Goal: Information Seeking & Learning: Learn about a topic

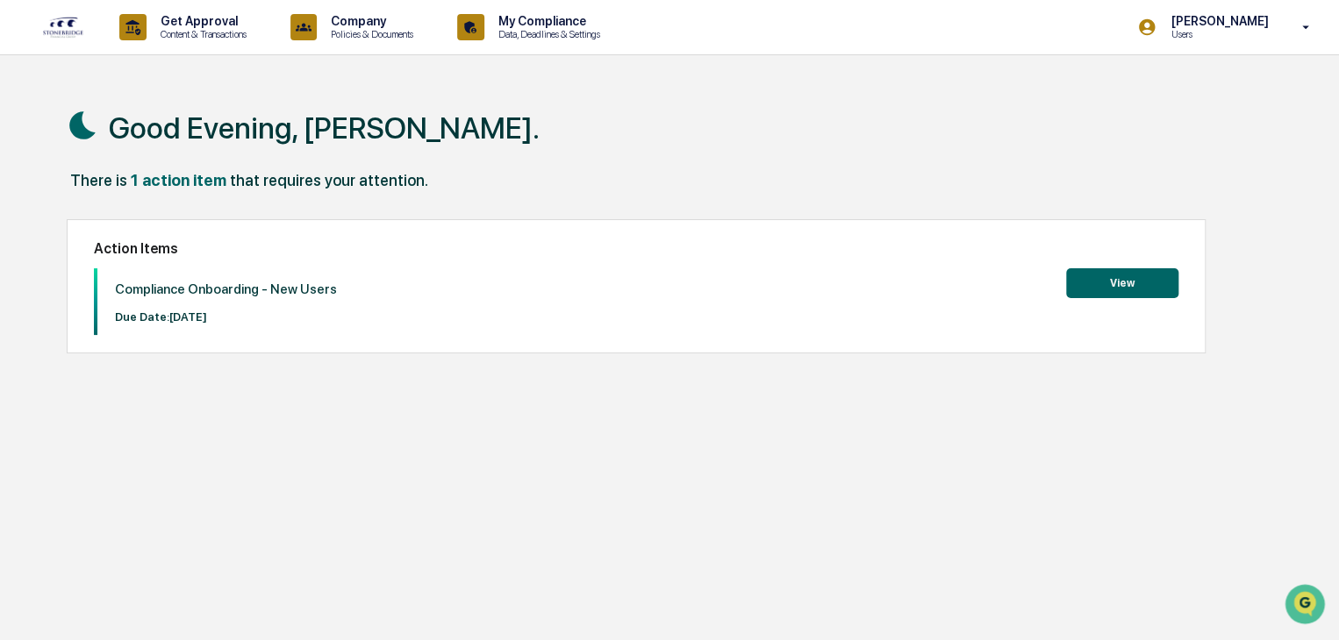
click at [1121, 284] on button "View" at bounding box center [1122, 283] width 112 height 30
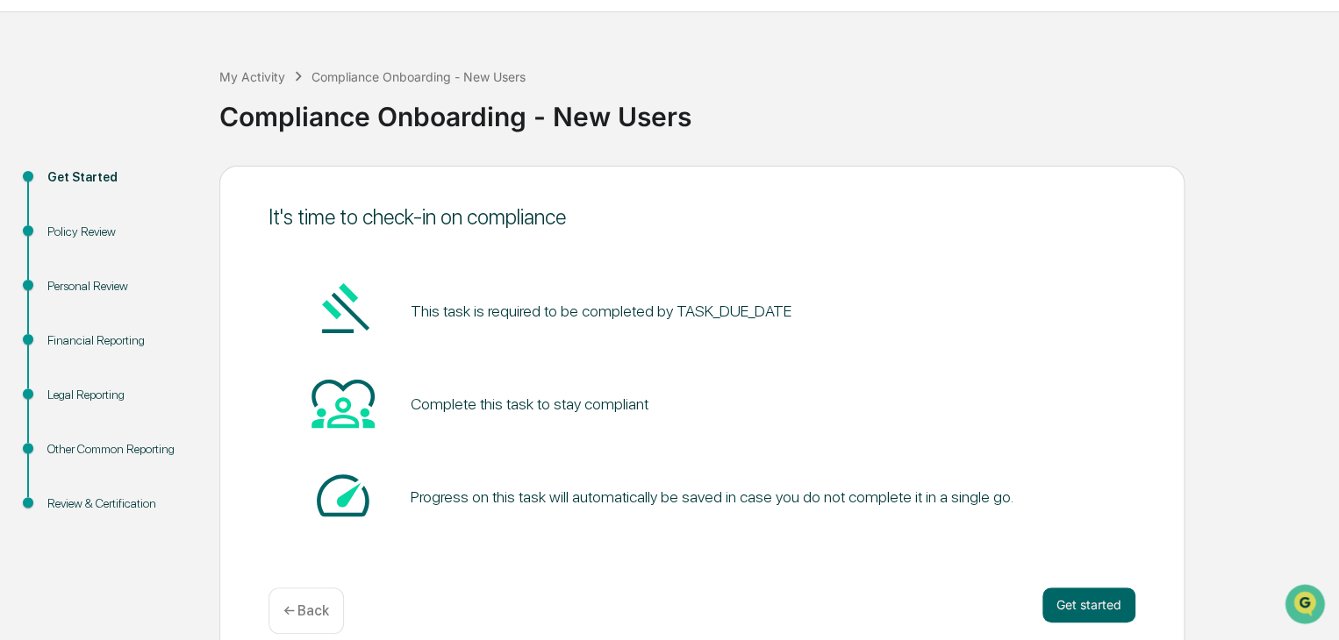
scroll to position [66, 0]
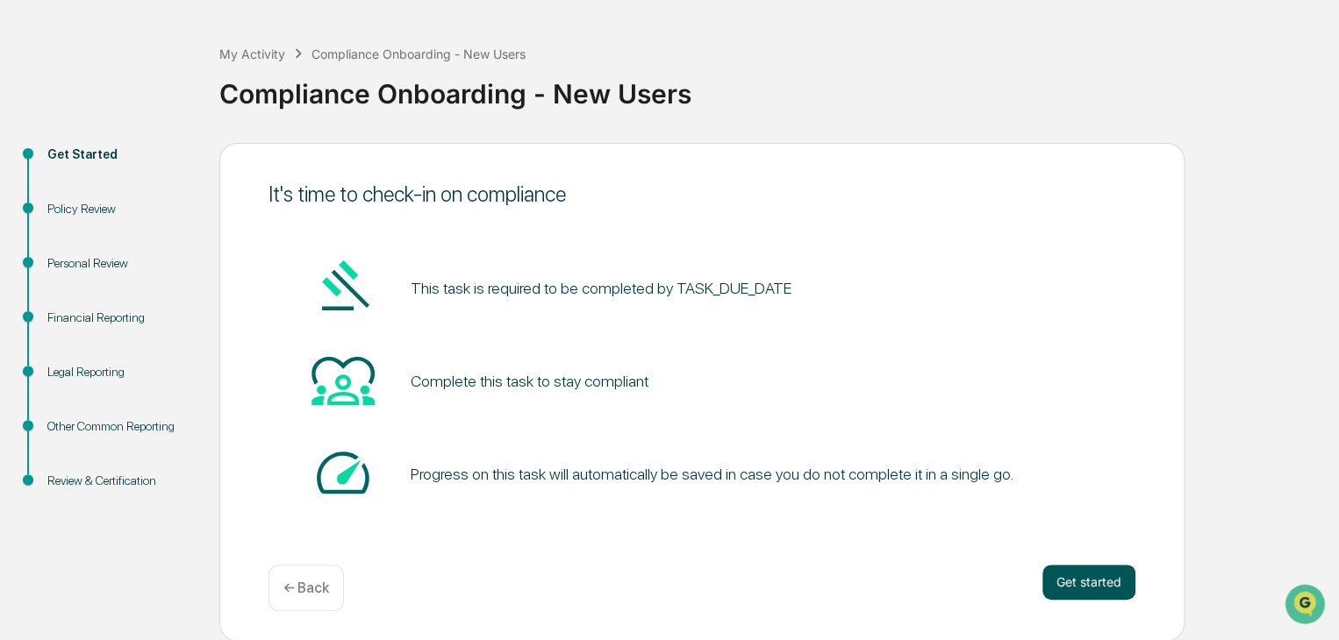
click at [1061, 572] on button "Get started" at bounding box center [1088, 582] width 93 height 35
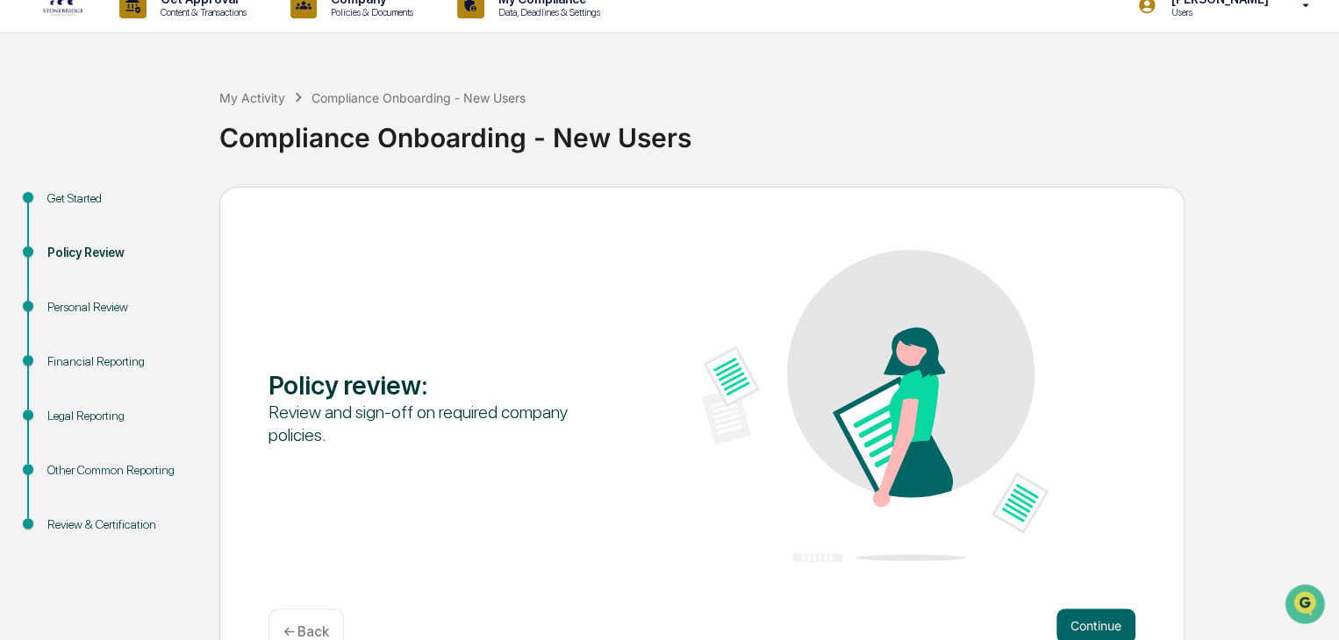
scroll to position [0, 0]
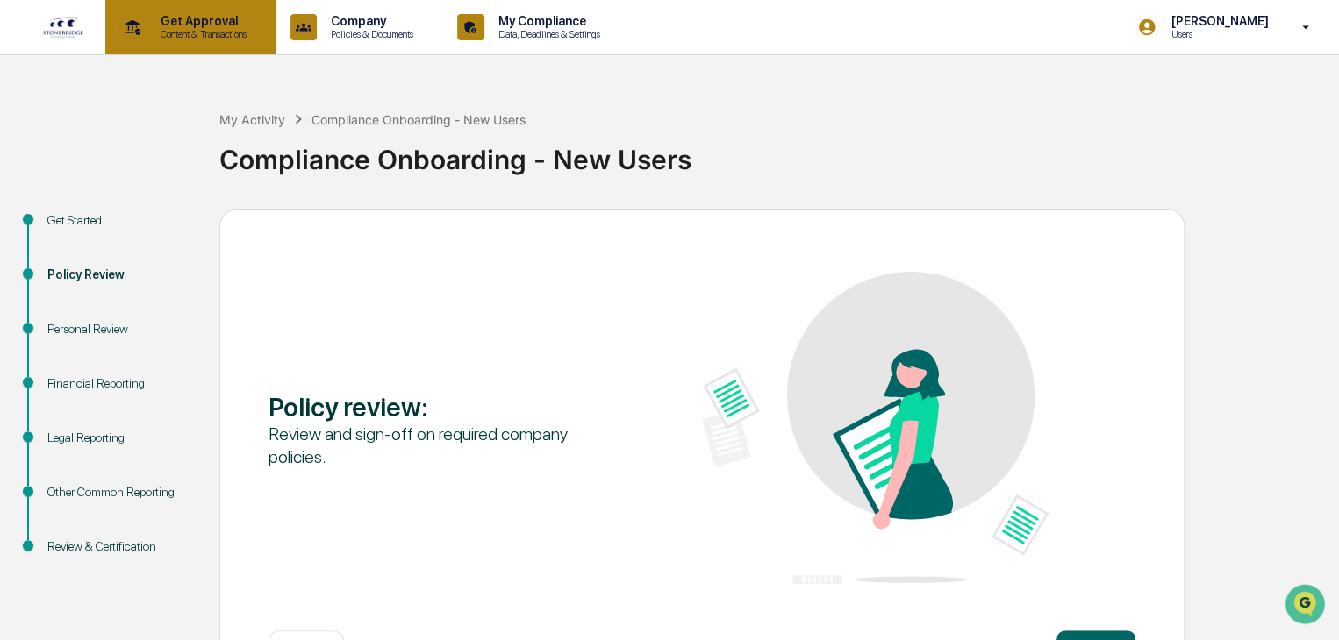
click at [180, 36] on p "Content & Transactions" at bounding box center [201, 34] width 109 height 12
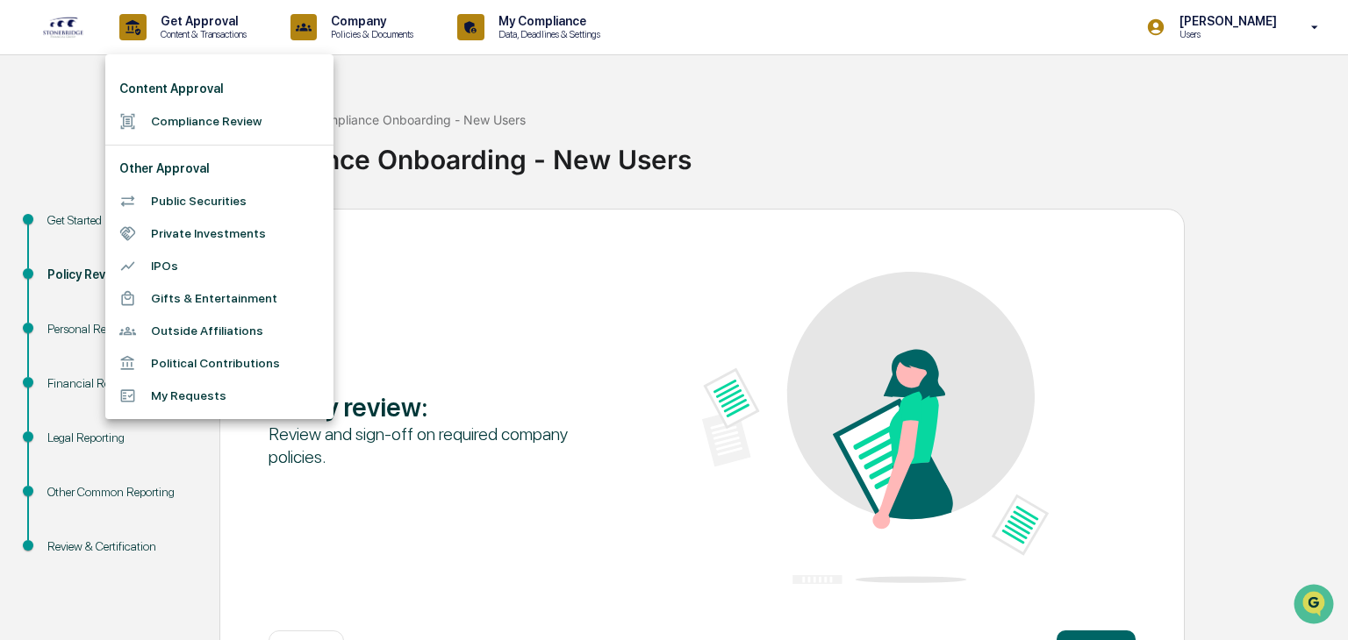
click at [154, 120] on li "Compliance Review" at bounding box center [219, 121] width 228 height 32
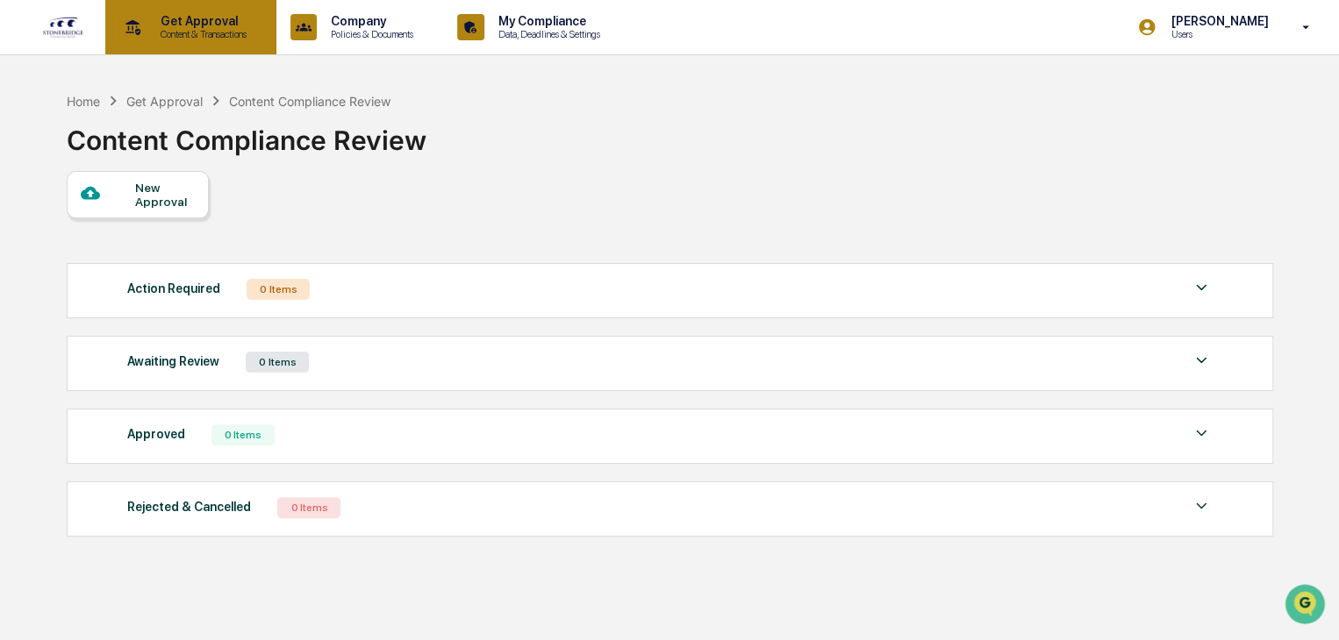
click at [182, 18] on p "Get Approval" at bounding box center [201, 21] width 109 height 14
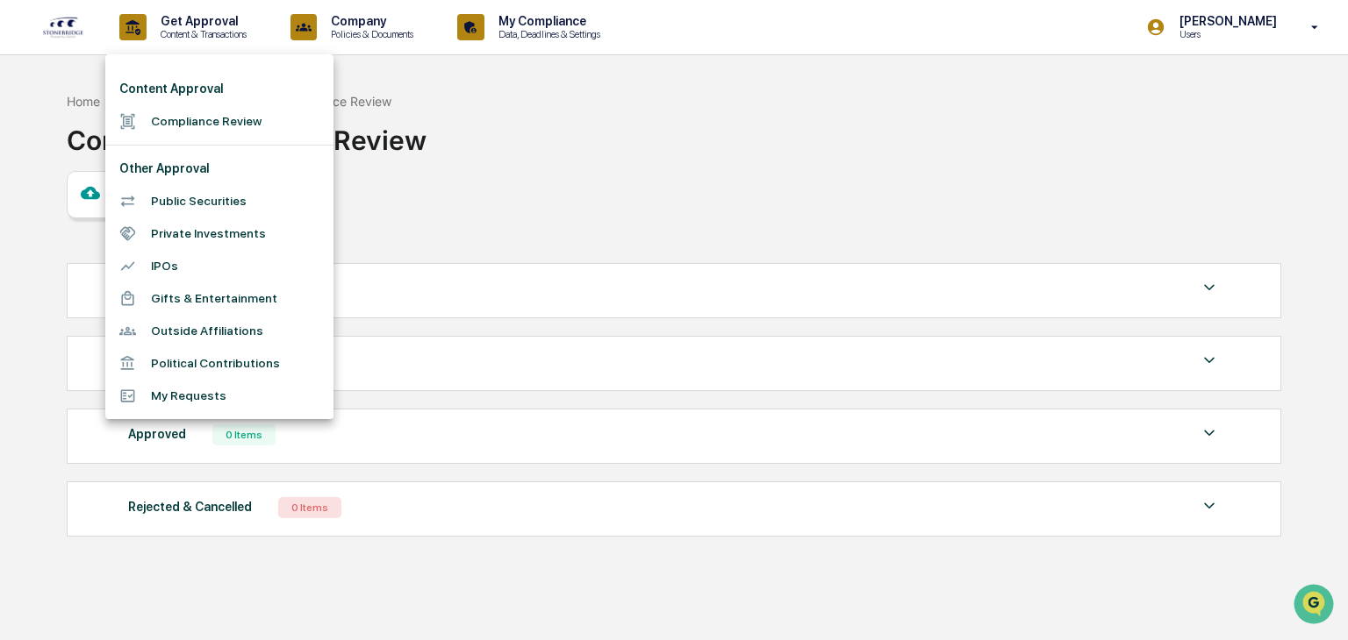
click at [198, 196] on li "Public Securities" at bounding box center [219, 201] width 228 height 32
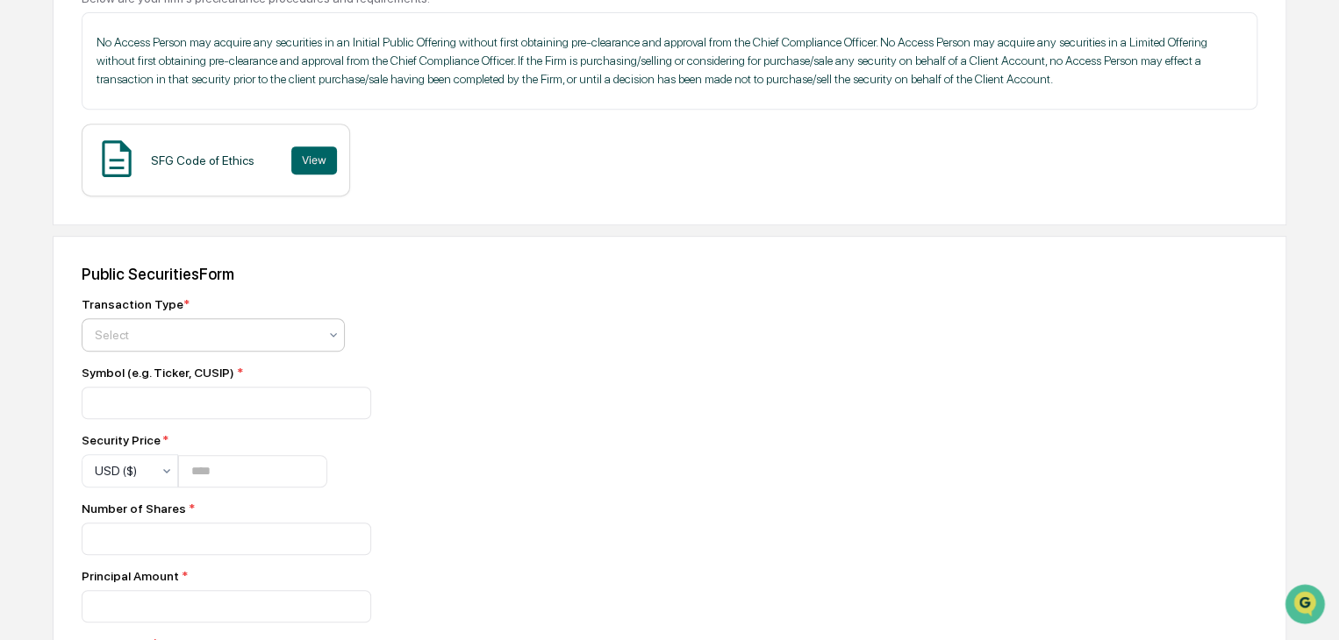
scroll to position [351, 0]
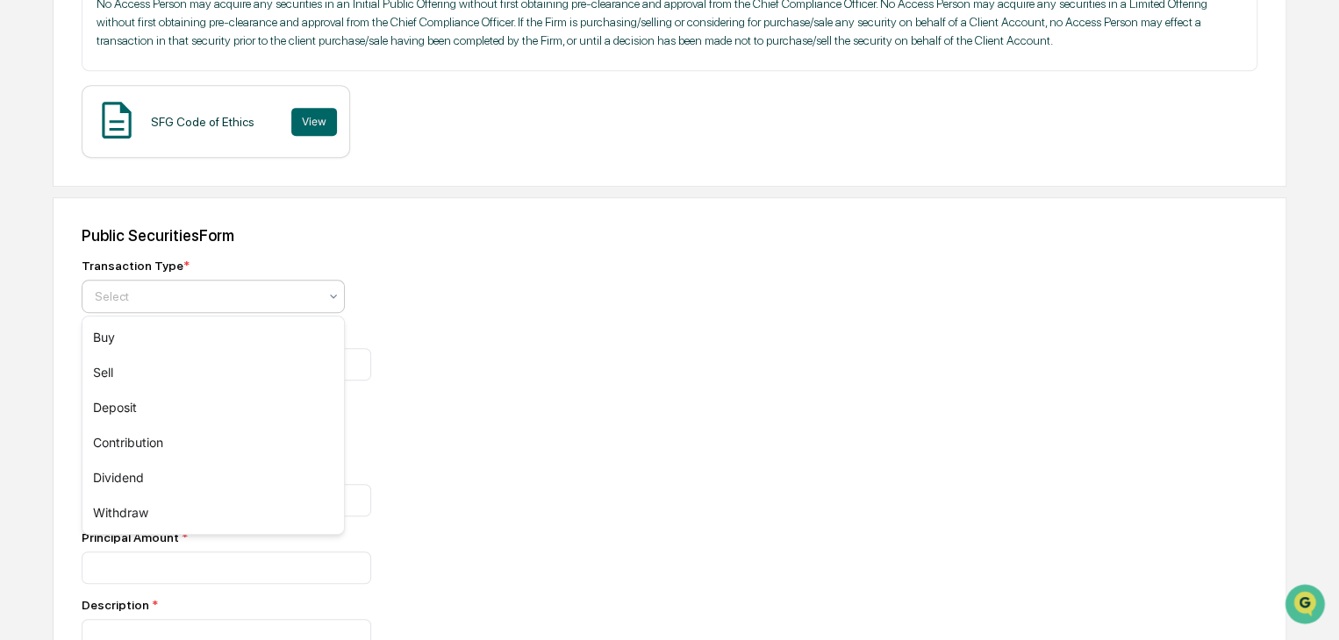
click at [217, 303] on div at bounding box center [206, 297] width 223 height 18
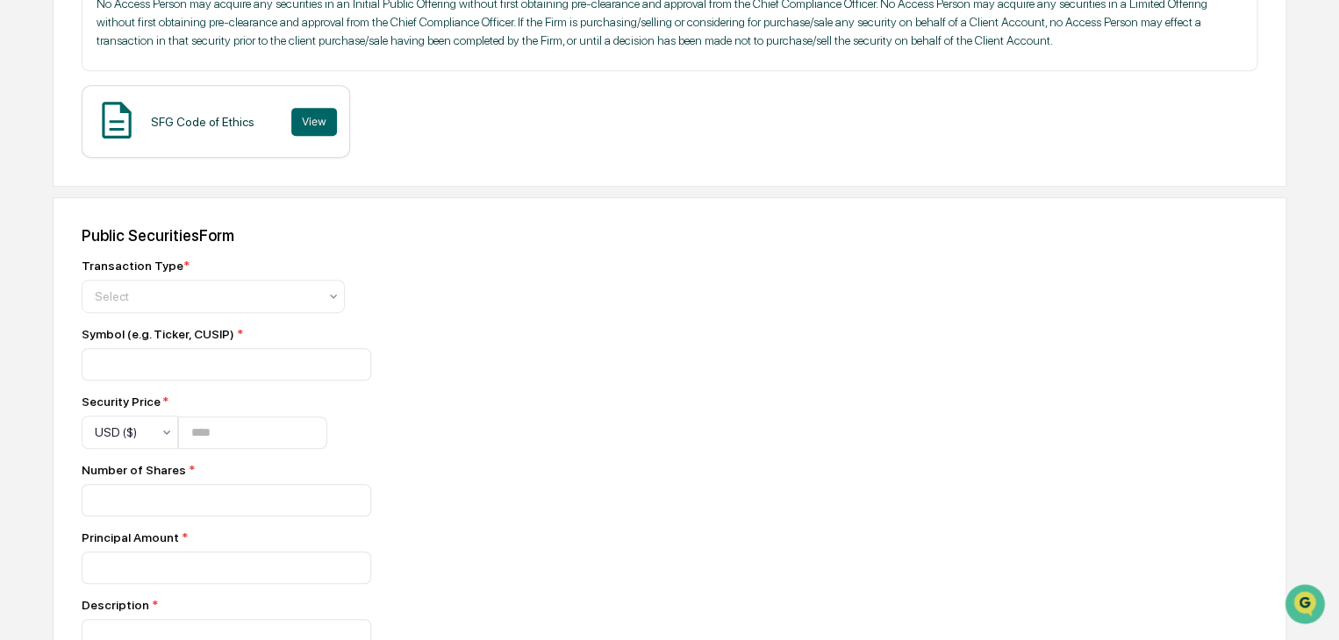
click at [593, 366] on div at bounding box center [389, 364] width 614 height 32
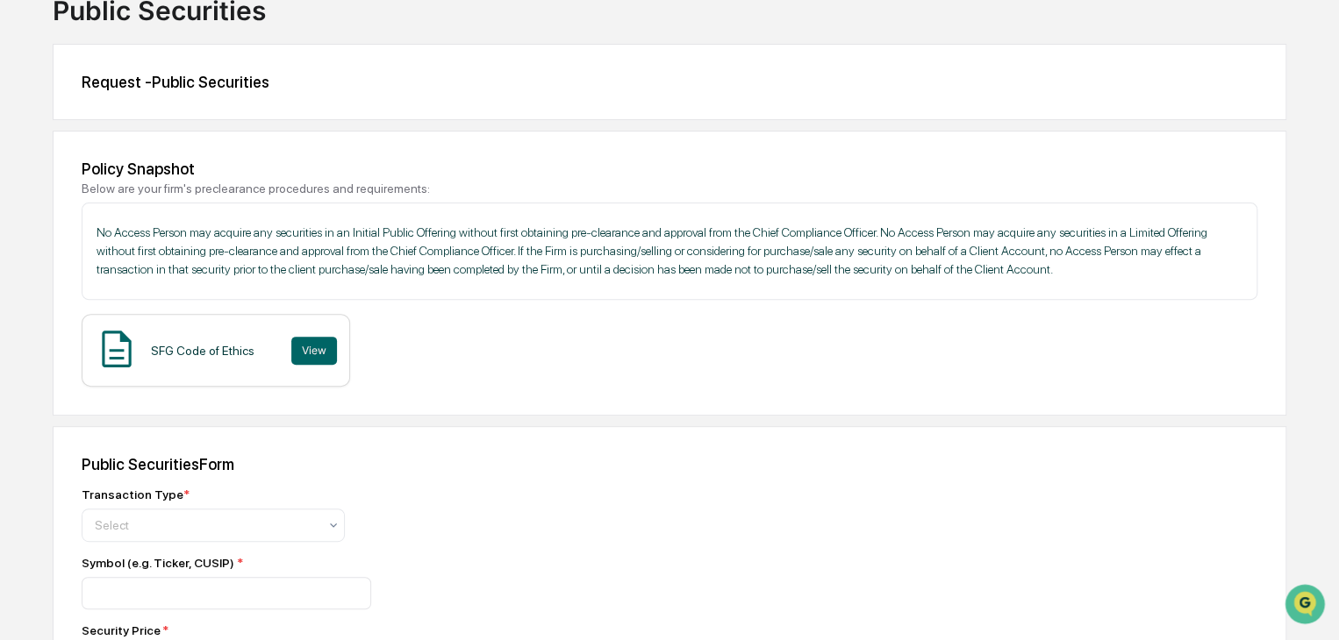
scroll to position [175, 0]
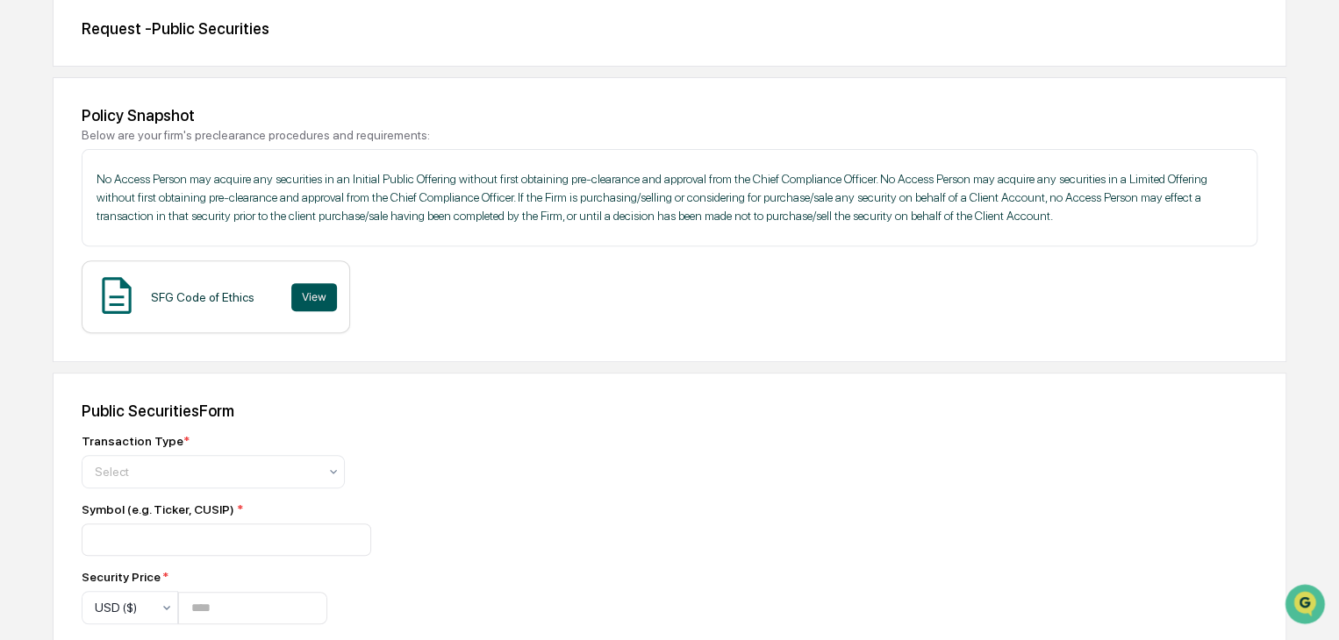
click at [319, 293] on button "View" at bounding box center [314, 297] width 46 height 28
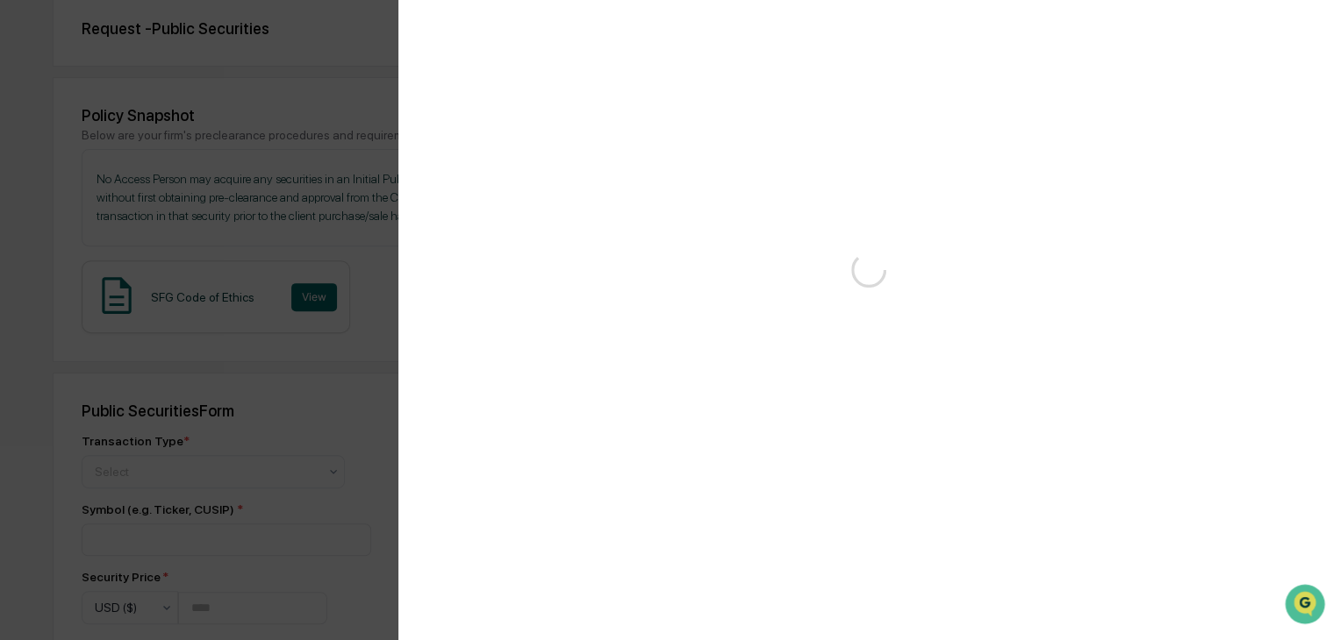
click at [320, 82] on div "Version History" at bounding box center [669, 320] width 1339 height 640
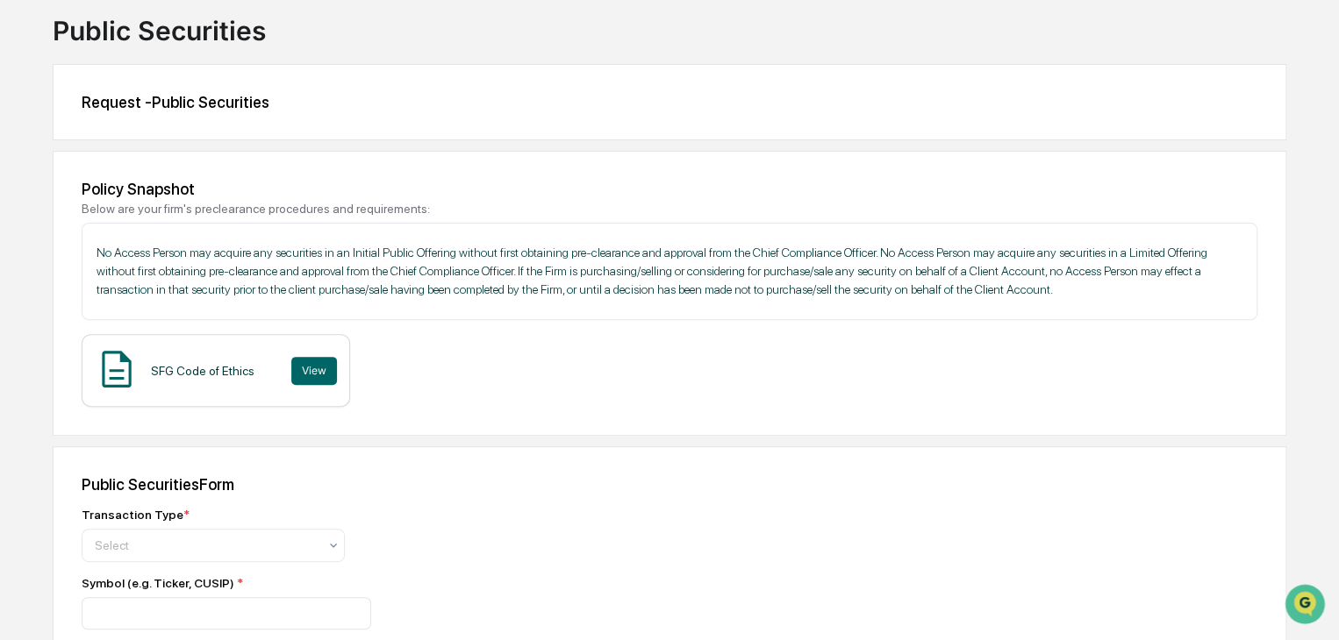
scroll to position [0, 0]
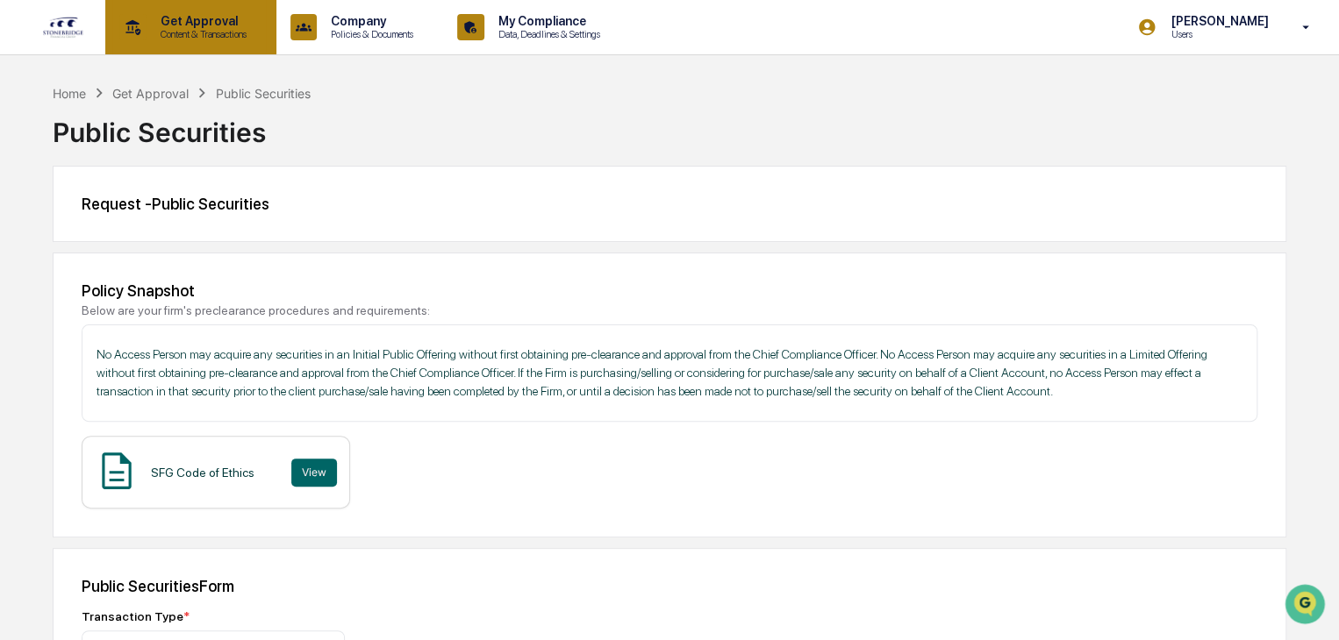
click at [197, 44] on div "Get Approval Content & Transactions" at bounding box center [189, 27] width 154 height 54
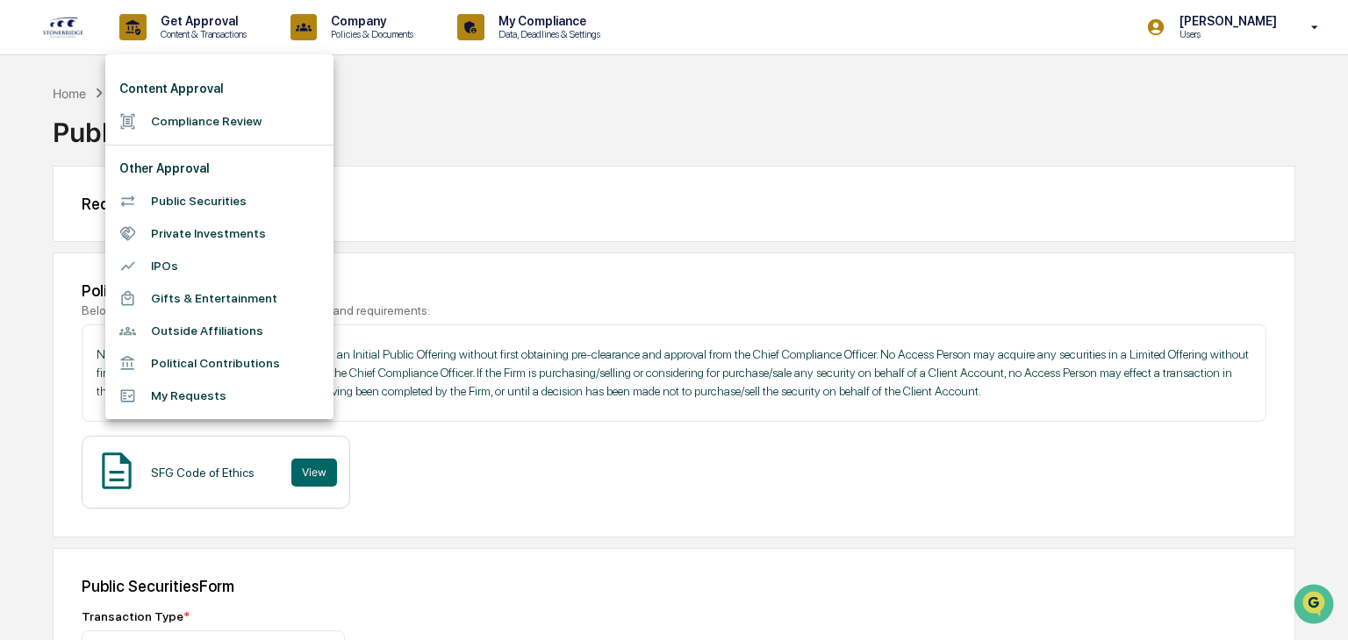
click at [173, 117] on li "Compliance Review" at bounding box center [219, 121] width 228 height 32
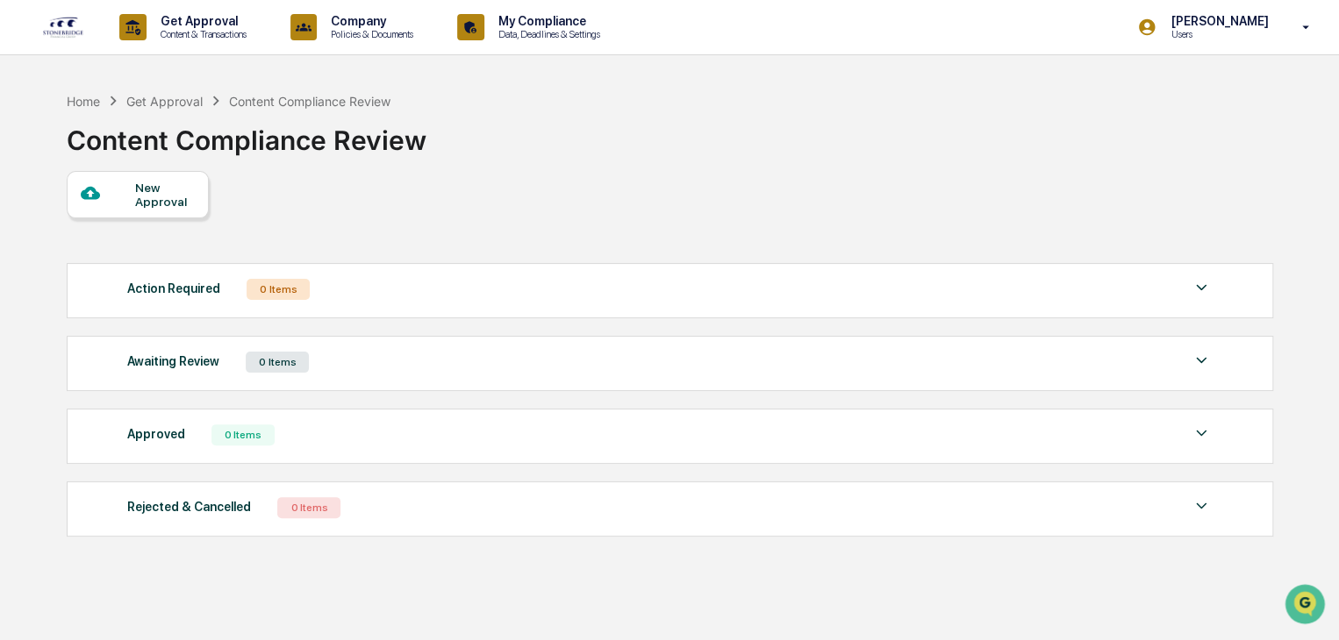
click at [191, 204] on div "New Approval" at bounding box center [164, 195] width 59 height 28
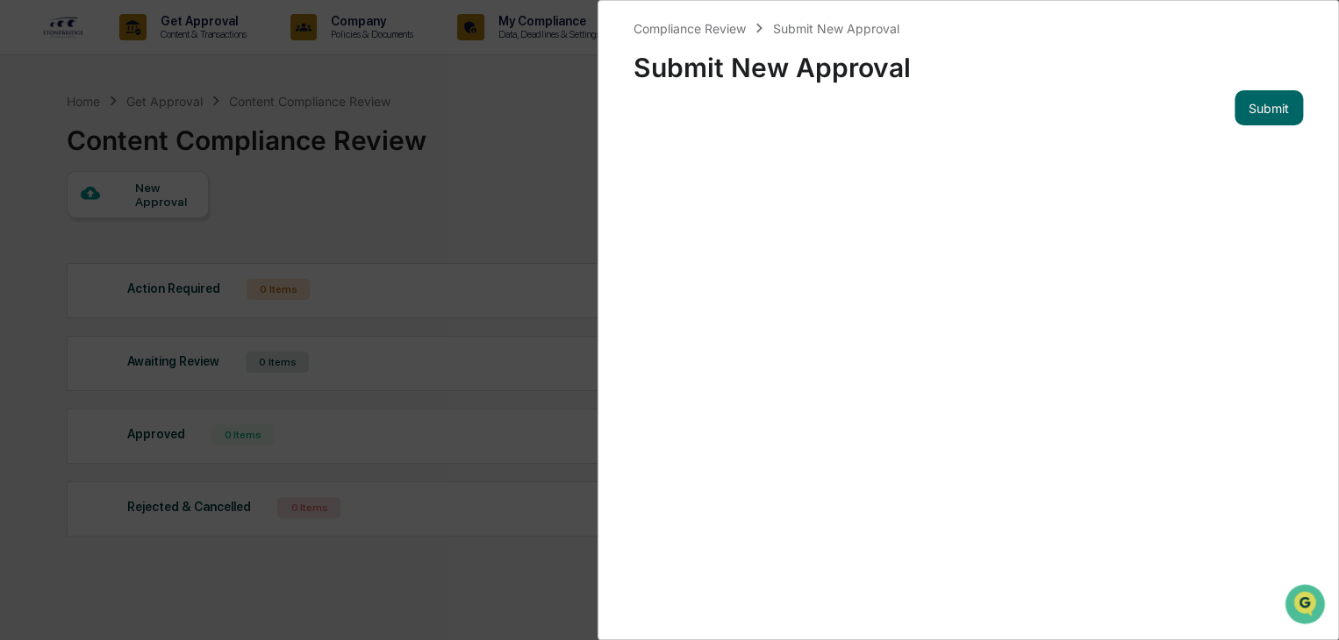
click at [496, 113] on div "Compliance Review Submit New Approval Submit New Approval Submit" at bounding box center [669, 320] width 1339 height 640
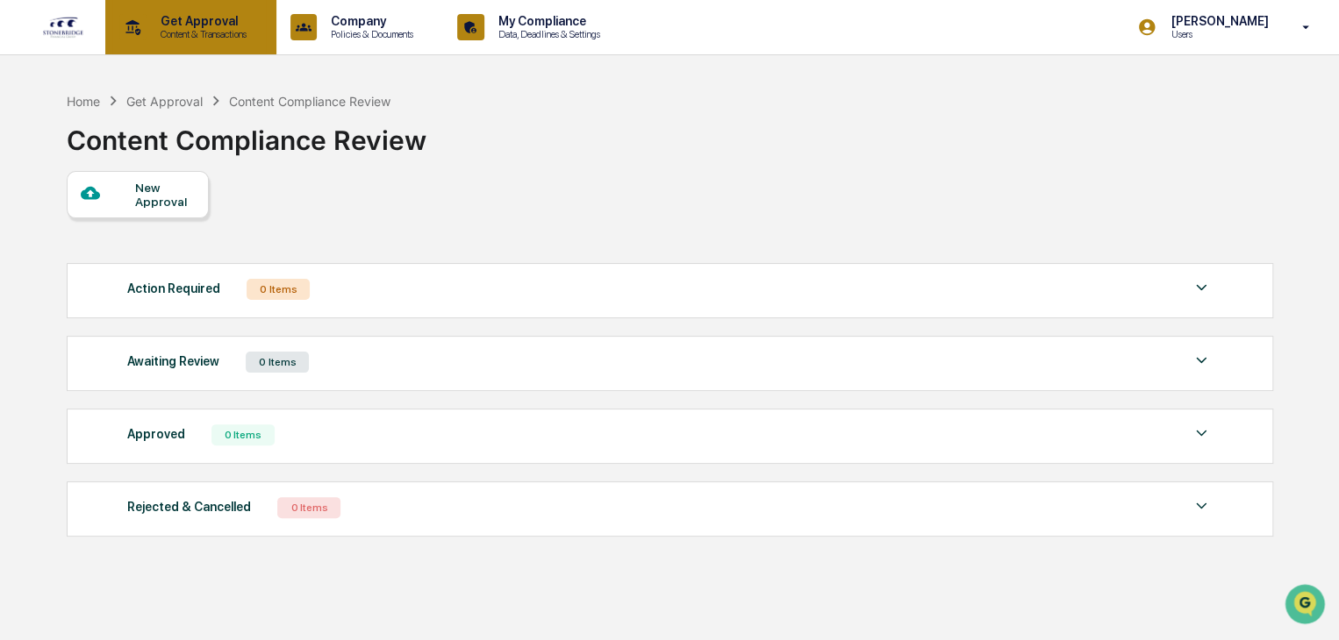
click at [150, 32] on p "Content & Transactions" at bounding box center [201, 34] width 109 height 12
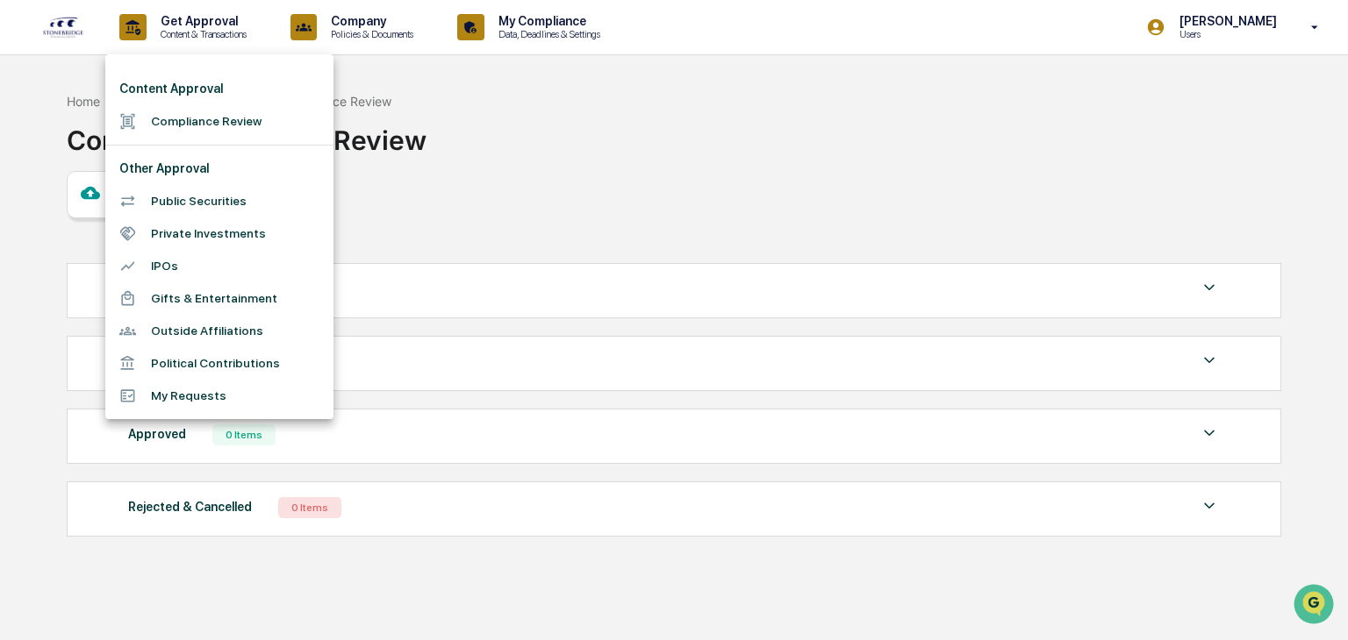
click at [188, 204] on li "Public Securities" at bounding box center [219, 201] width 228 height 32
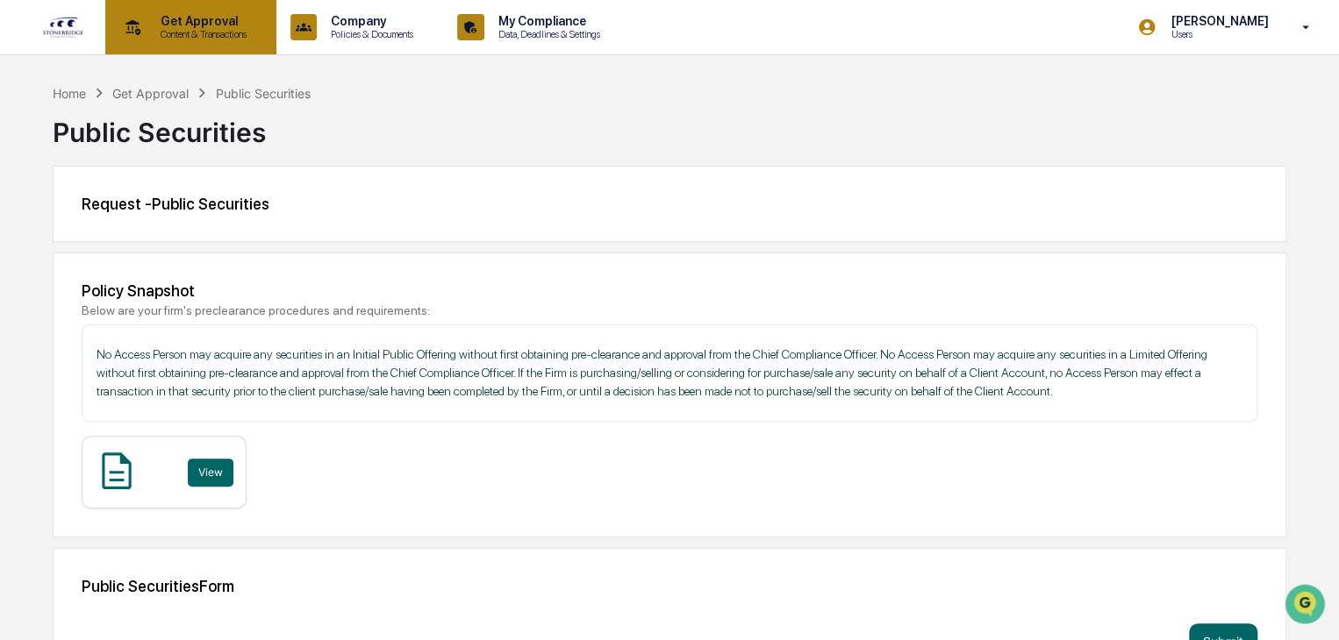
click at [161, 40] on div "Get Approval Content & Transactions" at bounding box center [189, 27] width 154 height 54
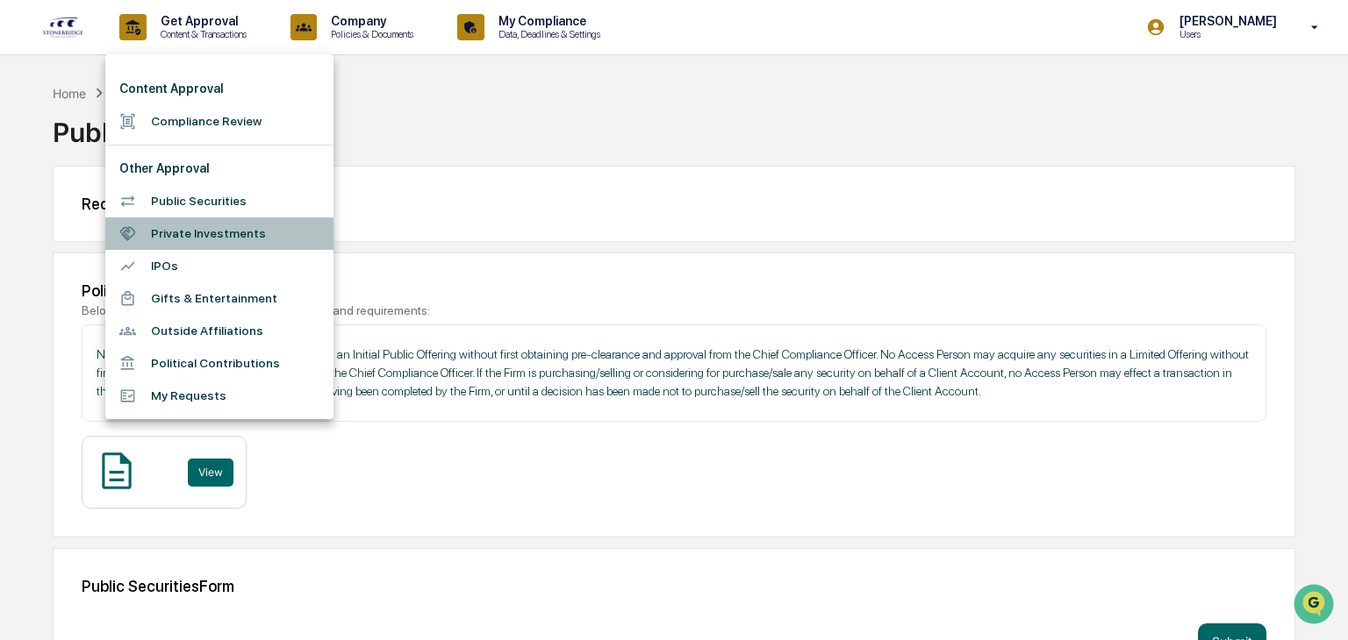
click at [183, 239] on li "Private Investments" at bounding box center [219, 234] width 228 height 32
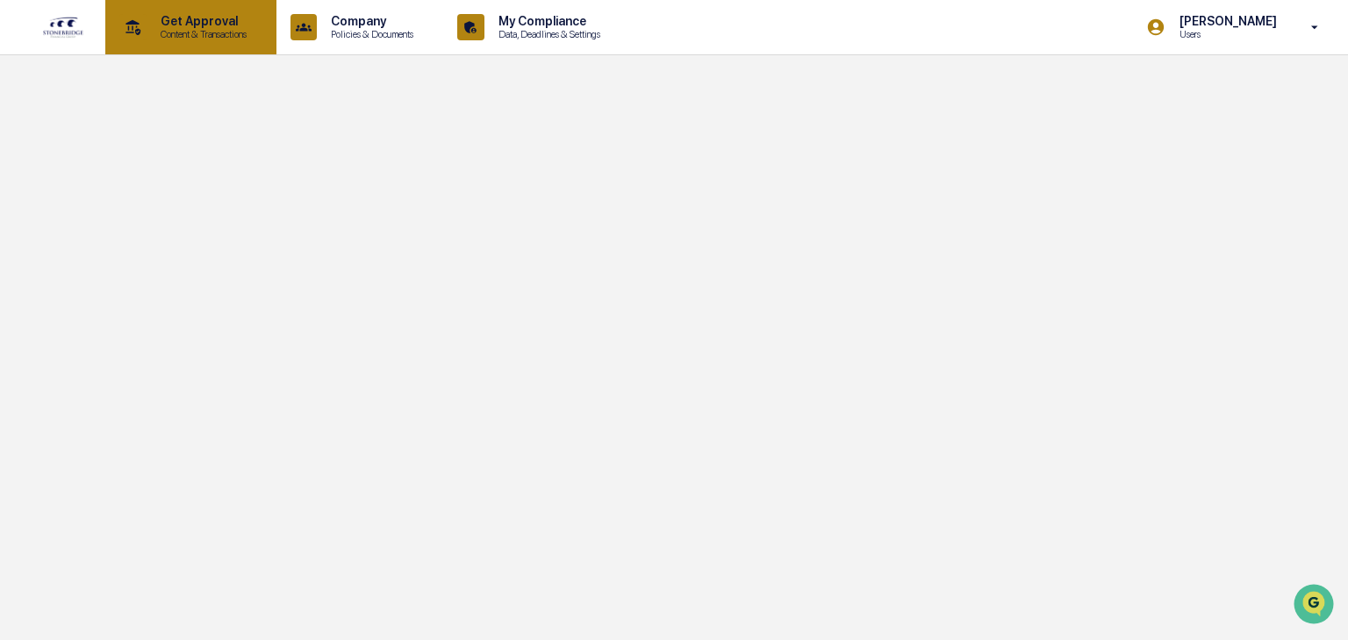
click at [244, 43] on div "Get Approval Content & Transactions" at bounding box center [189, 27] width 154 height 54
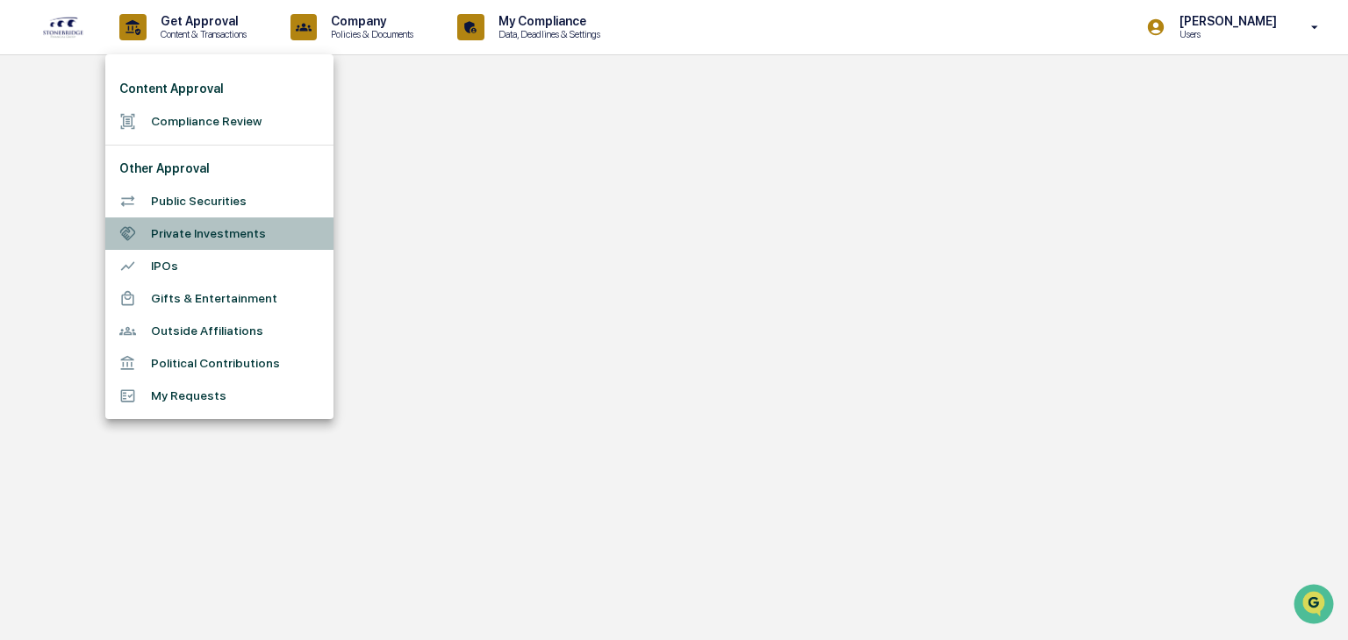
click at [194, 233] on li "Private Investments" at bounding box center [219, 234] width 228 height 32
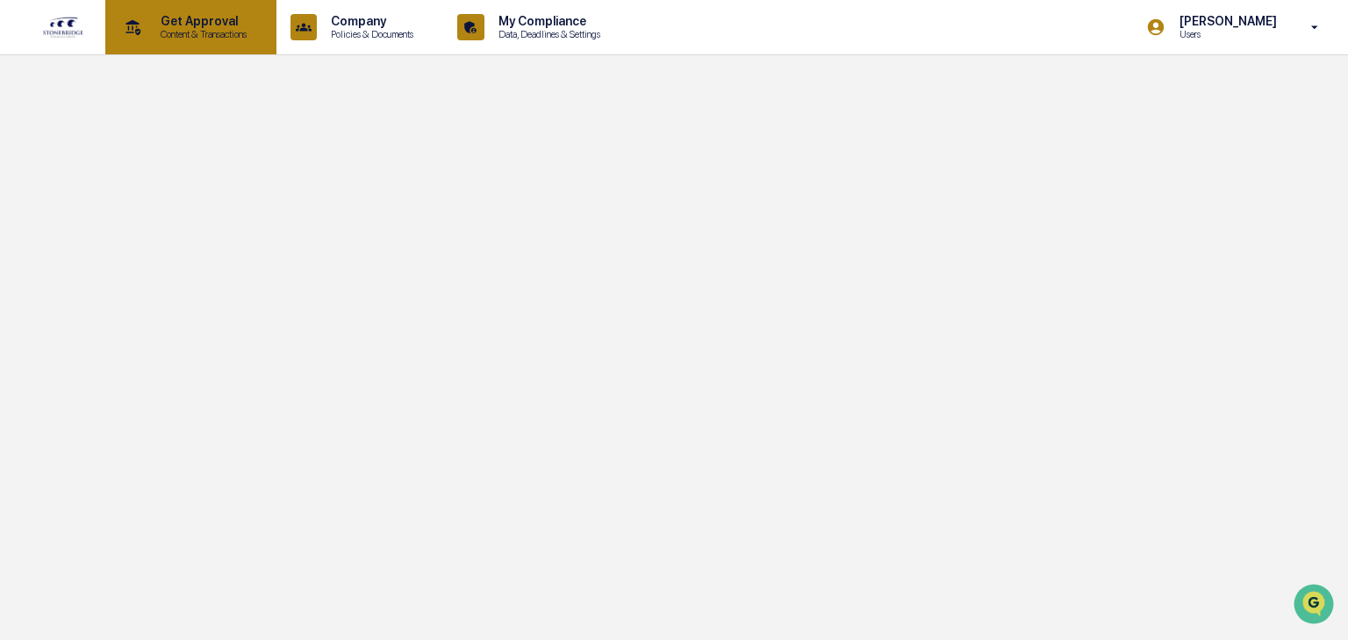
click at [177, 32] on p "Content & Transactions" at bounding box center [201, 34] width 109 height 12
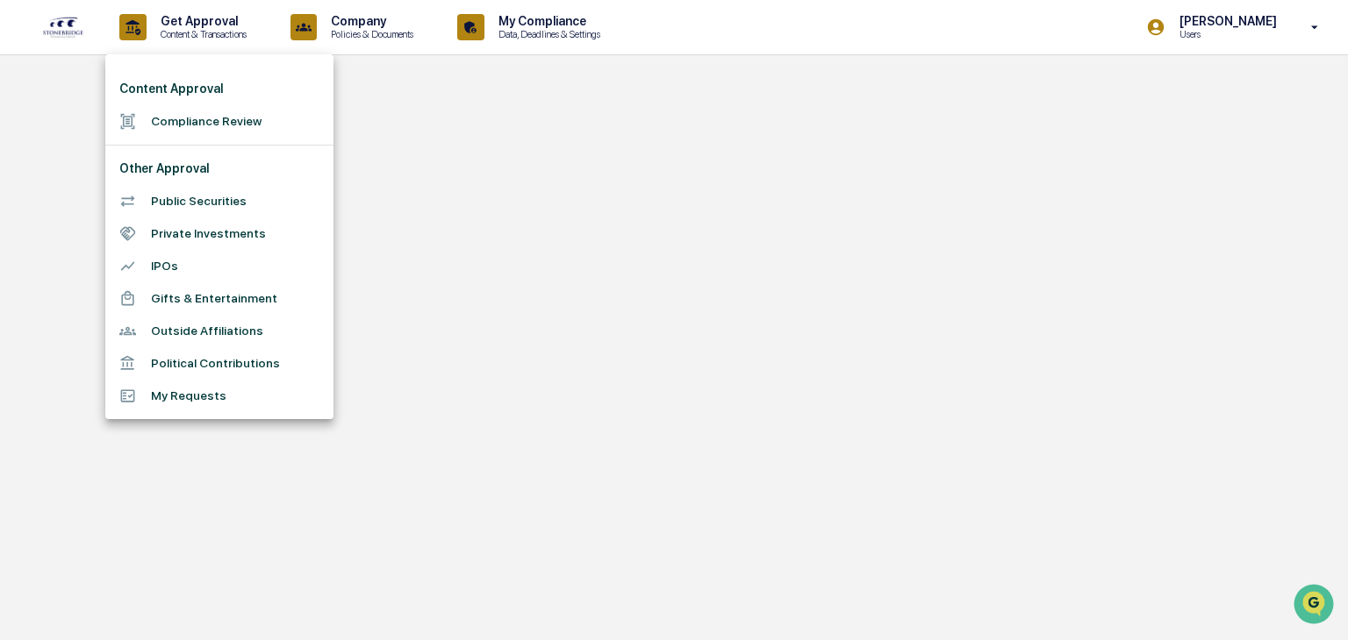
click at [174, 261] on li "IPOs" at bounding box center [219, 266] width 228 height 32
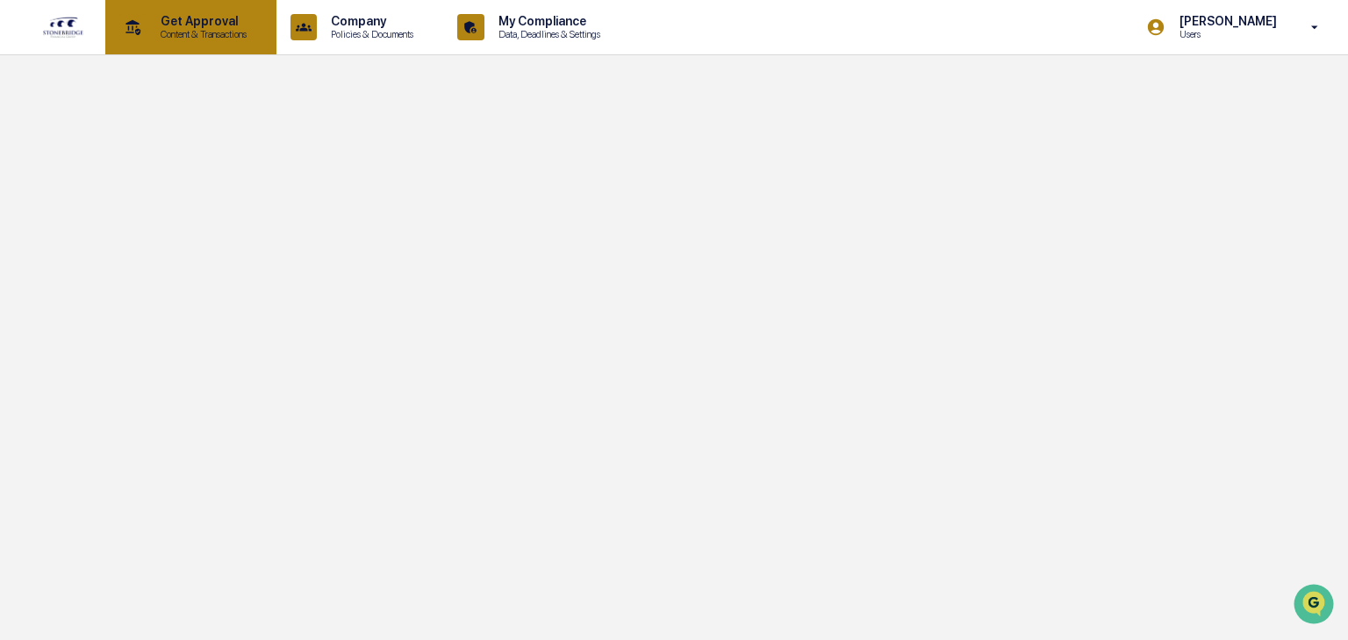
click at [198, 27] on p "Get Approval" at bounding box center [201, 21] width 109 height 14
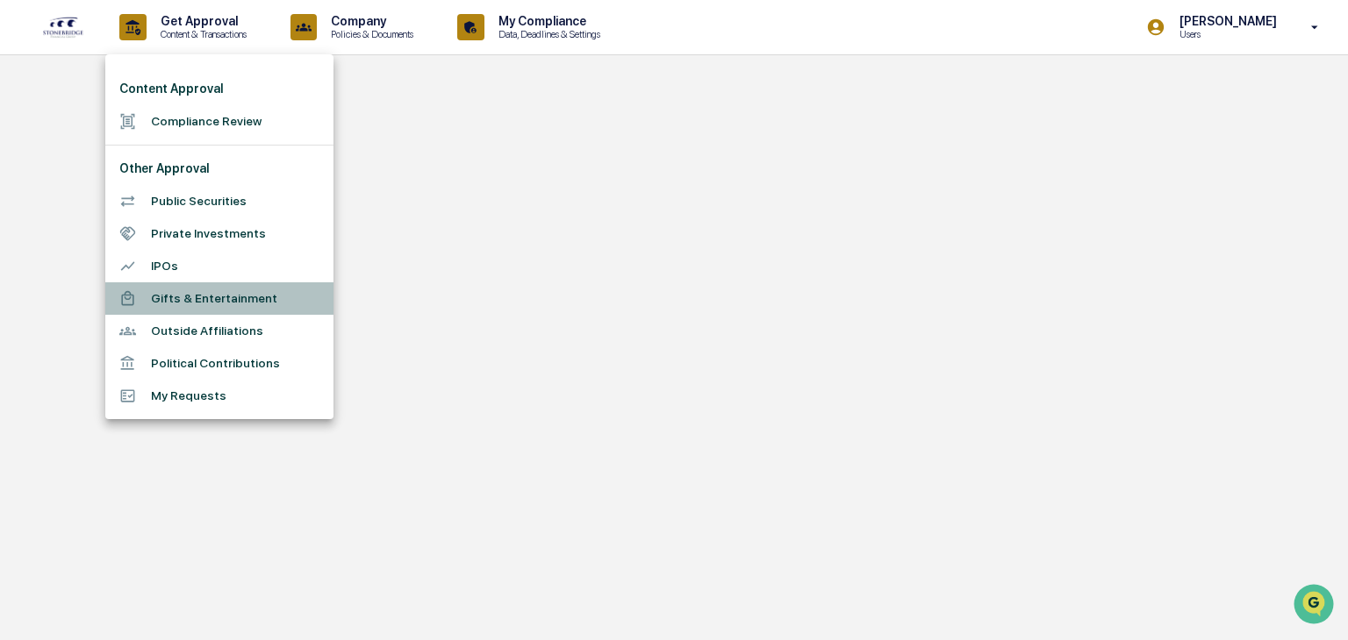
click at [191, 299] on li "Gifts & Entertainment" at bounding box center [219, 299] width 228 height 32
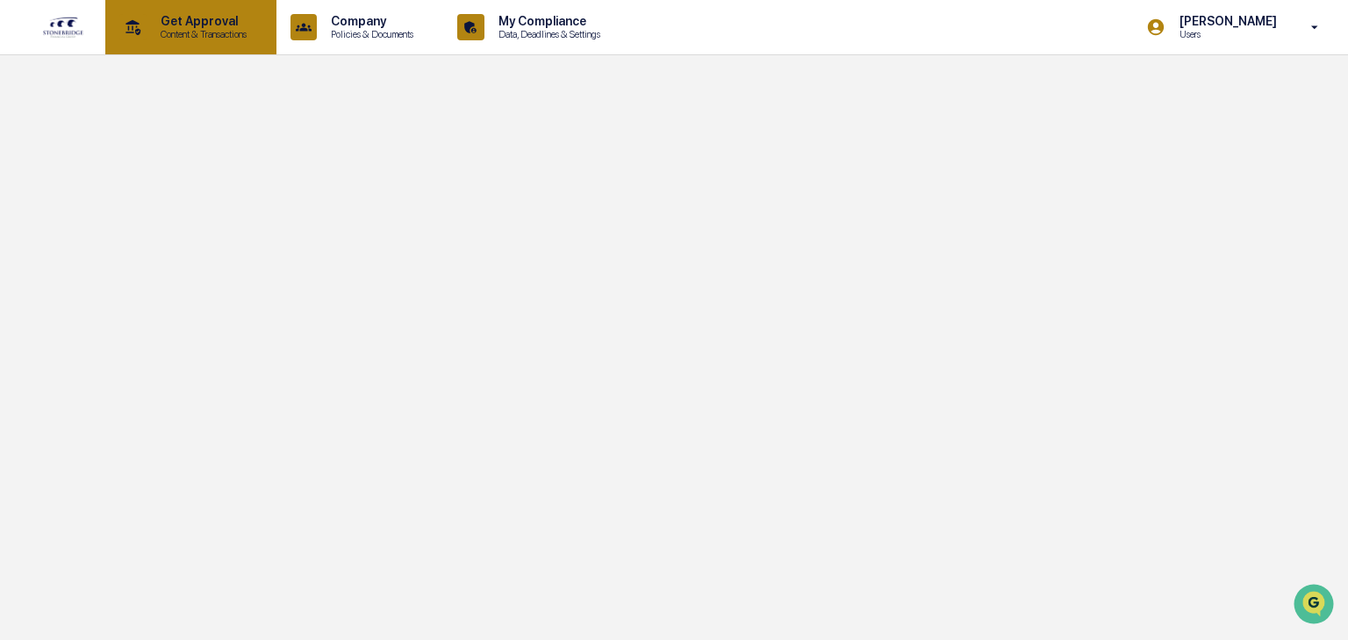
click at [233, 36] on p "Content & Transactions" at bounding box center [201, 34] width 109 height 12
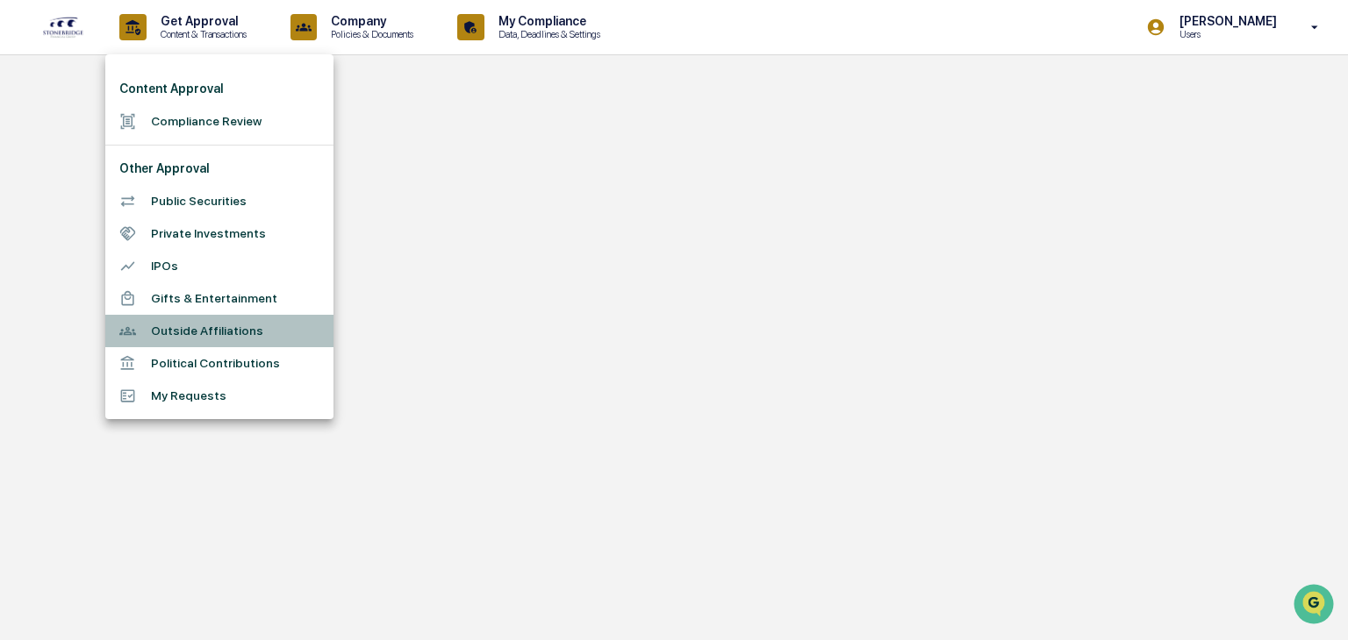
click at [230, 341] on li "Outside Affiliations" at bounding box center [219, 331] width 228 height 32
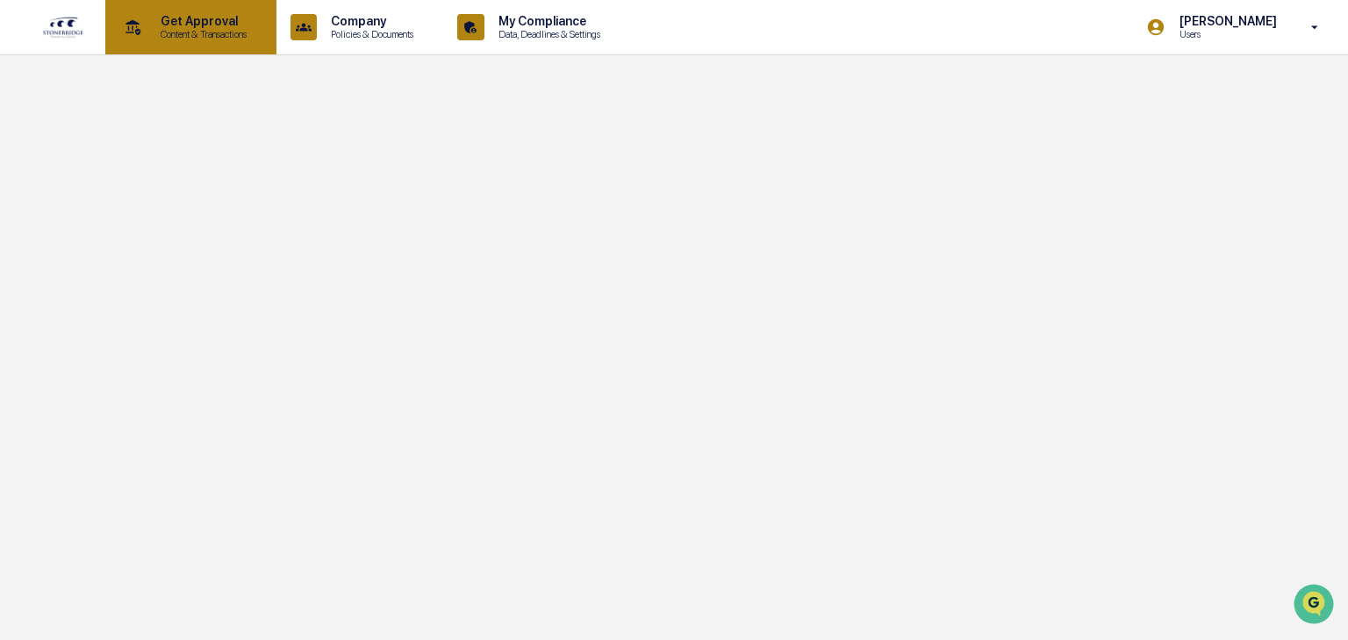
click at [158, 22] on p "Get Approval" at bounding box center [201, 21] width 109 height 14
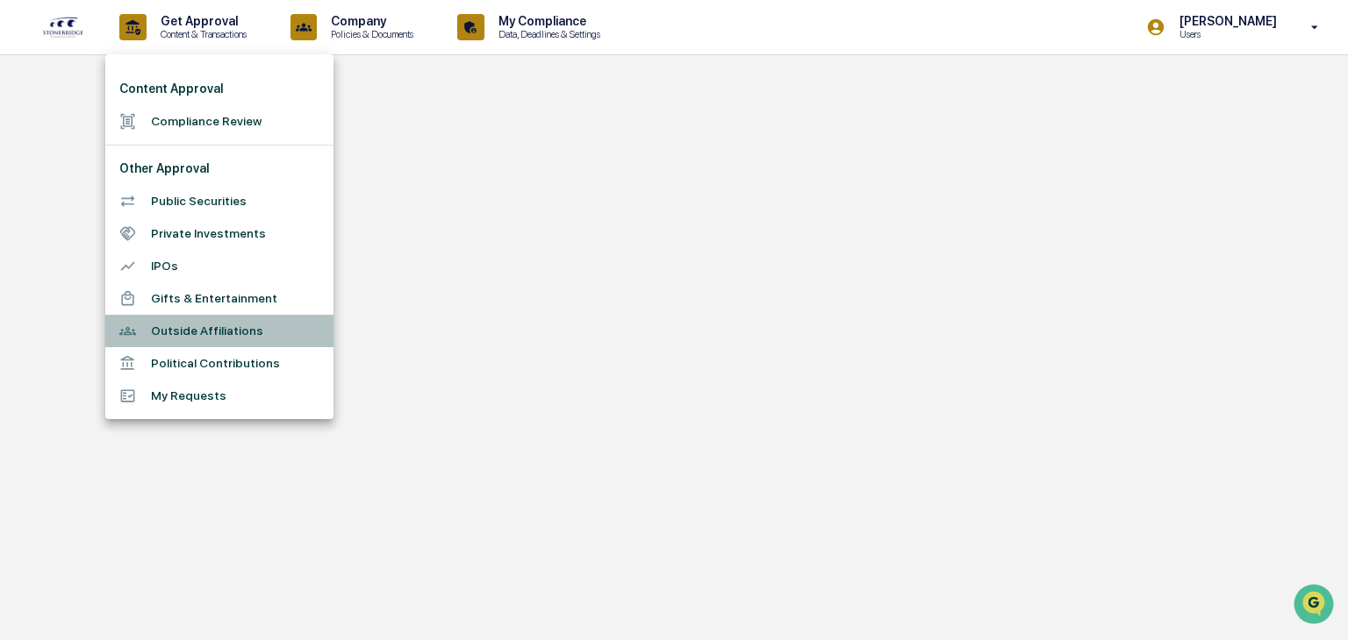
click at [190, 328] on li "Outside Affiliations" at bounding box center [219, 331] width 228 height 32
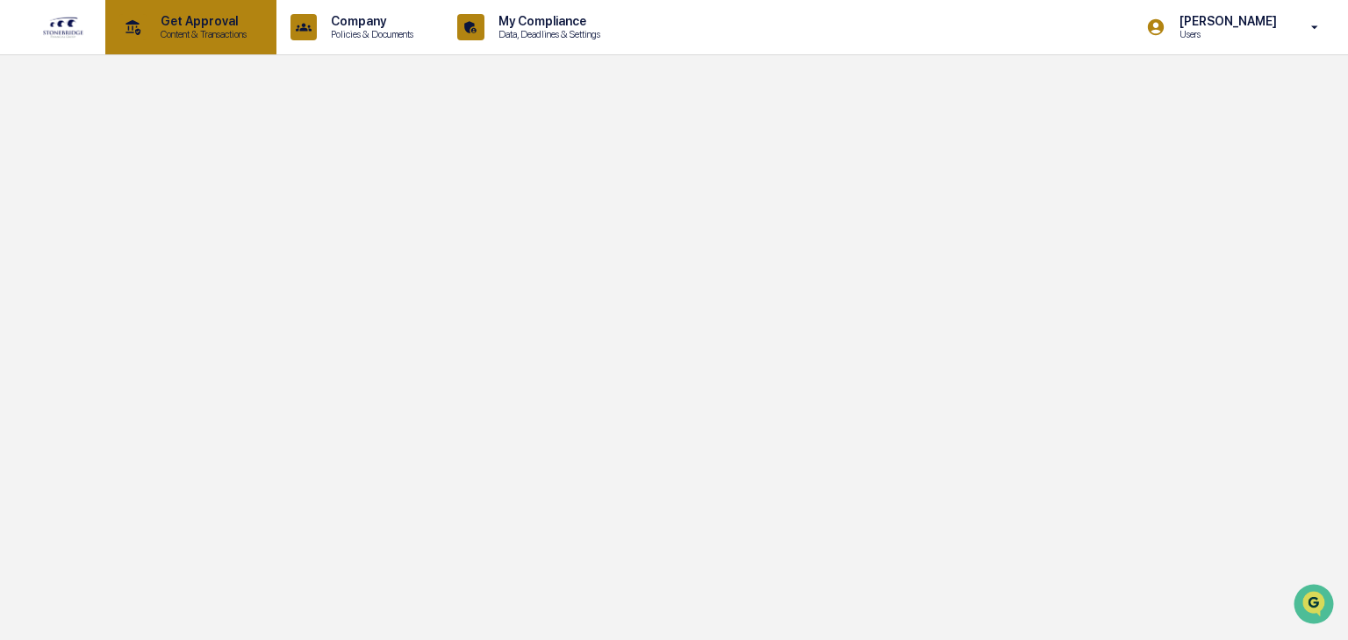
click at [172, 28] on p "Get Approval" at bounding box center [201, 21] width 109 height 14
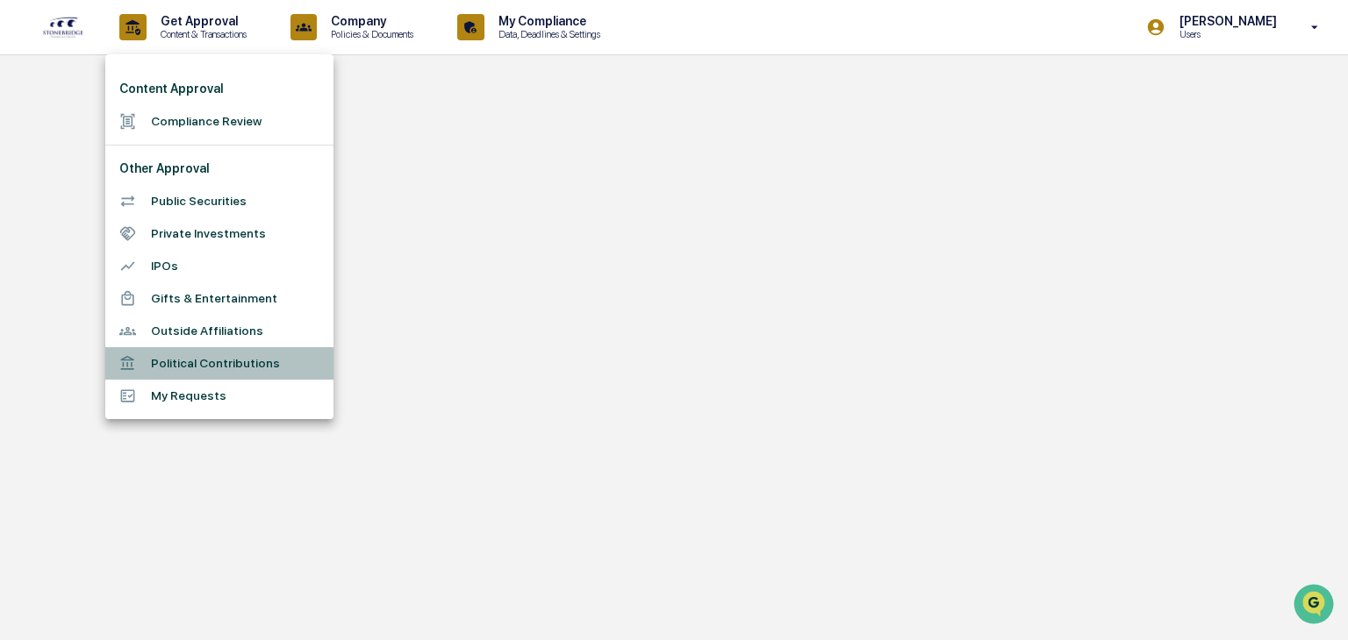
click at [217, 364] on li "Political Contributions" at bounding box center [219, 363] width 228 height 32
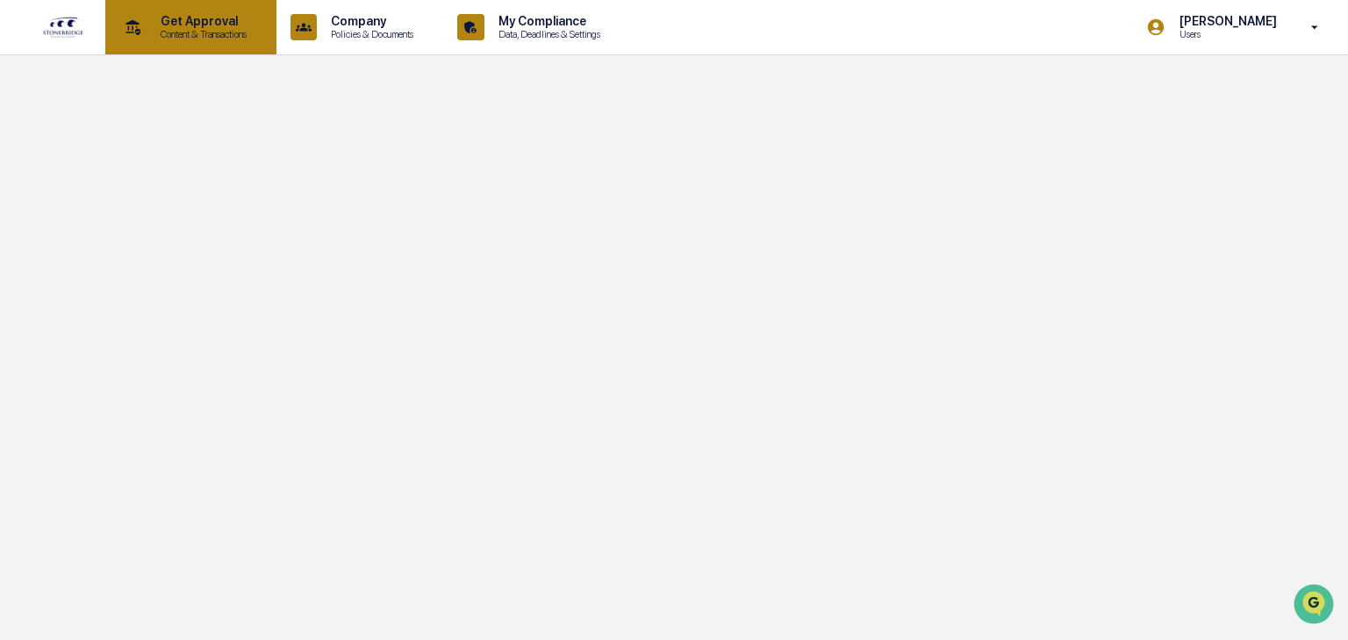
click at [183, 29] on p "Content & Transactions" at bounding box center [201, 34] width 109 height 12
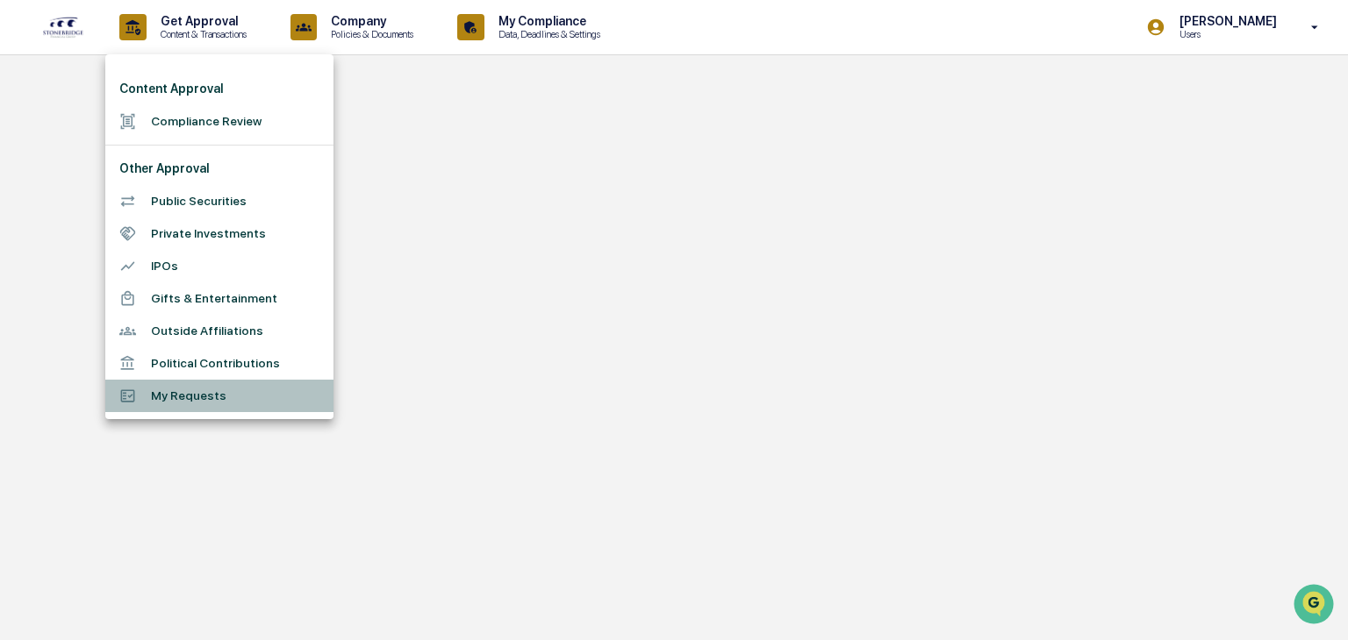
click at [167, 398] on li "My Requests" at bounding box center [219, 396] width 228 height 32
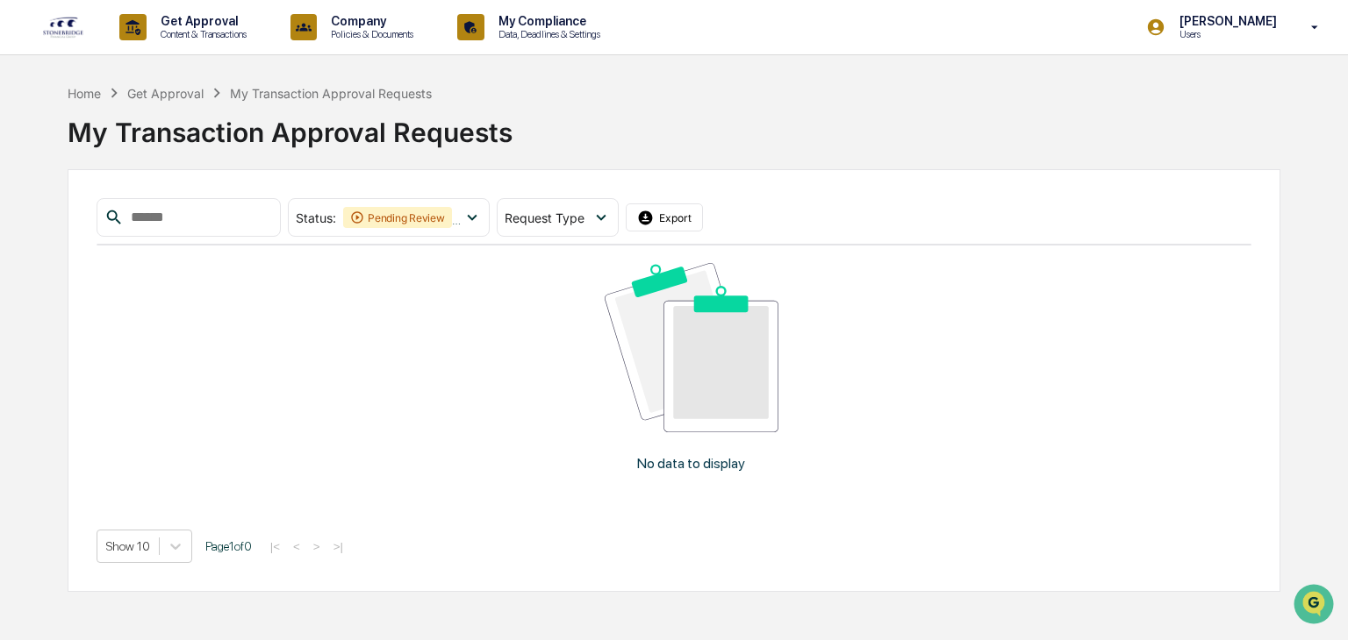
click at [54, 31] on img at bounding box center [63, 27] width 42 height 23
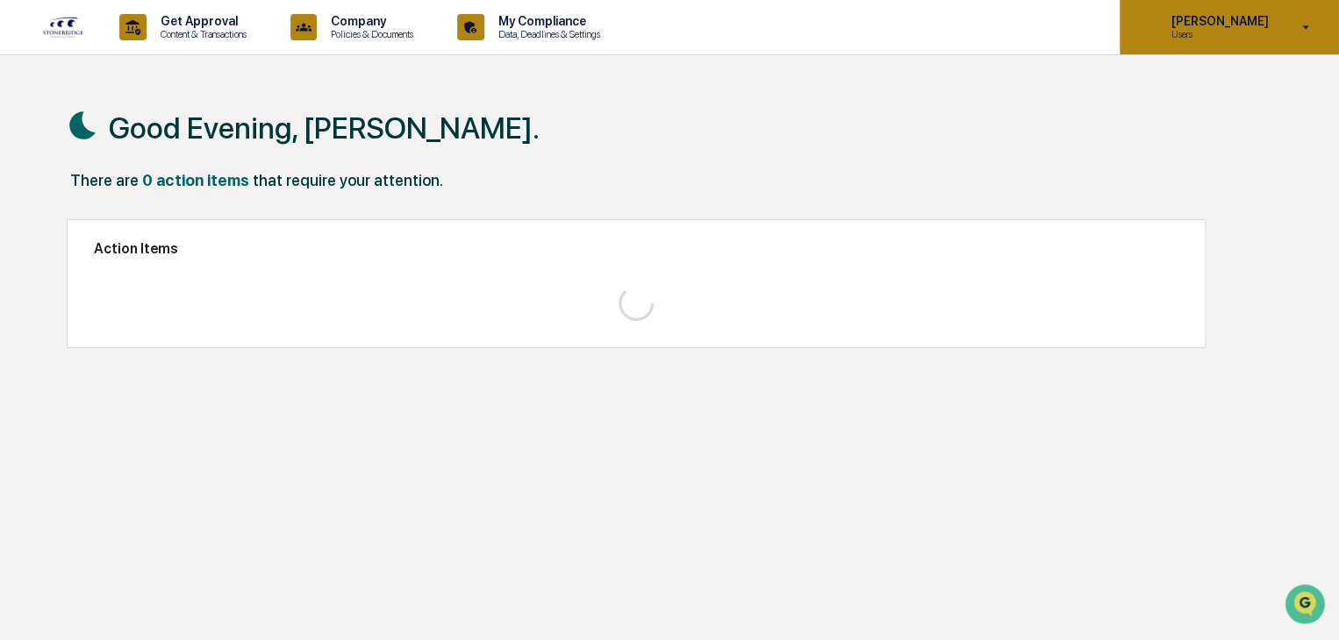
click at [1309, 27] on icon at bounding box center [1306, 27] width 31 height 17
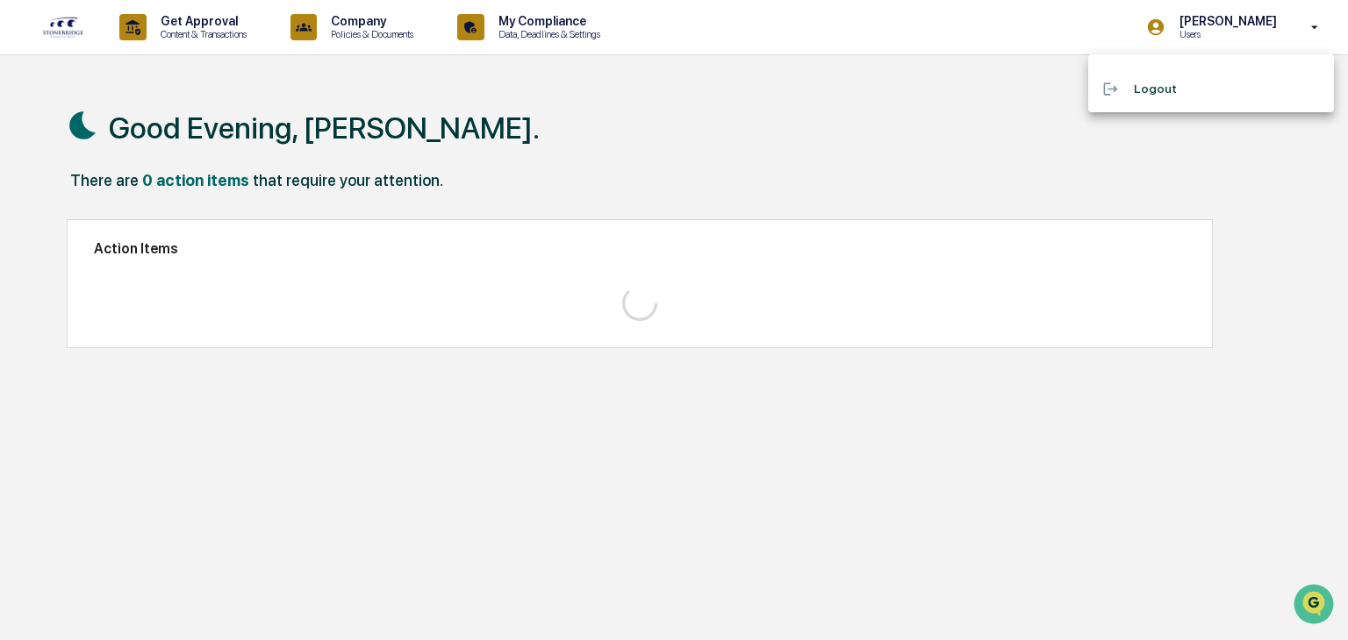
click at [939, 126] on div at bounding box center [674, 320] width 1348 height 640
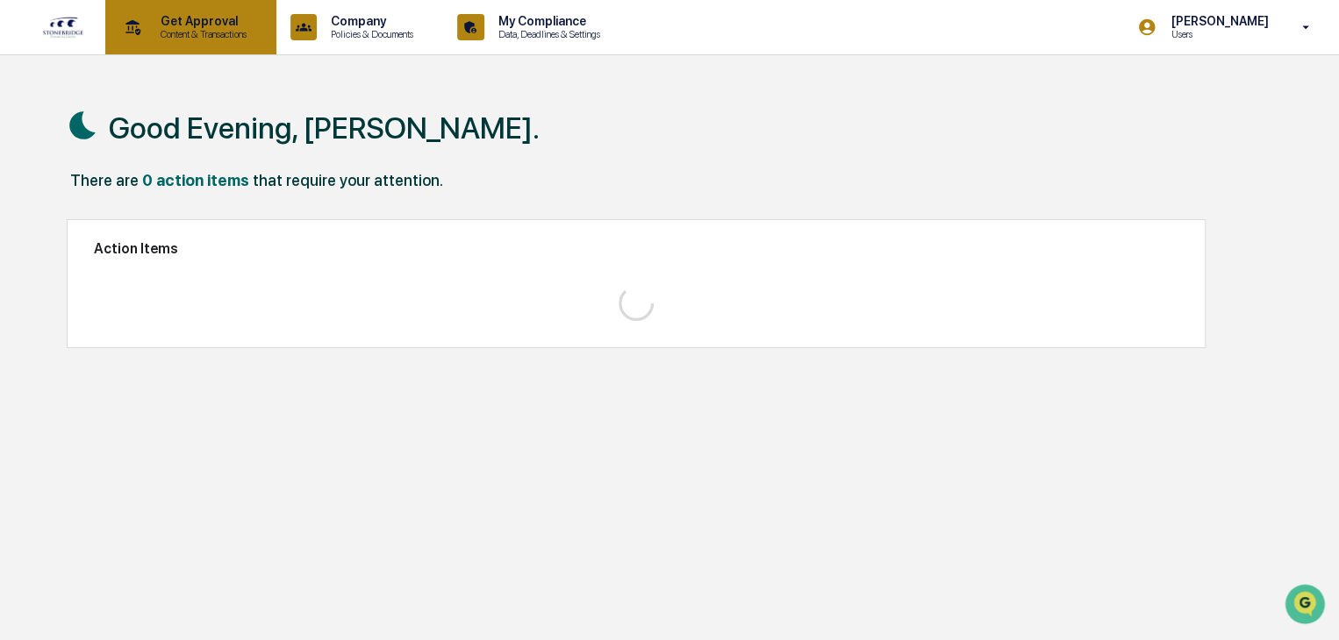
click at [154, 36] on p "Content & Transactions" at bounding box center [201, 34] width 109 height 12
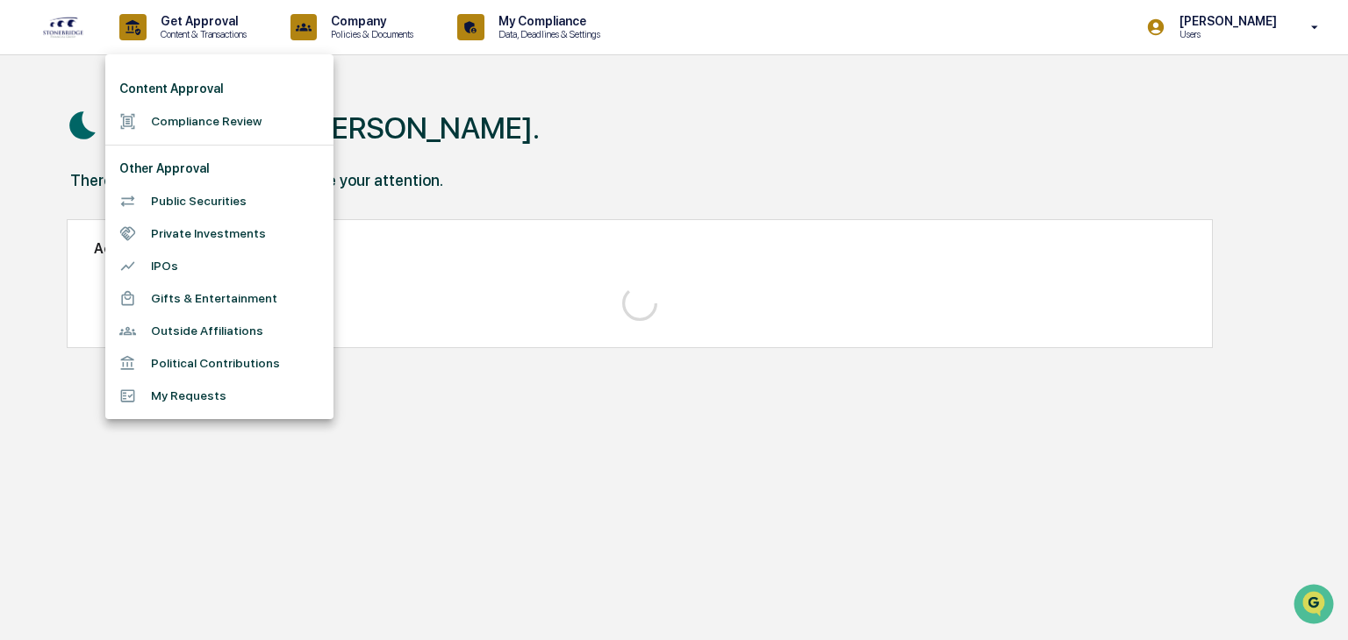
click at [207, 120] on li "Compliance Review" at bounding box center [219, 121] width 228 height 32
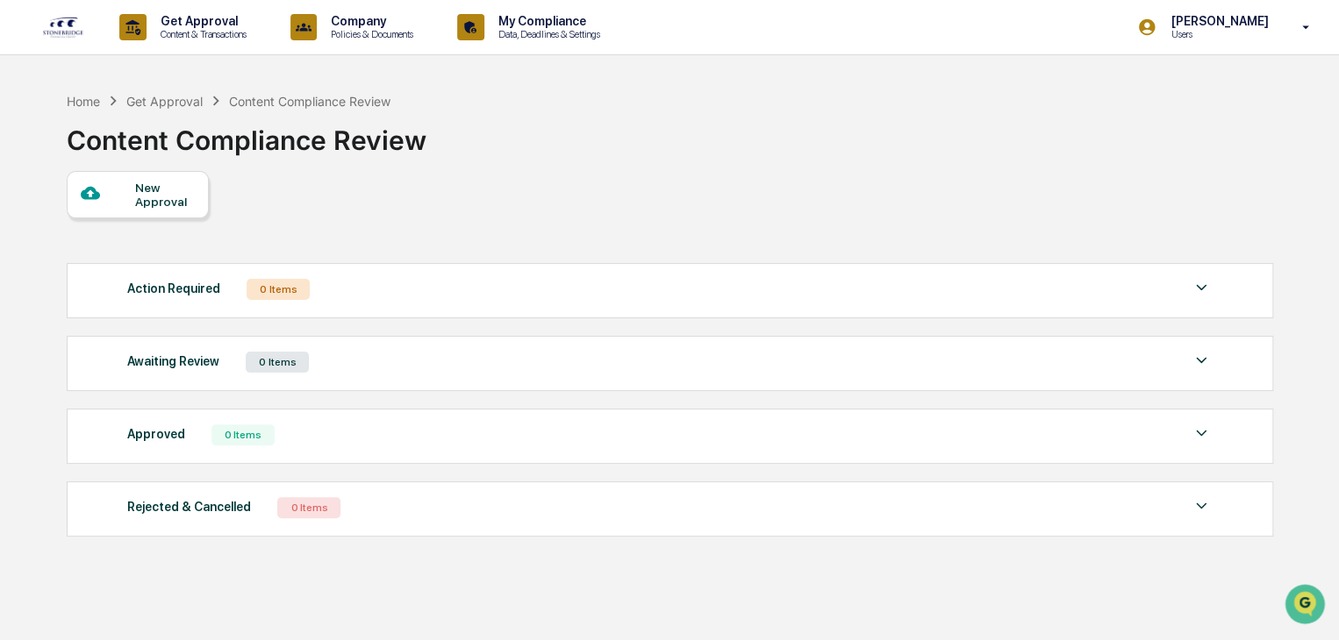
click at [172, 196] on div "New Approval" at bounding box center [164, 195] width 59 height 28
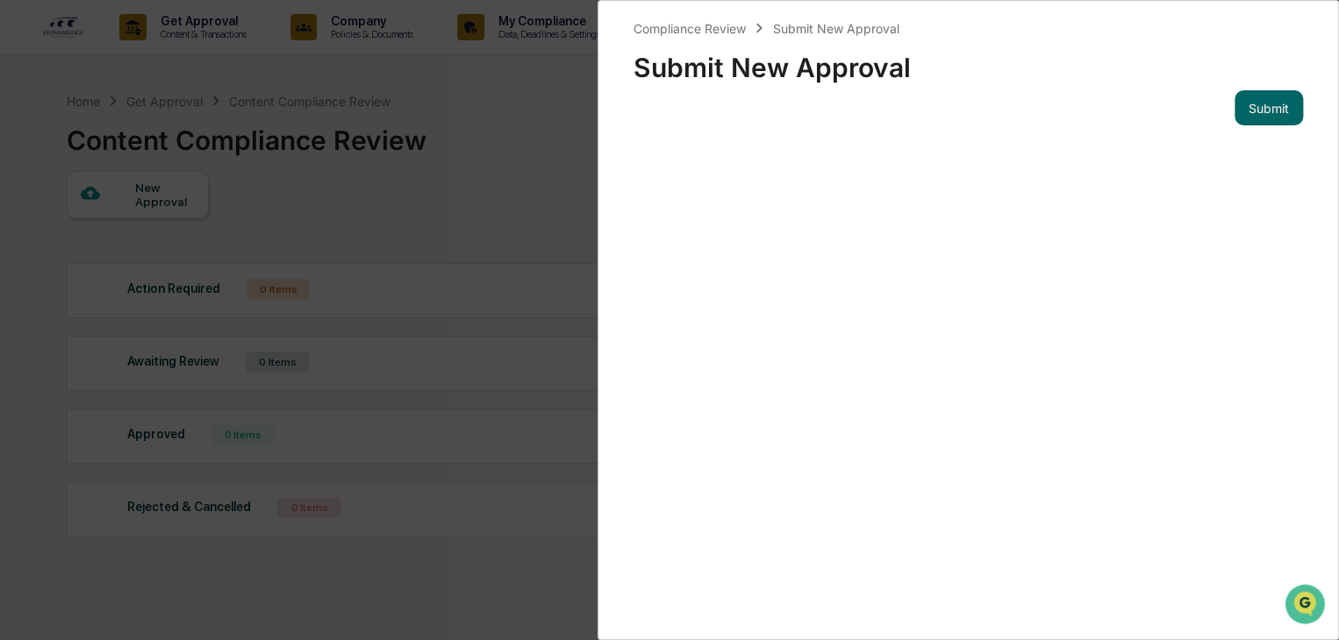
click at [344, 215] on div "Compliance Review Submit New Approval Submit New Approval Submit" at bounding box center [669, 320] width 1339 height 640
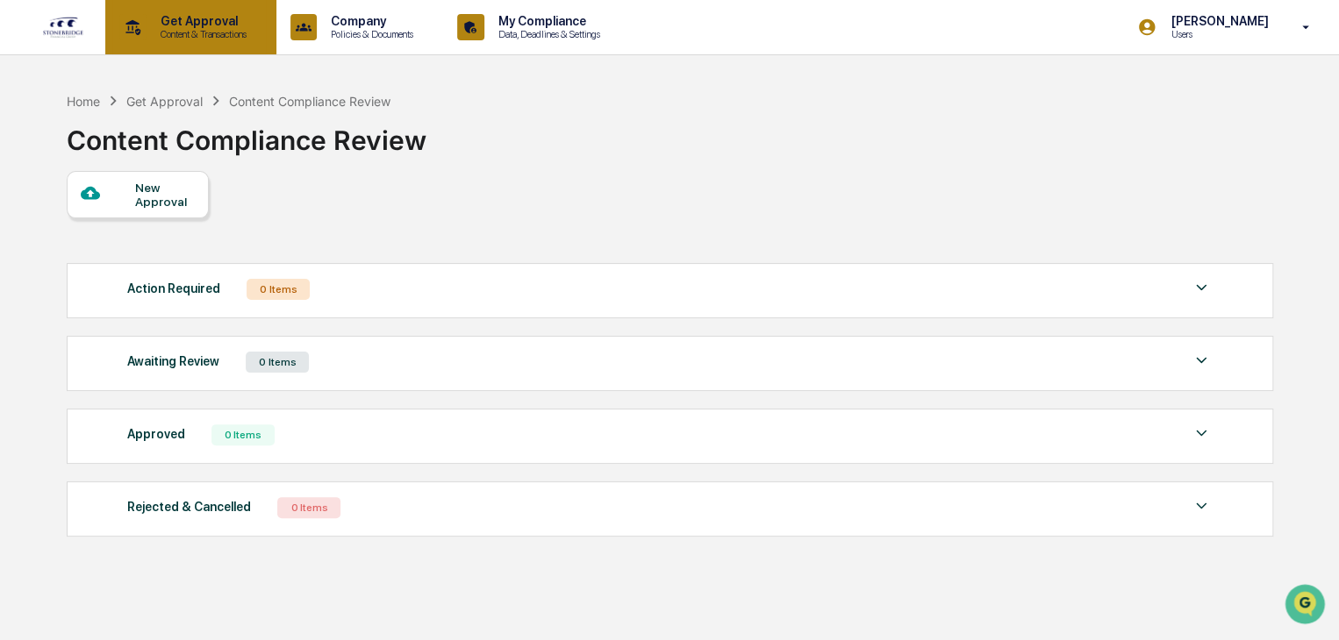
click at [159, 47] on div "Get Approval Content & Transactions" at bounding box center [189, 27] width 154 height 54
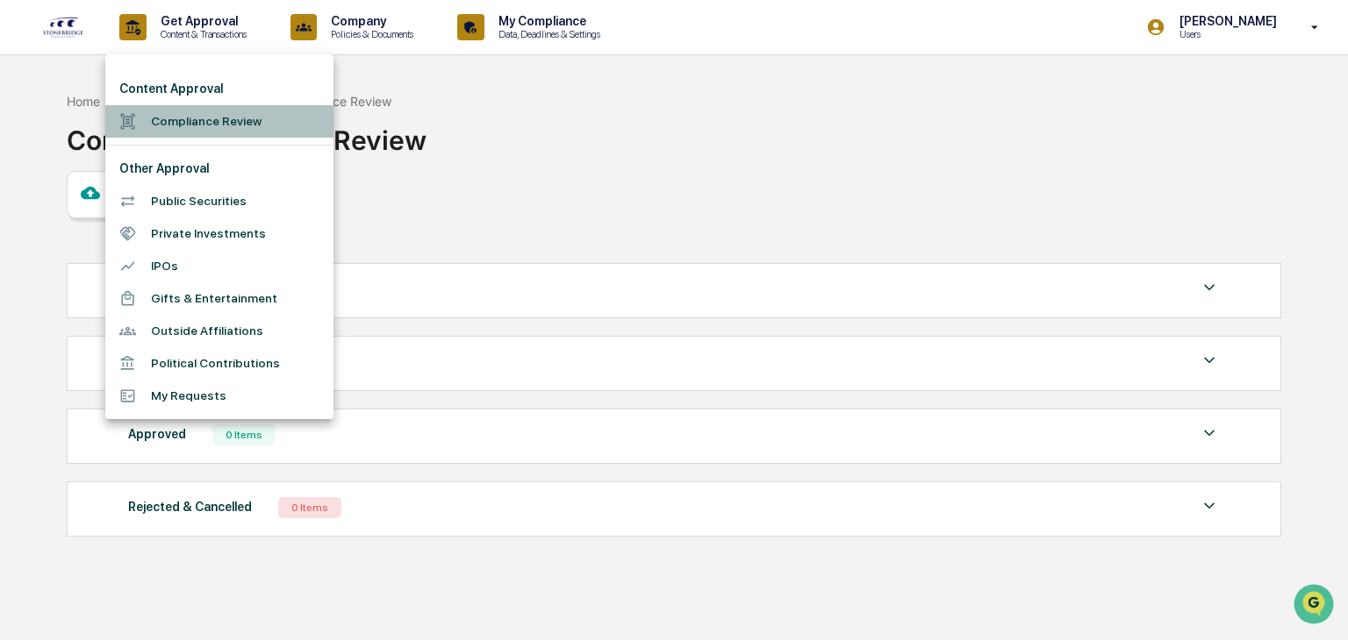
click at [218, 119] on li "Compliance Review" at bounding box center [219, 121] width 228 height 32
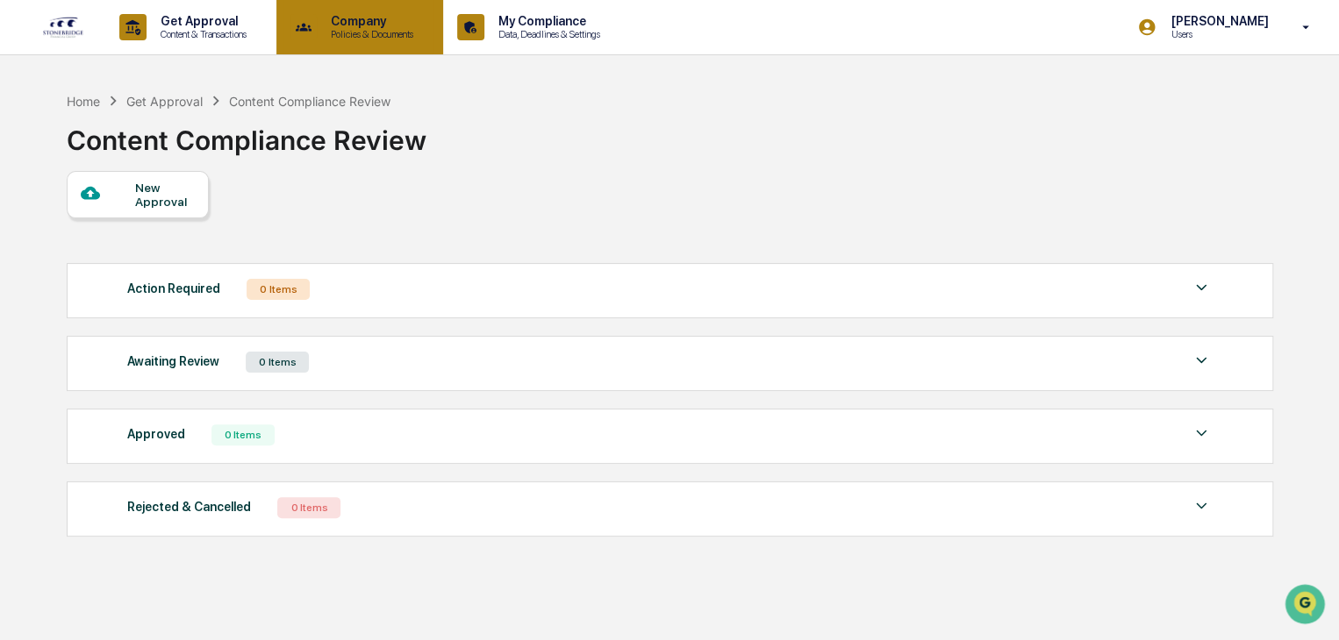
click at [369, 32] on p "Policies & Documents" at bounding box center [369, 34] width 105 height 12
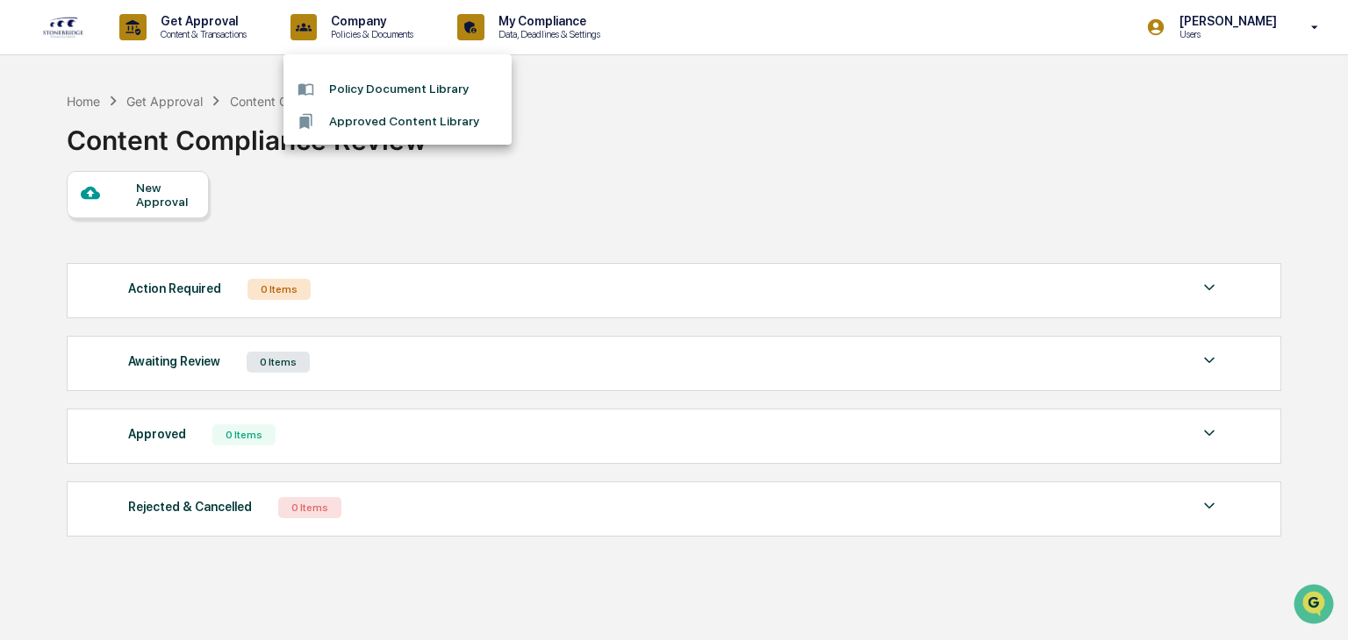
click at [655, 25] on div at bounding box center [674, 320] width 1348 height 640
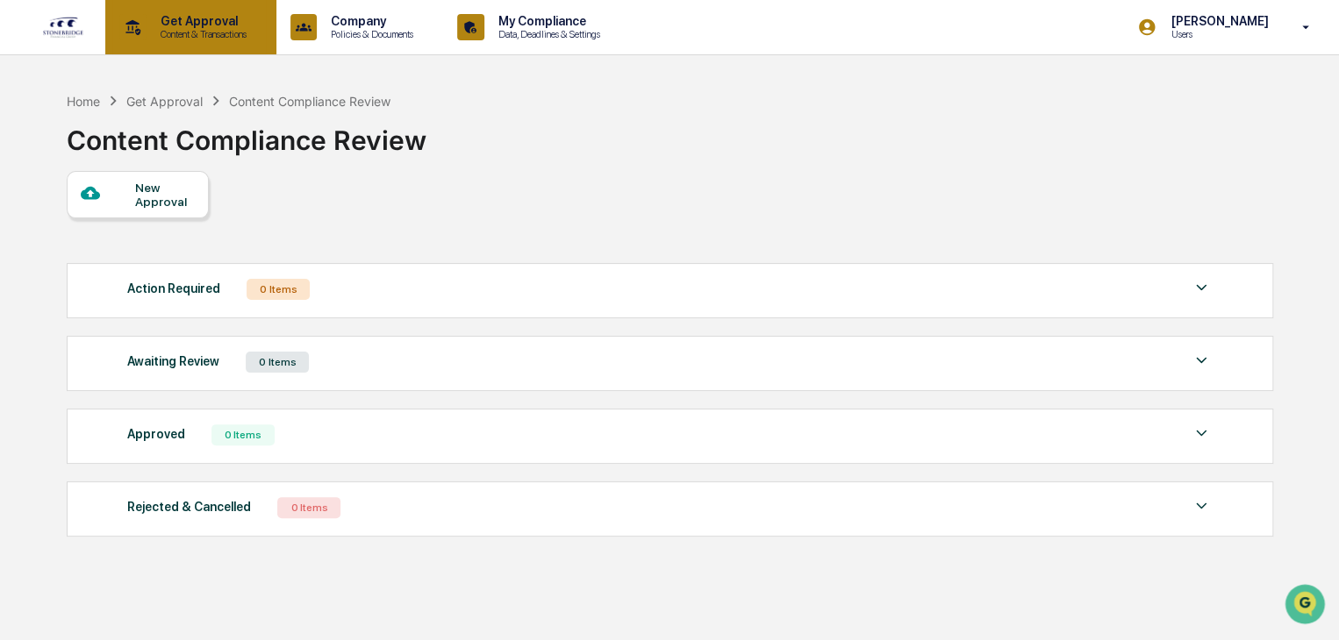
click at [178, 32] on p "Content & Transactions" at bounding box center [201, 34] width 109 height 12
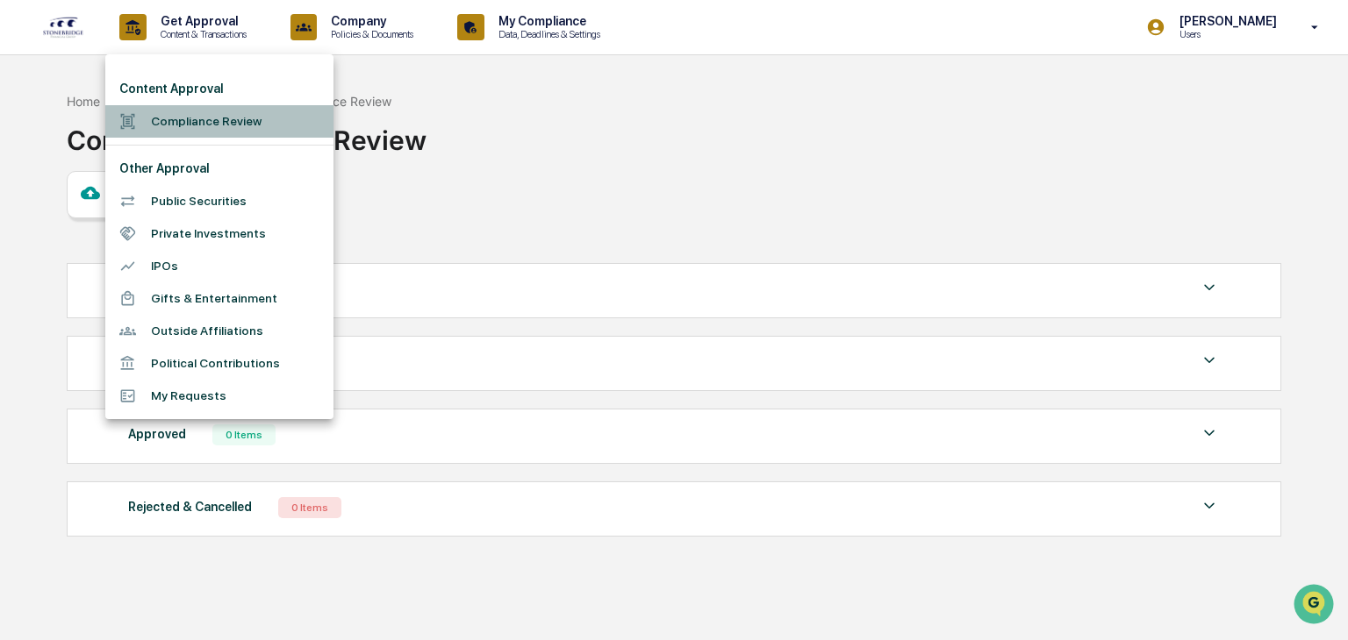
click at [161, 121] on li "Compliance Review" at bounding box center [219, 121] width 228 height 32
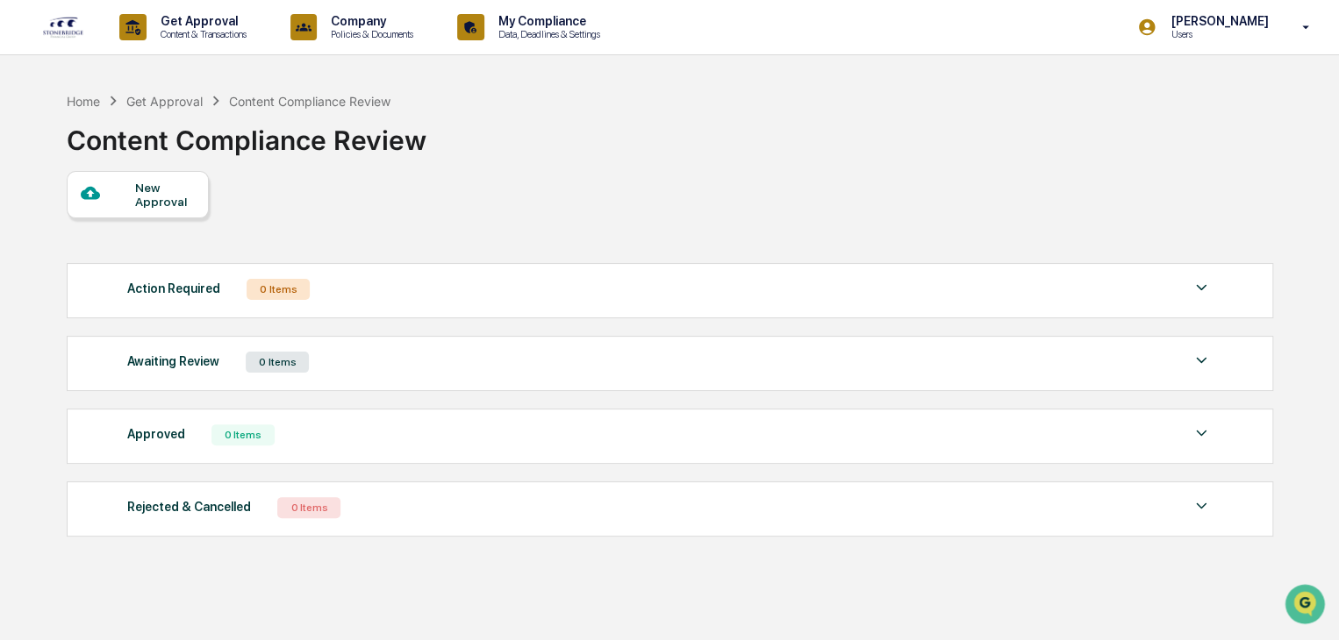
click at [175, 187] on div "New Approval" at bounding box center [164, 195] width 59 height 28
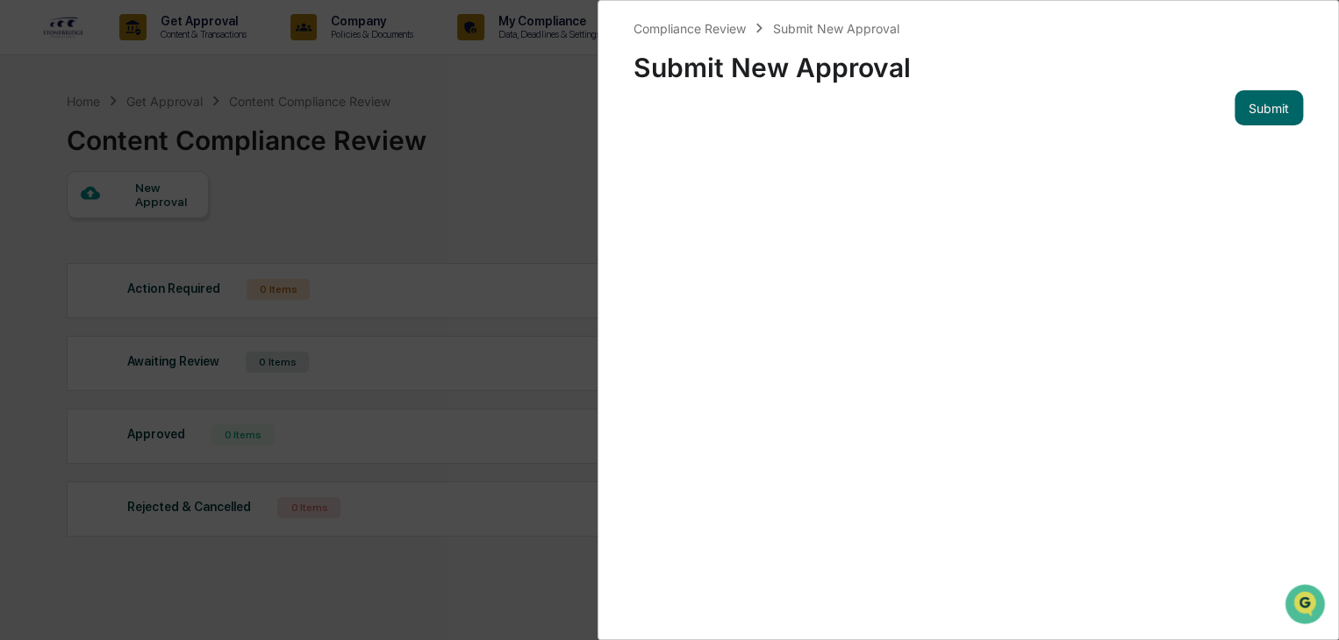
click at [447, 212] on div "Compliance Review Submit New Approval Submit New Approval Submit" at bounding box center [669, 320] width 1339 height 640
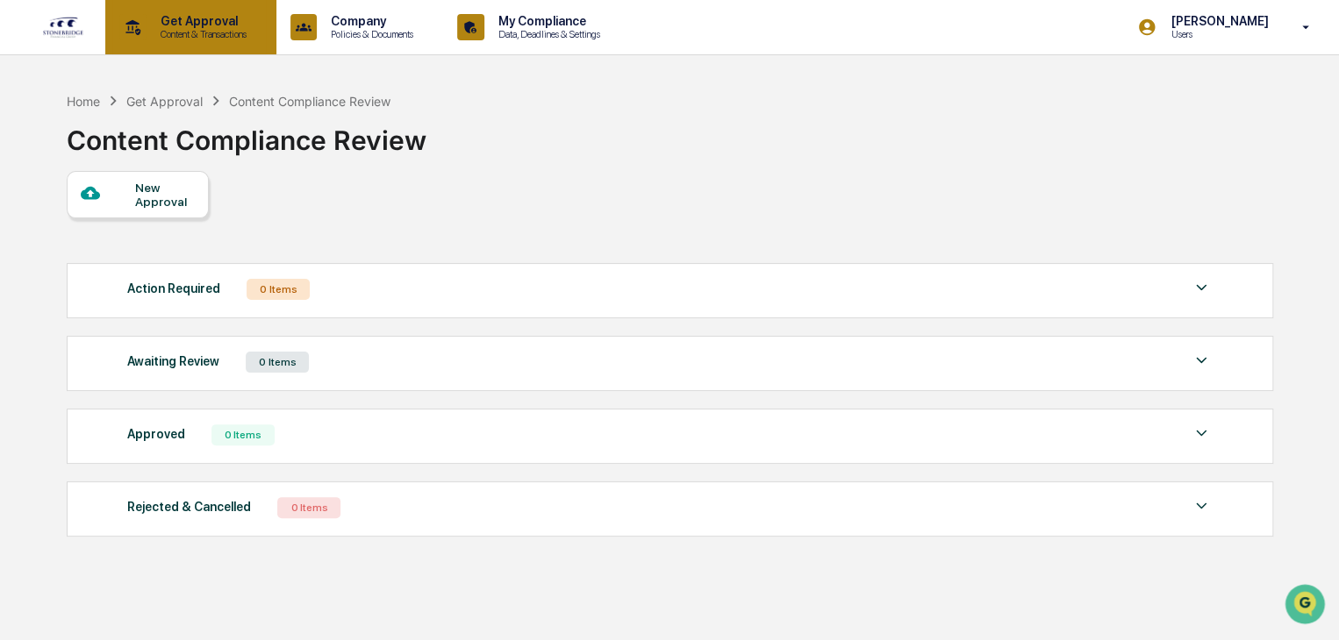
click at [167, 38] on p "Content & Transactions" at bounding box center [201, 34] width 109 height 12
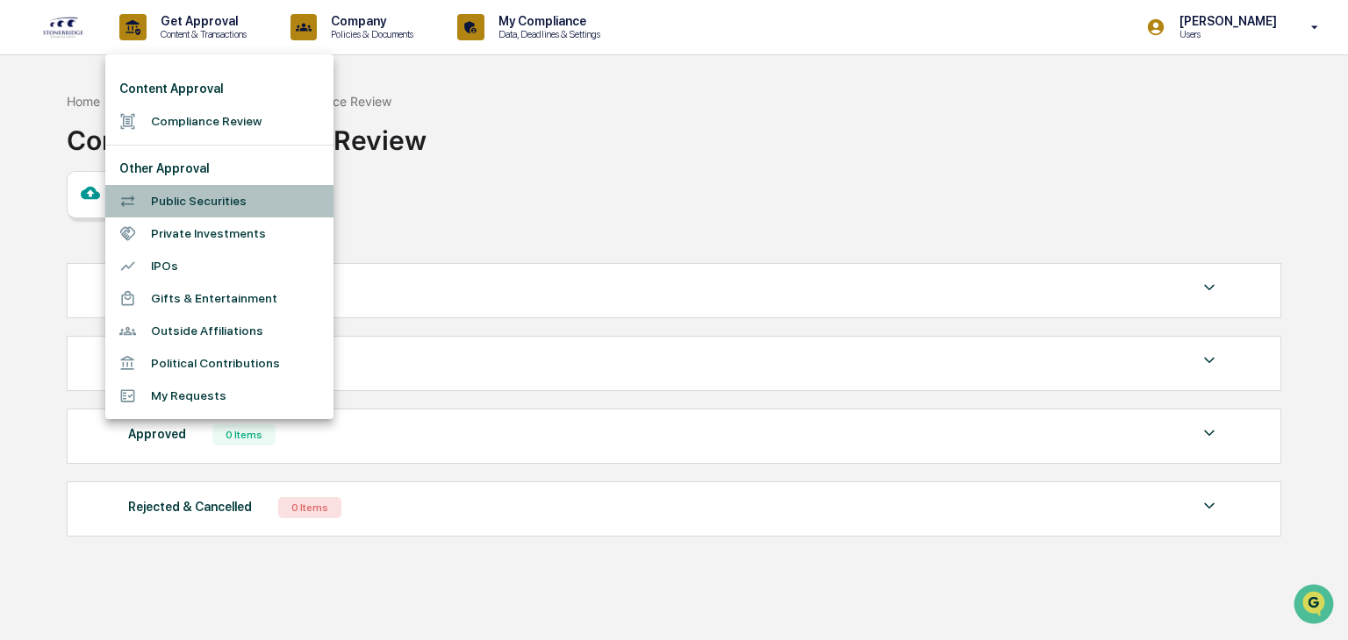
click at [182, 194] on li "Public Securities" at bounding box center [219, 201] width 228 height 32
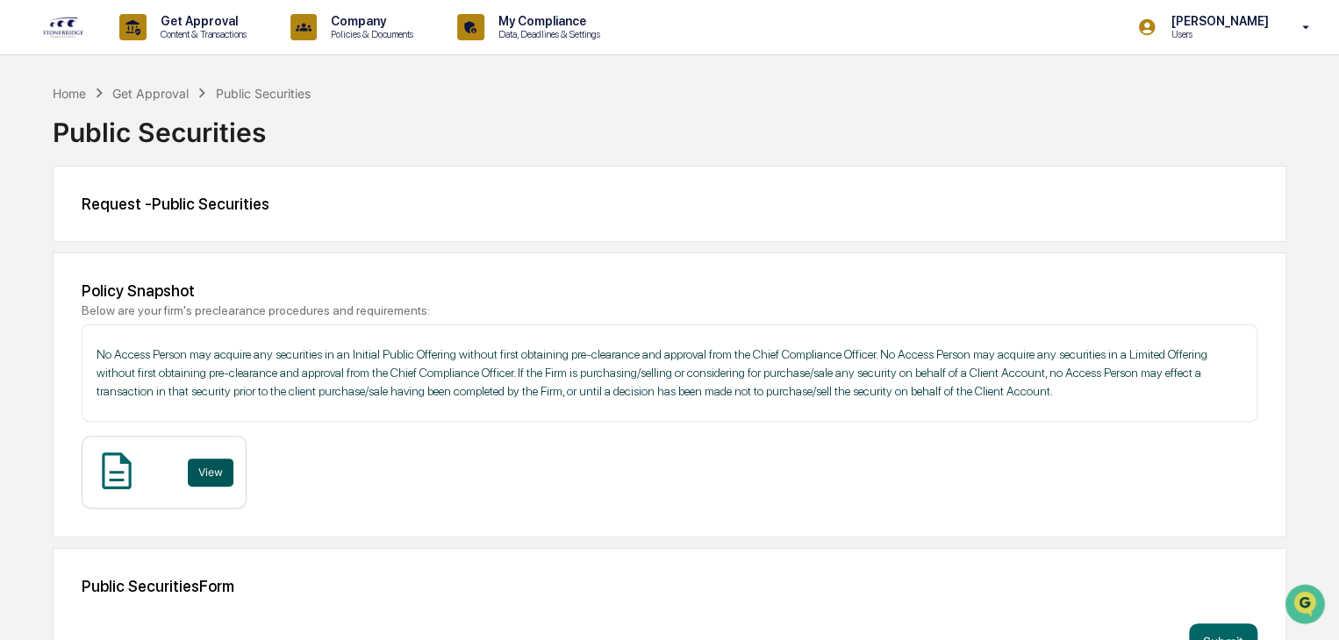
click at [233, 462] on button "View" at bounding box center [211, 473] width 46 height 28
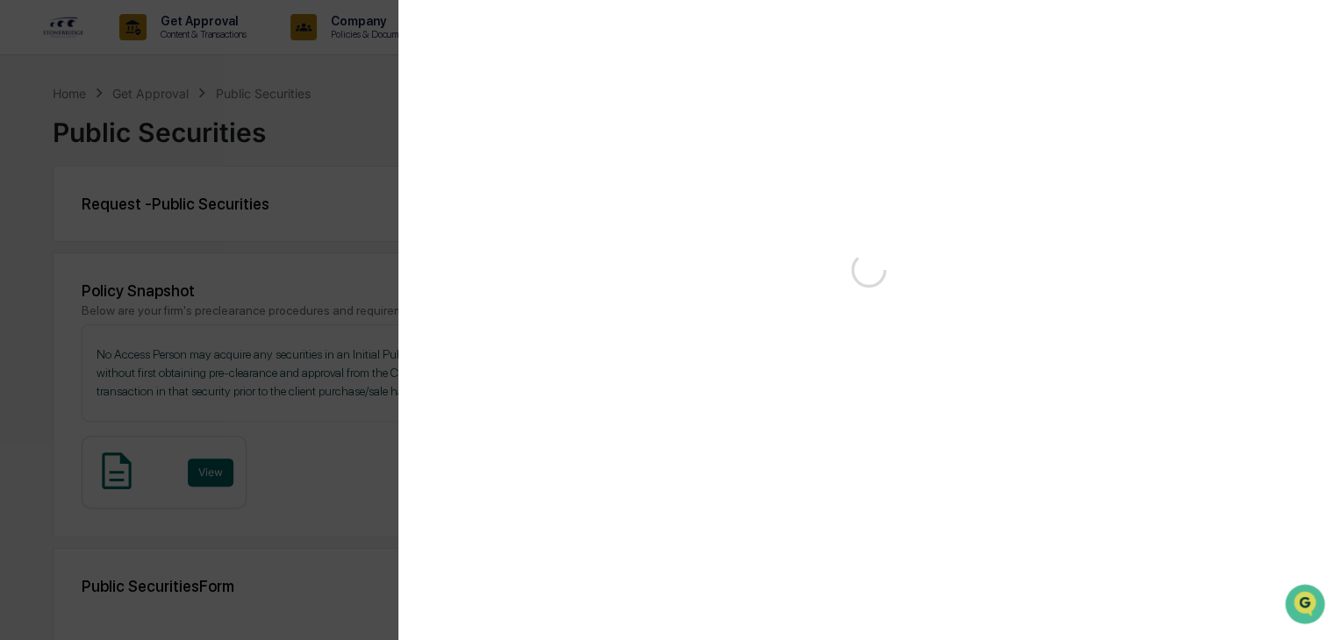
click at [361, 135] on div "Version History" at bounding box center [669, 320] width 1339 height 640
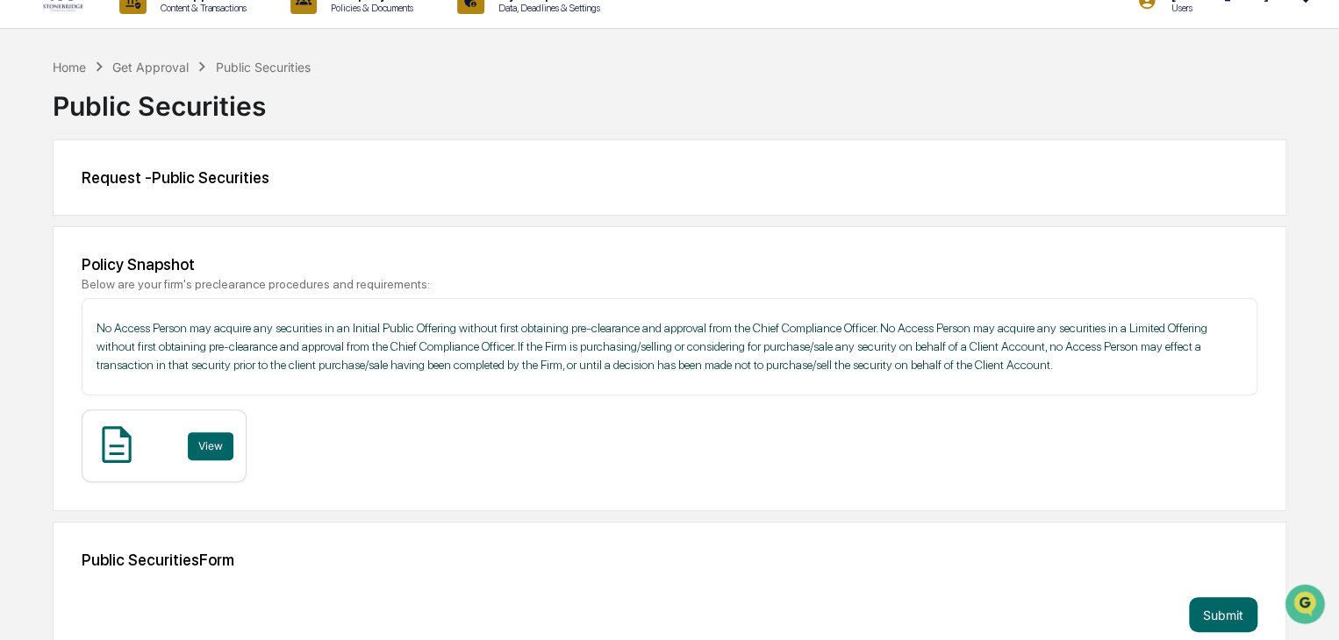
scroll to position [28, 0]
click at [139, 437] on img at bounding box center [117, 443] width 44 height 44
click at [132, 436] on img at bounding box center [117, 443] width 44 height 44
click at [233, 432] on button "View" at bounding box center [211, 445] width 46 height 28
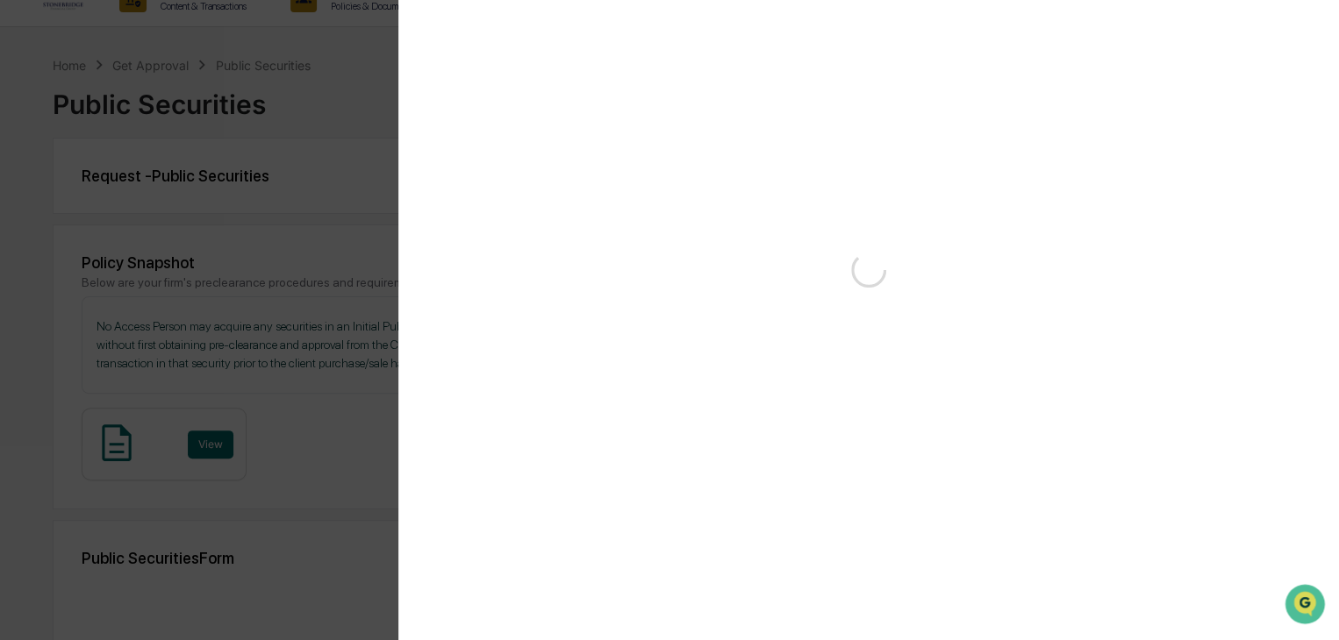
click at [305, 197] on div "Version History" at bounding box center [669, 320] width 1339 height 640
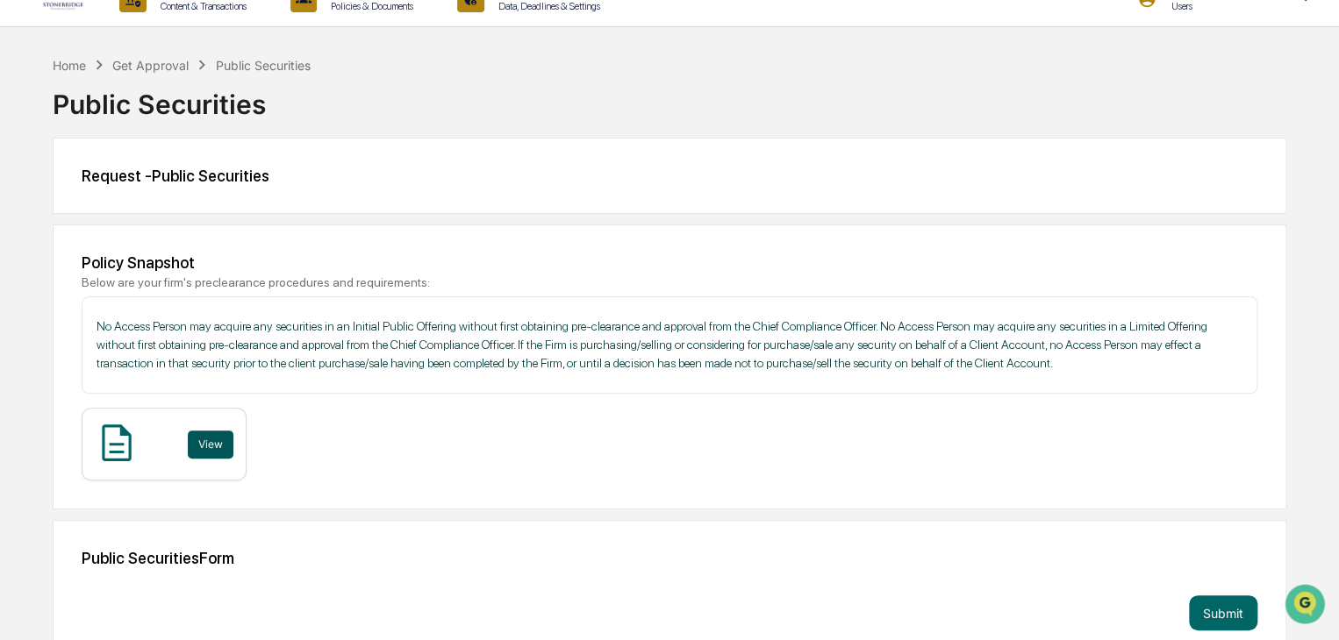
click at [233, 431] on button "View" at bounding box center [211, 445] width 46 height 28
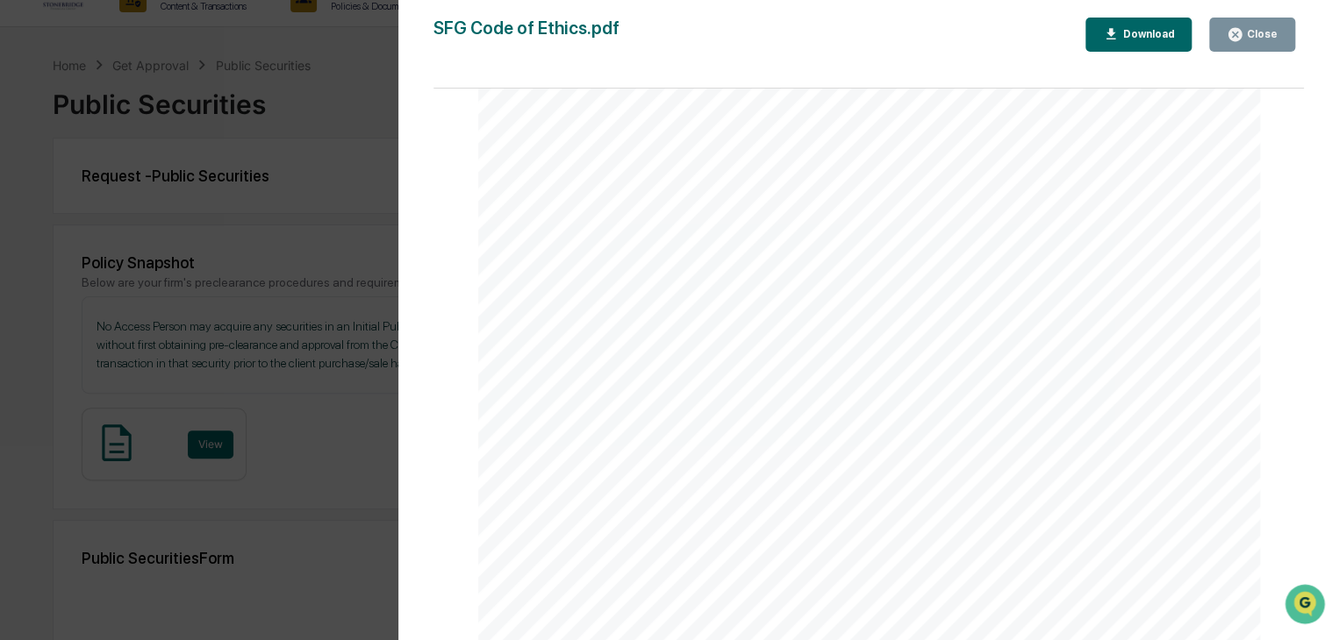
scroll to position [4562, 0]
drag, startPoint x: 693, startPoint y: 333, endPoint x: 877, endPoint y: 328, distance: 184.3
click at [877, 328] on span "any direct or indirect Beneficial Ownership;" at bounding box center [751, 330] width 270 height 15
copy span "indirect Beneficial Ownership"
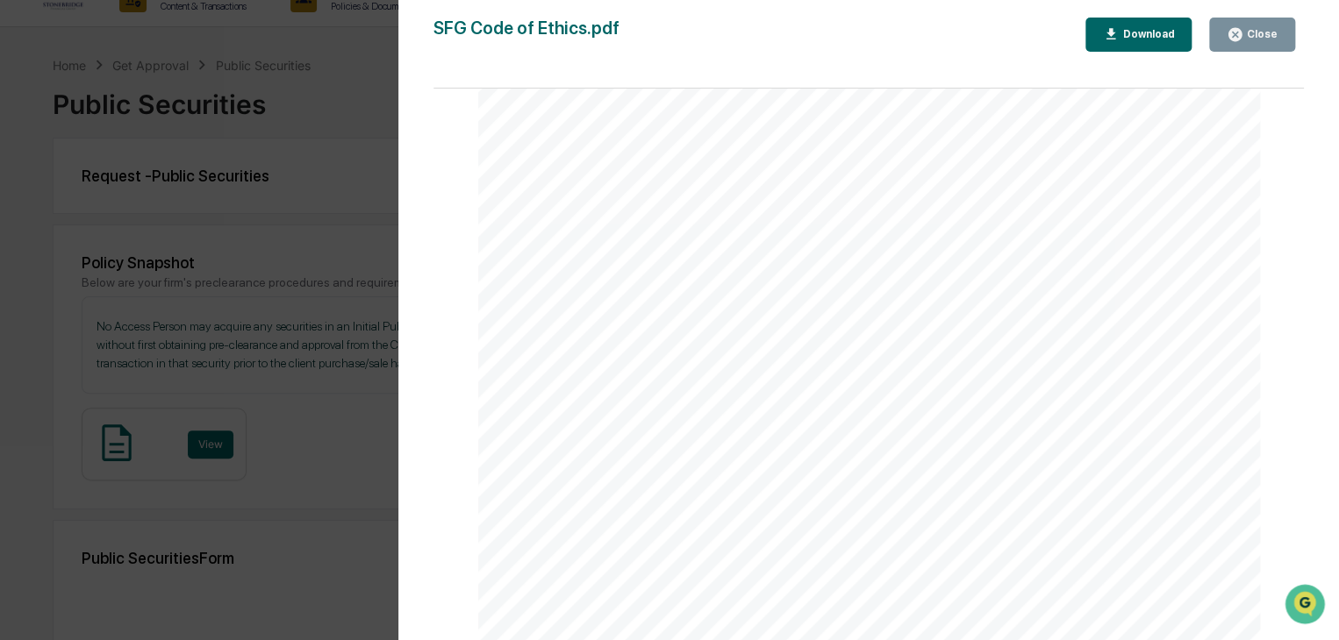
click at [1243, 39] on icon "button" at bounding box center [1235, 34] width 17 height 17
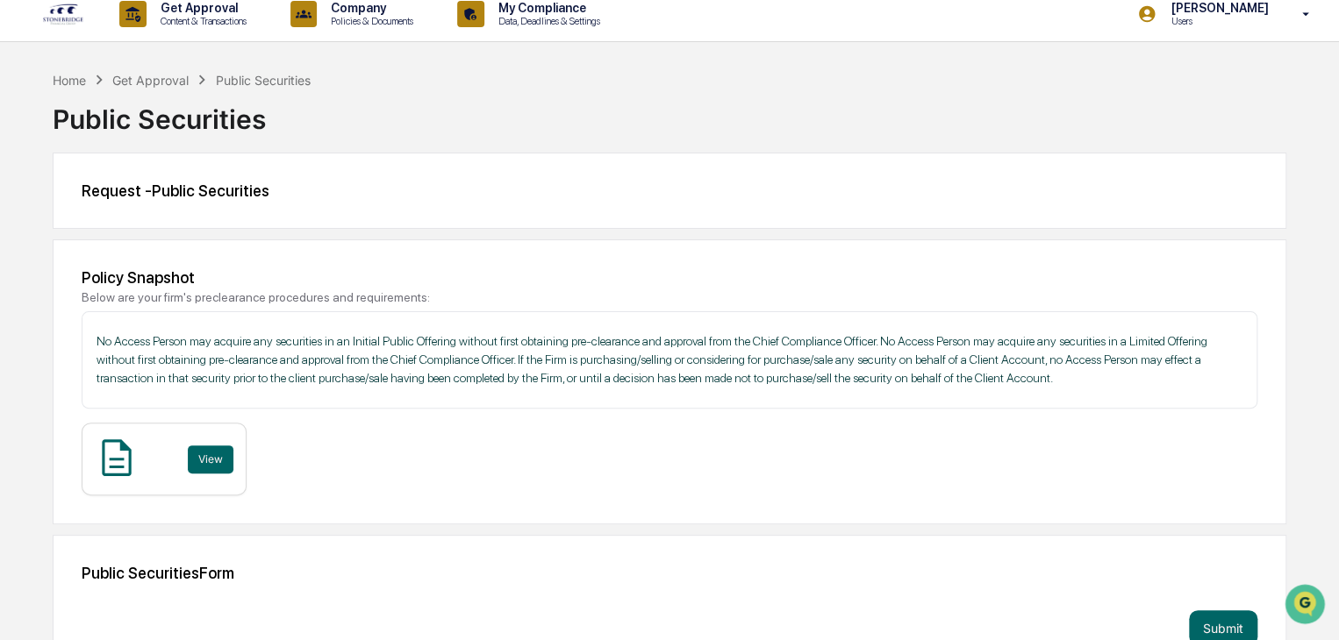
scroll to position [0, 0]
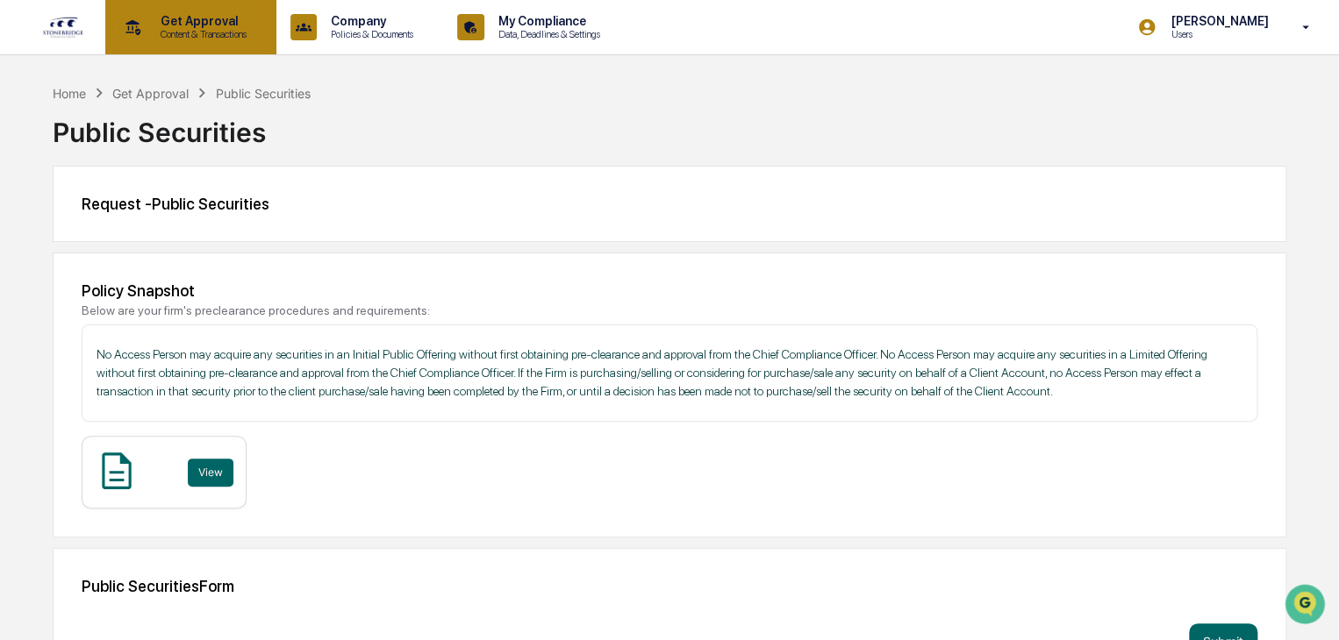
click at [228, 37] on p "Content & Transactions" at bounding box center [201, 34] width 109 height 12
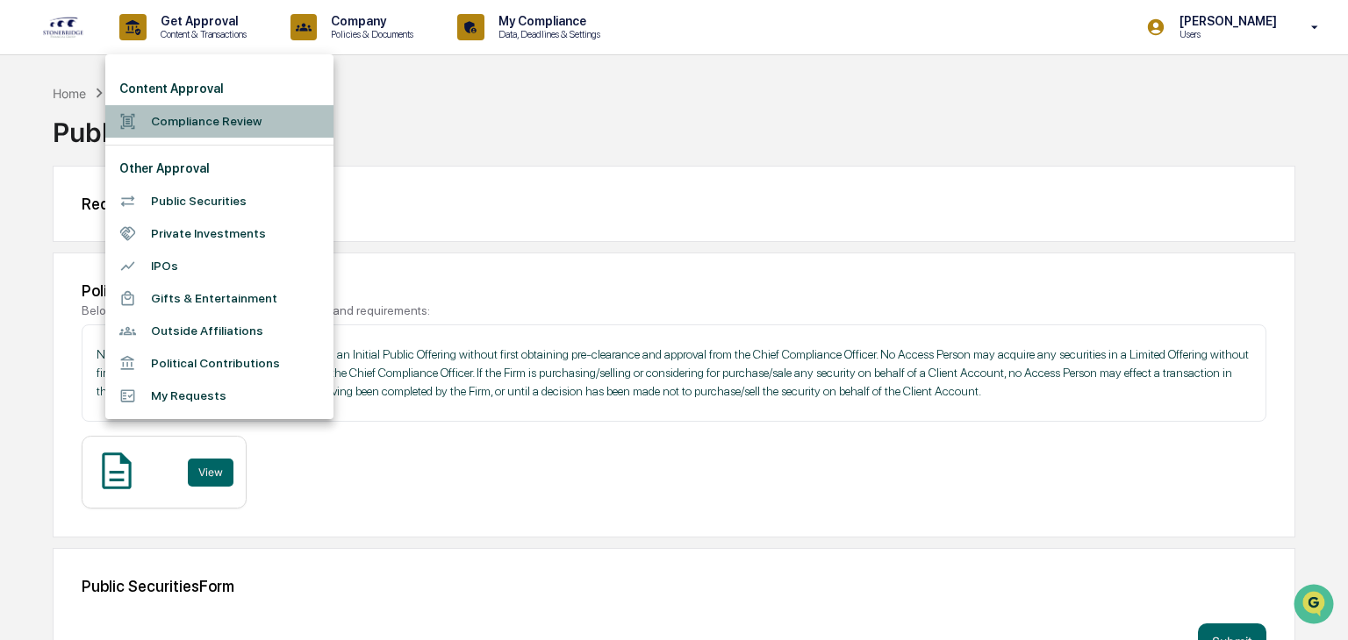
click at [225, 122] on li "Compliance Review" at bounding box center [219, 121] width 228 height 32
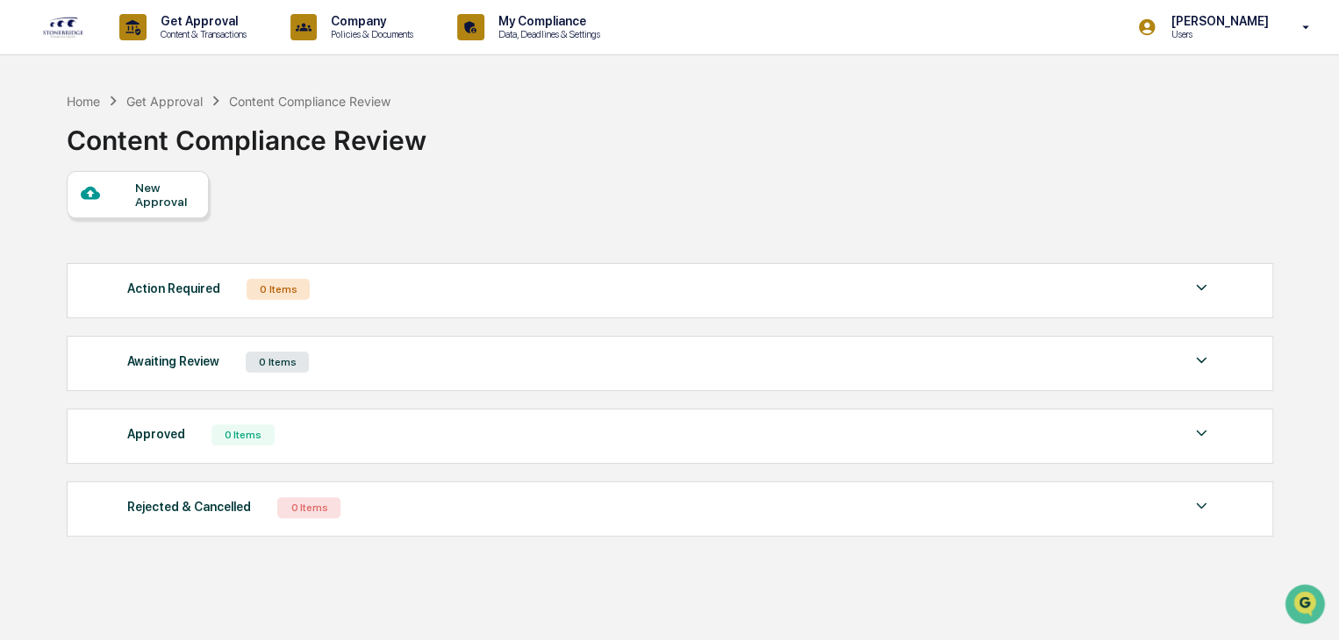
click at [1199, 285] on img at bounding box center [1201, 287] width 21 height 21
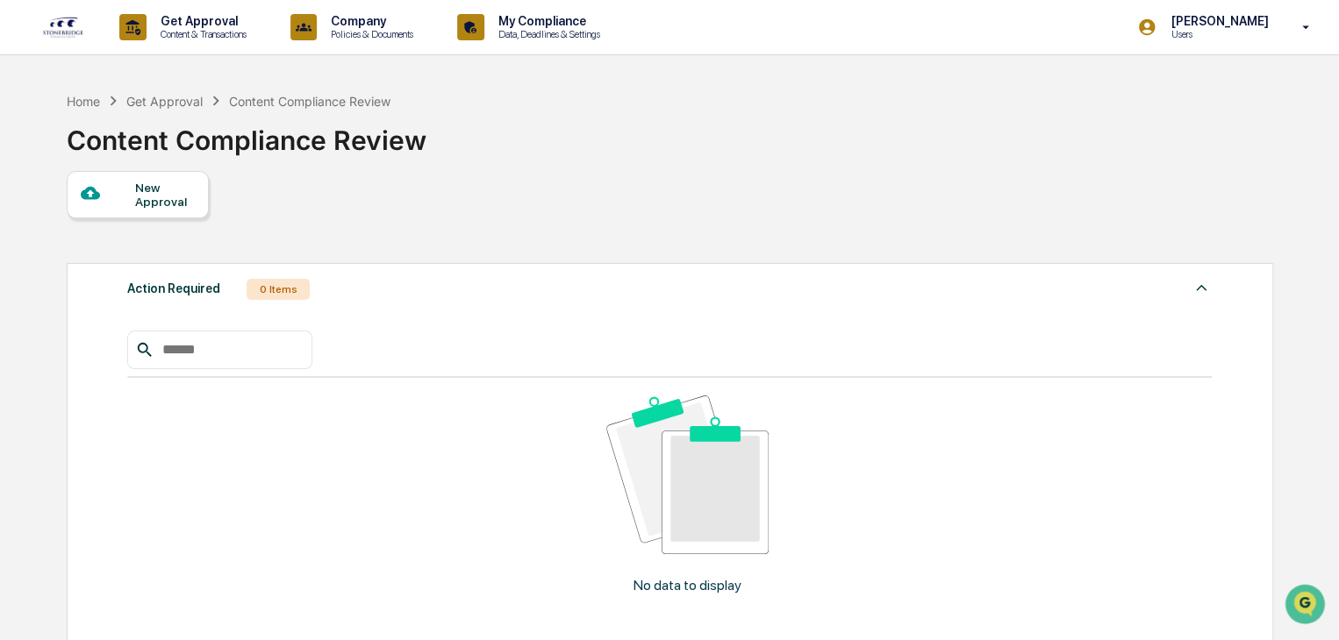
click at [140, 194] on div "New Approval" at bounding box center [164, 195] width 59 height 28
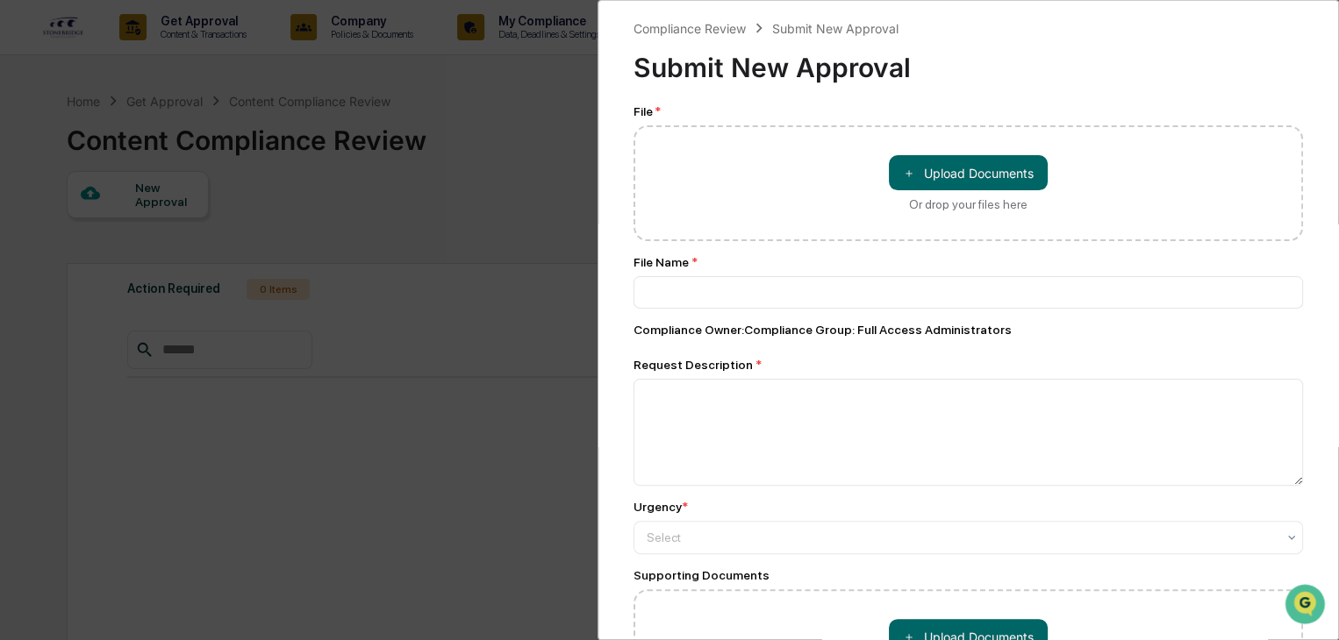
click at [540, 57] on div "Compliance Review Submit New Approval Submit New Approval File * ＋ Upload Docum…" at bounding box center [669, 320] width 1339 height 640
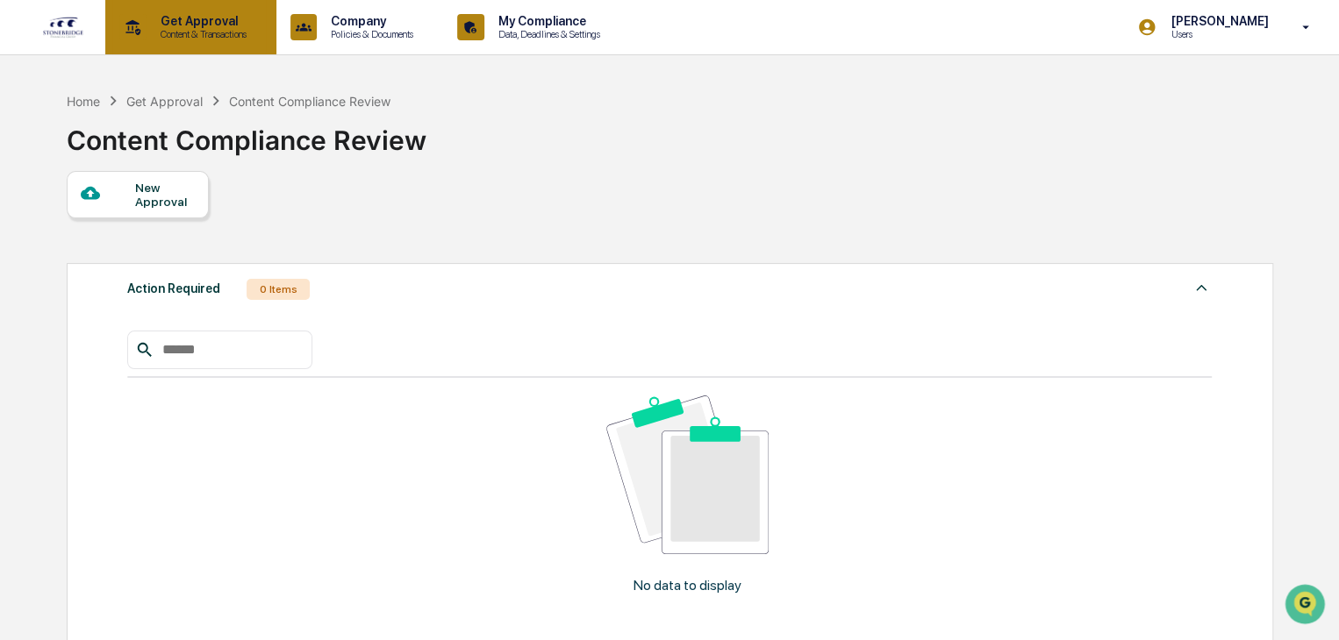
click at [215, 26] on p "Get Approval" at bounding box center [201, 21] width 109 height 14
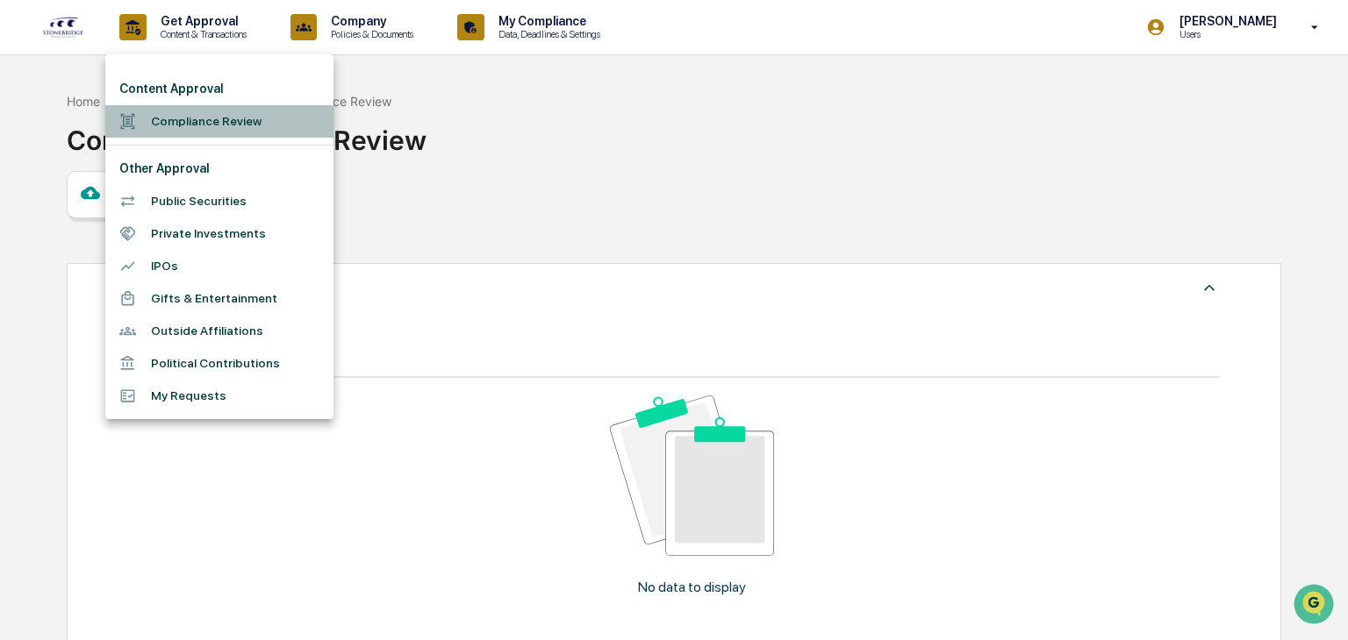
click at [175, 123] on li "Compliance Review" at bounding box center [219, 121] width 228 height 32
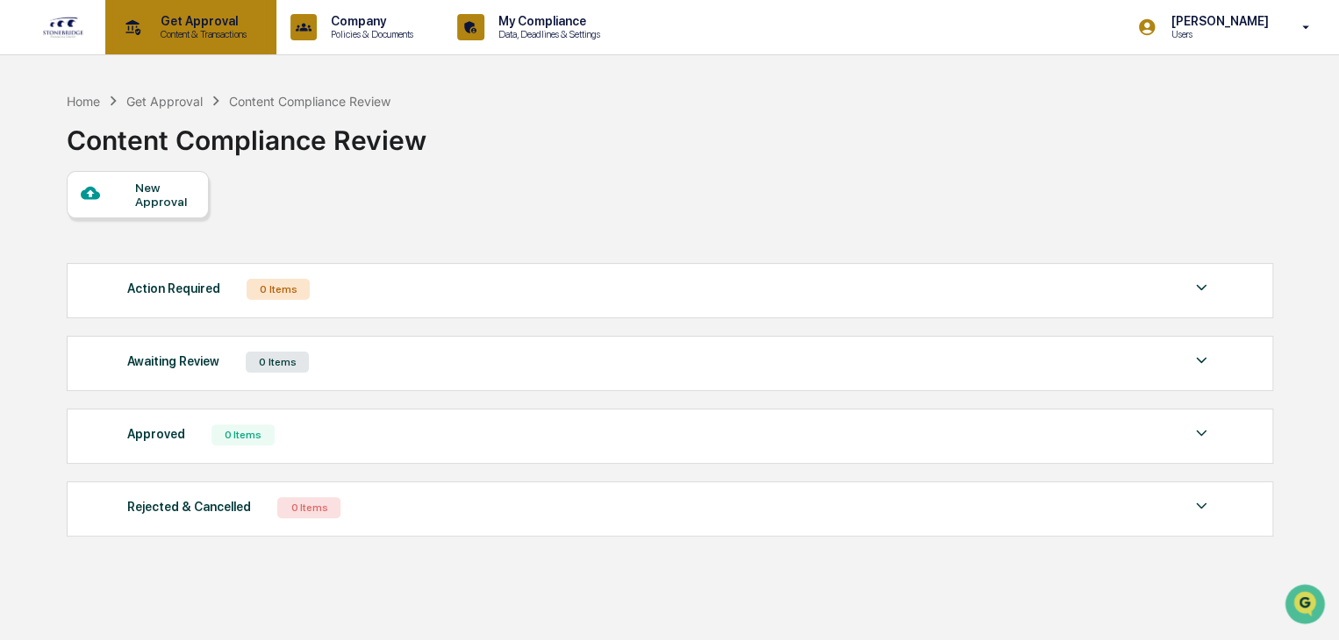
click at [204, 37] on p "Content & Transactions" at bounding box center [201, 34] width 109 height 12
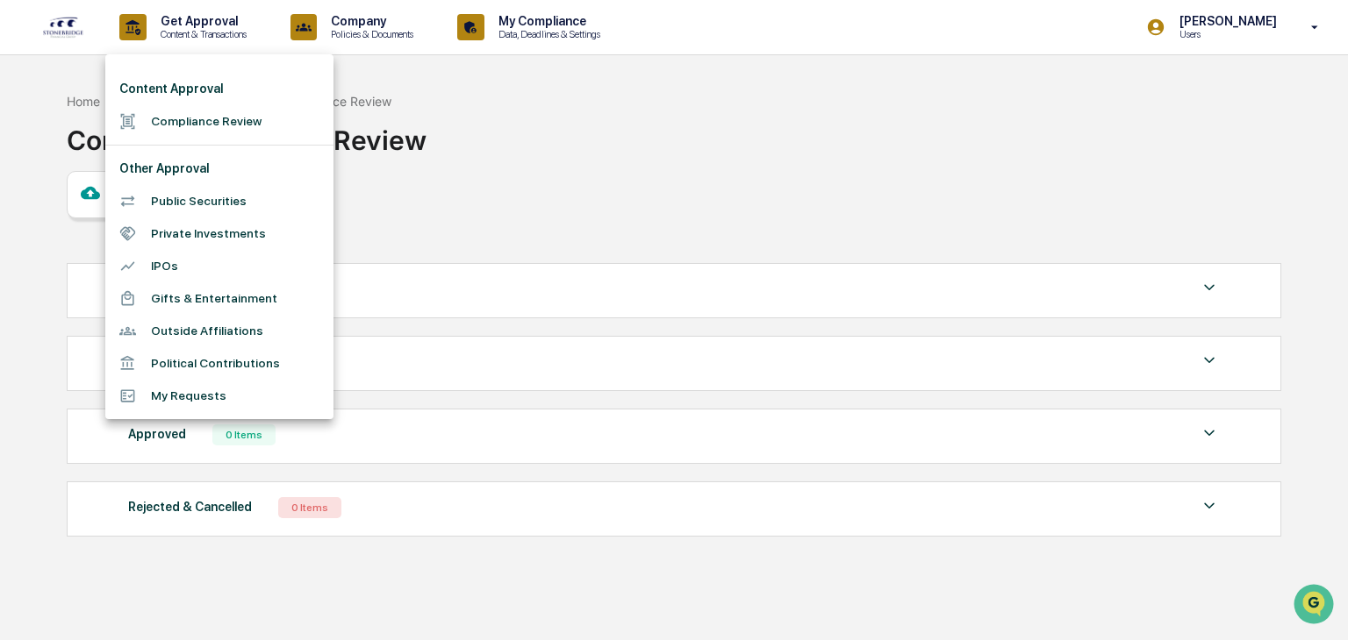
click at [182, 387] on li "My Requests" at bounding box center [219, 396] width 228 height 32
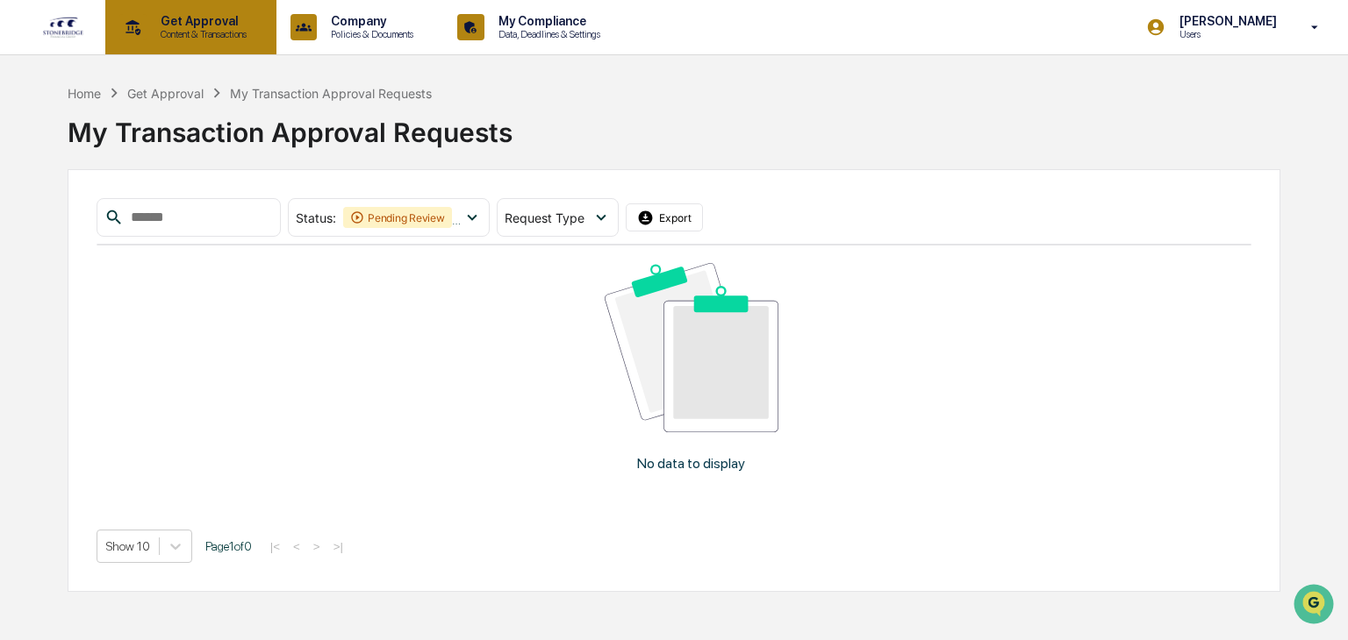
click at [199, 14] on div "Get Approval Content & Transactions" at bounding box center [189, 27] width 154 height 54
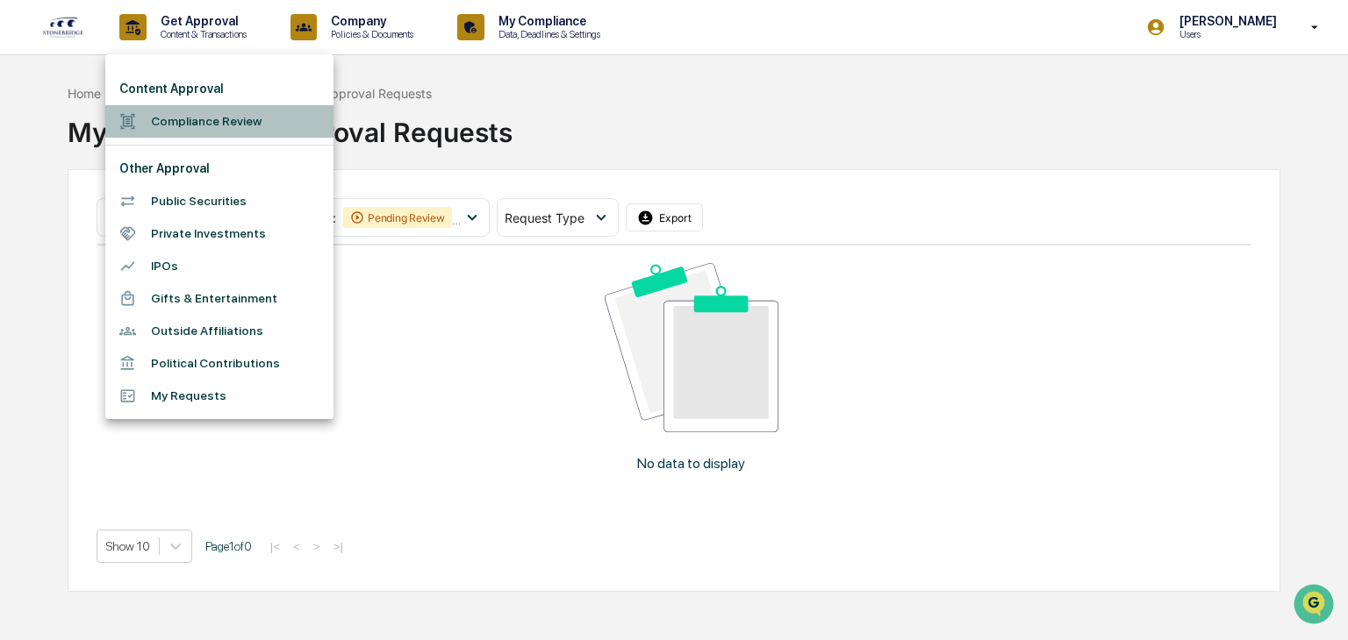
click at [193, 118] on li "Compliance Review" at bounding box center [219, 121] width 228 height 32
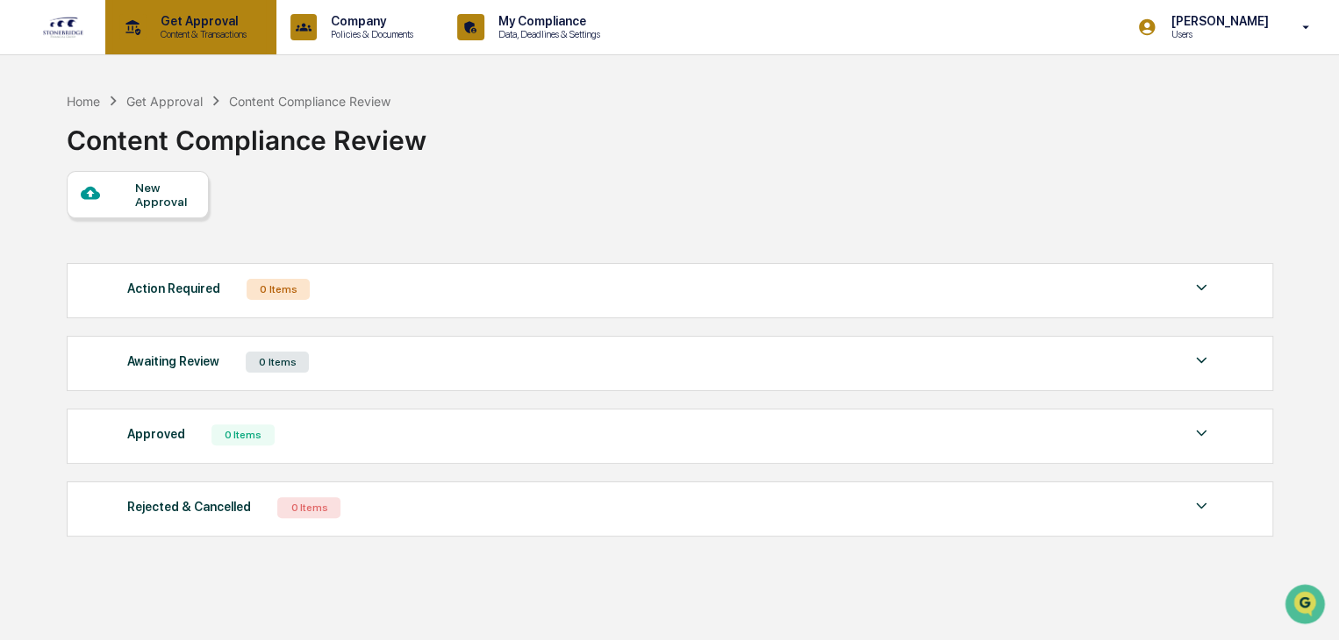
click at [224, 36] on p "Content & Transactions" at bounding box center [201, 34] width 109 height 12
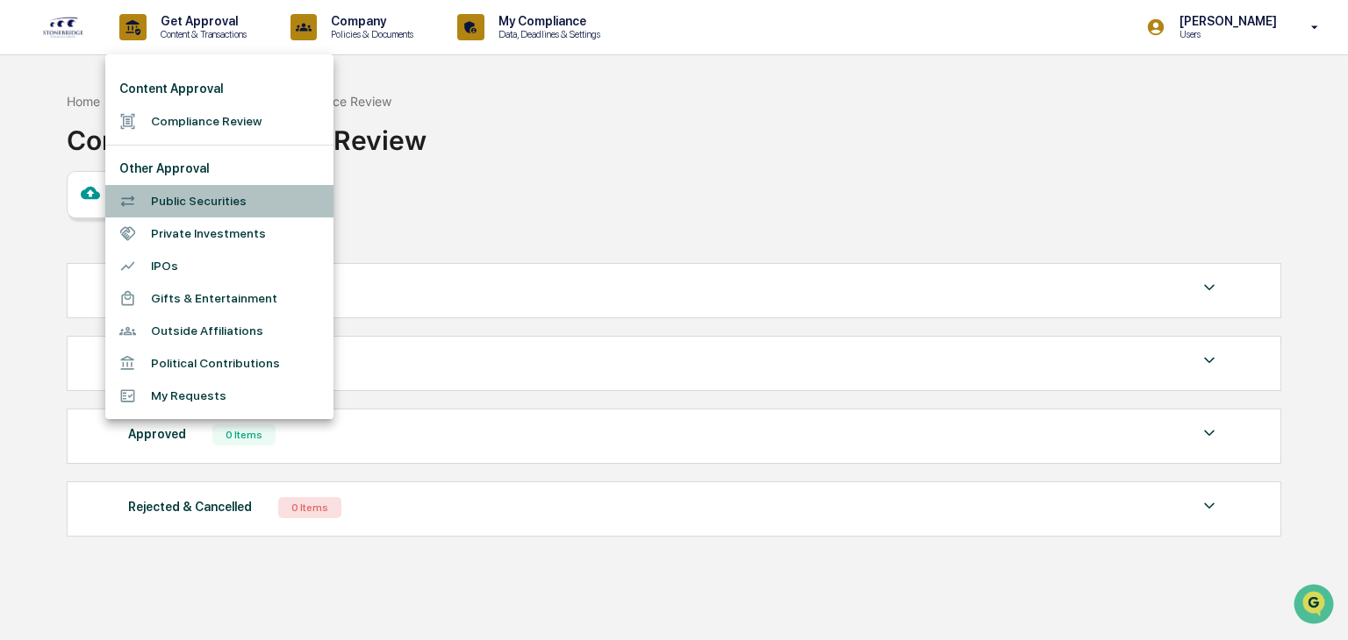
click at [182, 210] on li "Public Securities" at bounding box center [219, 201] width 228 height 32
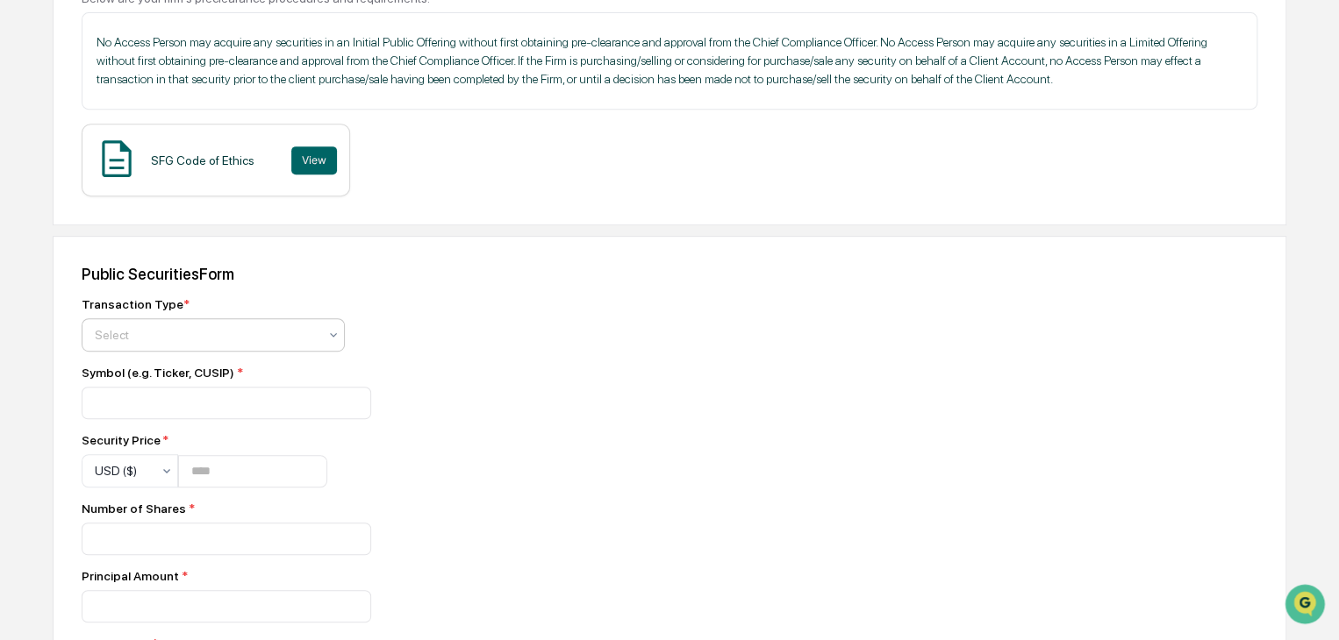
scroll to position [351, 0]
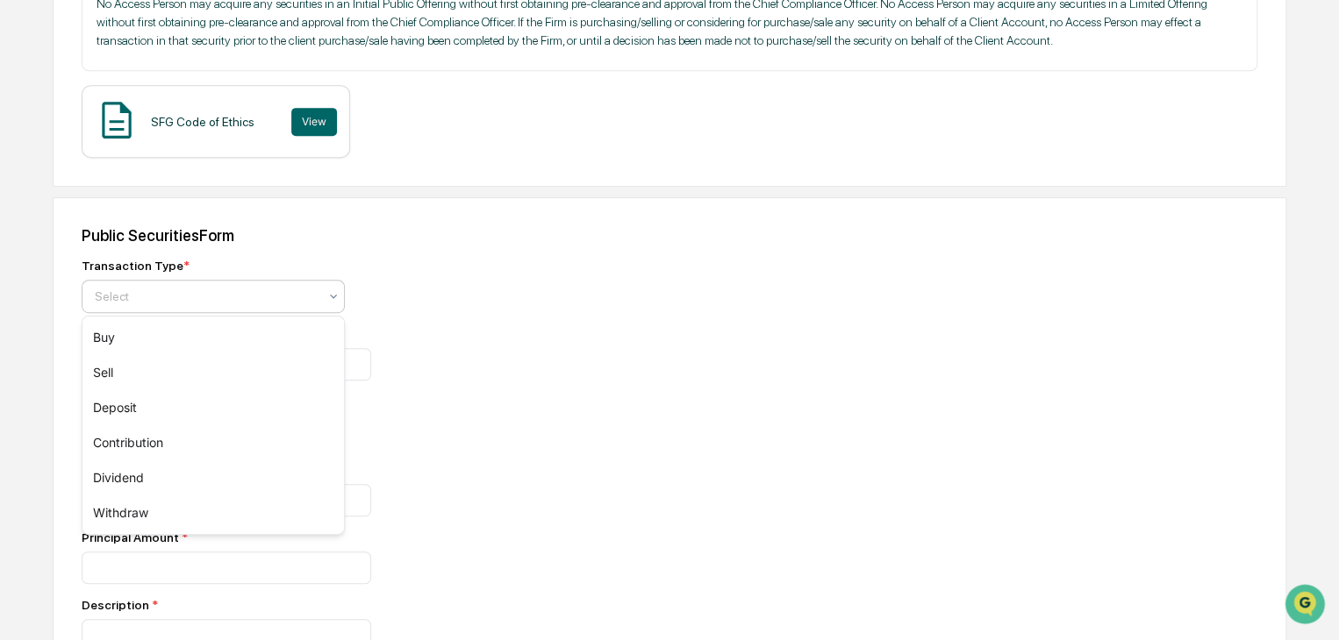
click at [160, 292] on div at bounding box center [206, 297] width 223 height 18
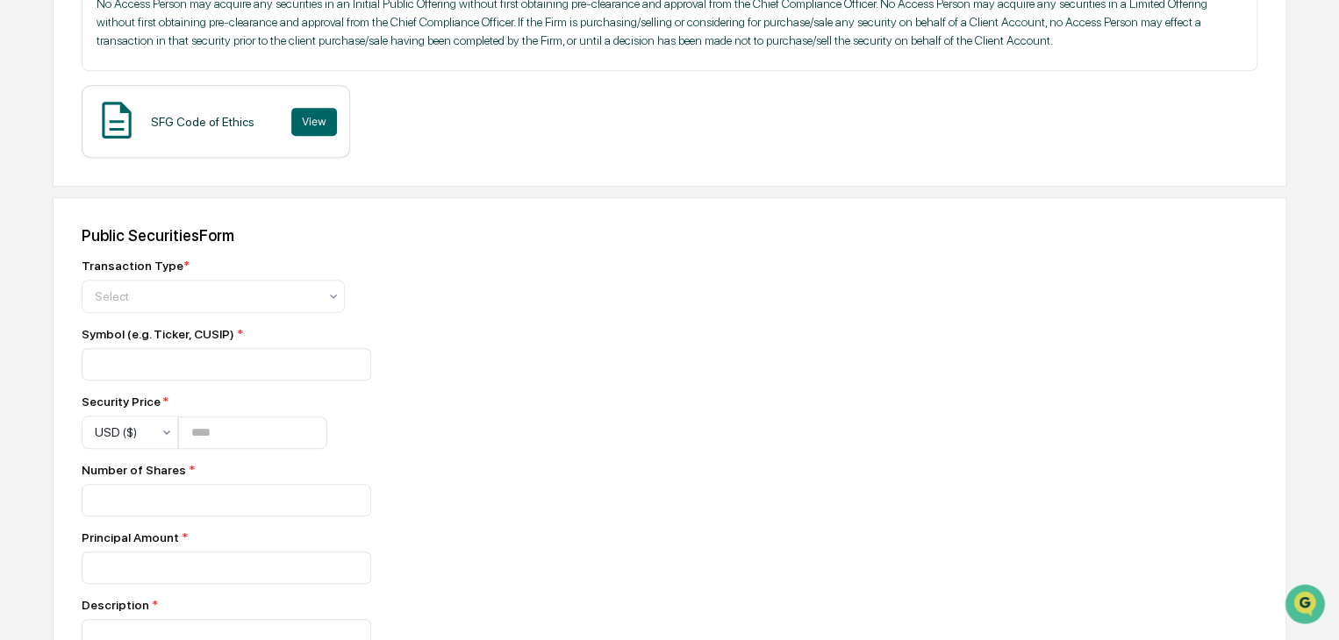
click at [396, 347] on div "Symbol (e.g. Ticker, CUSIP) *" at bounding box center [389, 354] width 614 height 54
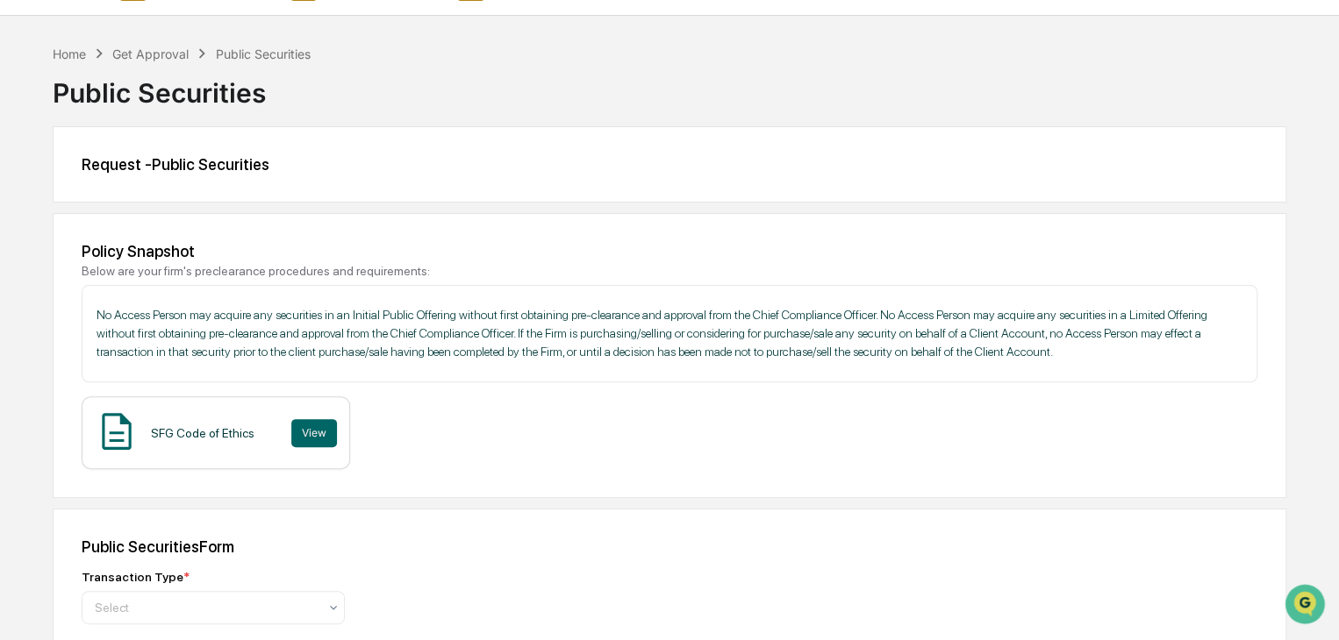
scroll to position [0, 0]
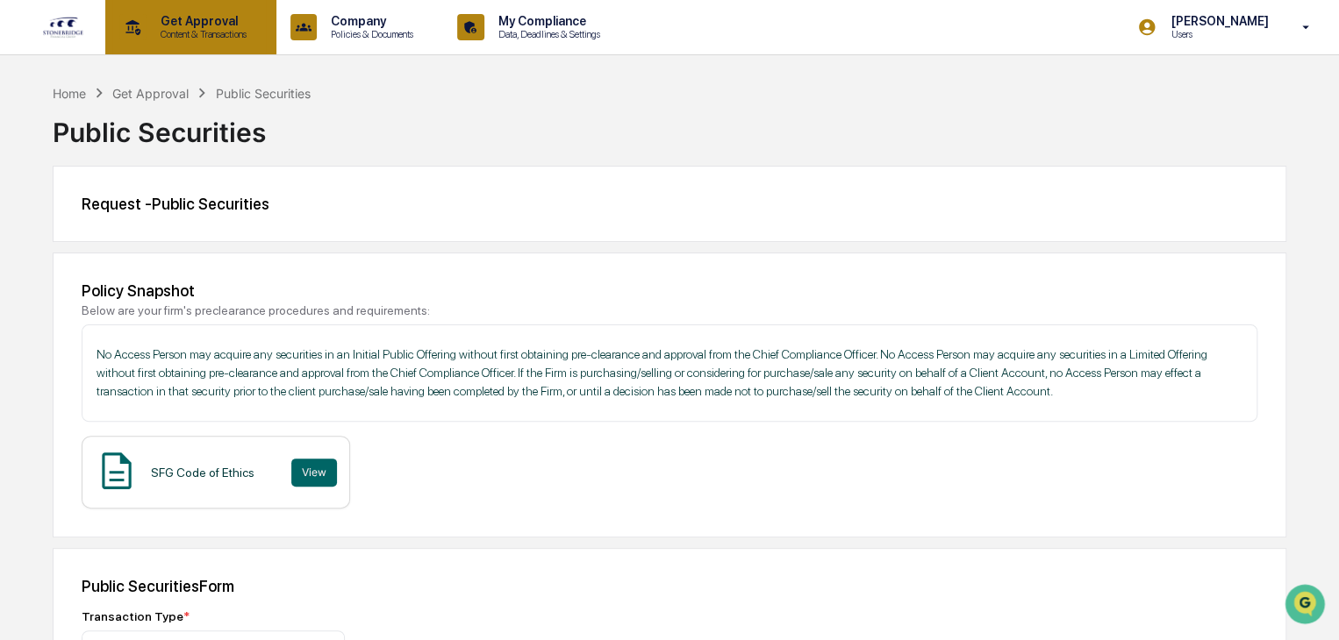
click at [184, 39] on p "Content & Transactions" at bounding box center [201, 34] width 109 height 12
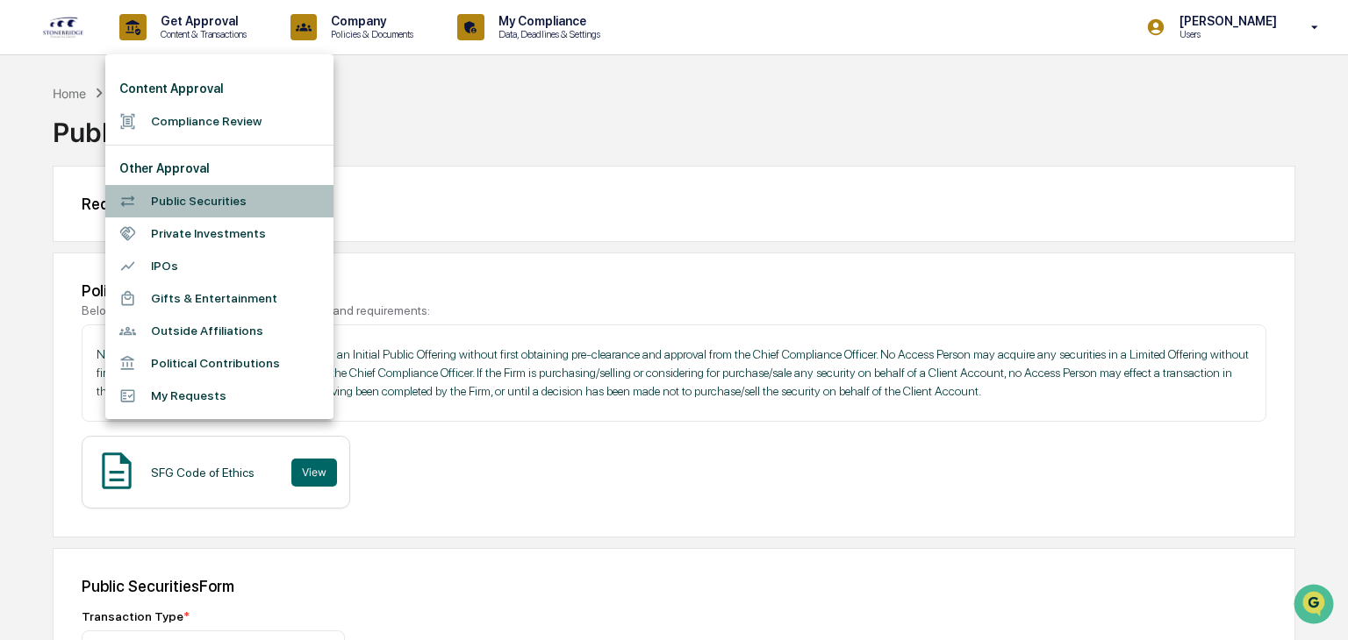
click at [180, 210] on li "Public Securities" at bounding box center [219, 201] width 228 height 32
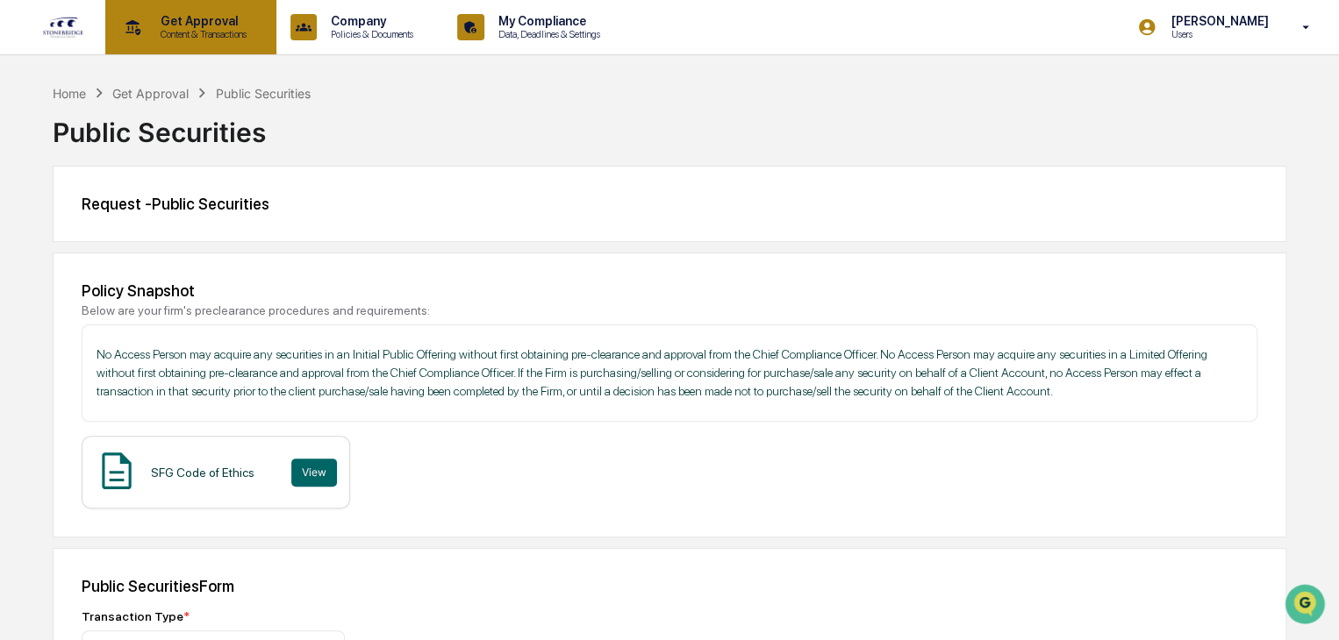
click at [212, 41] on div "Get Approval Content & Transactions" at bounding box center [189, 27] width 154 height 54
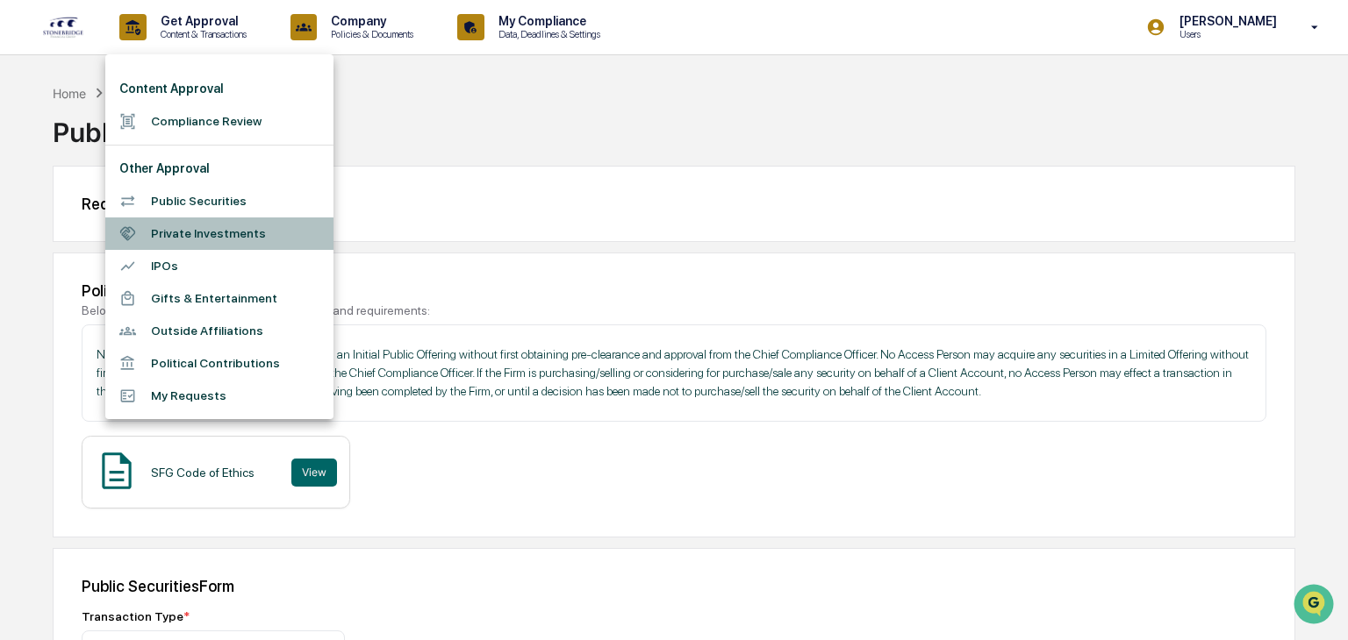
click at [214, 235] on li "Private Investments" at bounding box center [219, 234] width 228 height 32
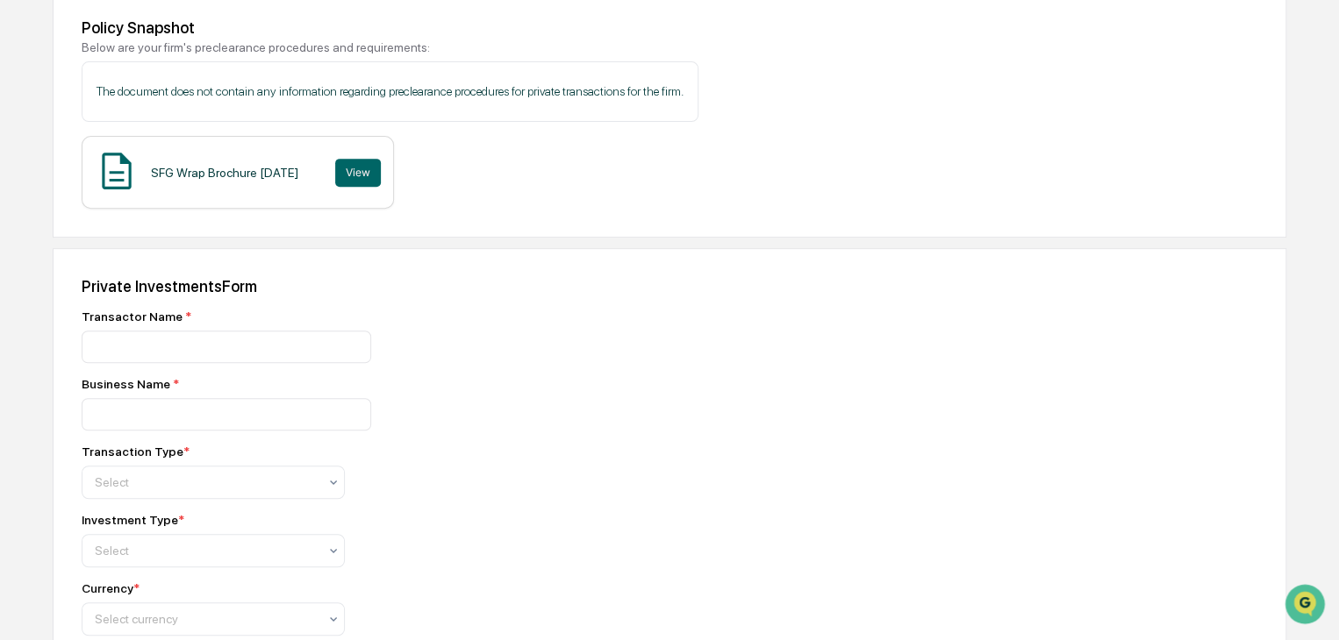
scroll to position [175, 0]
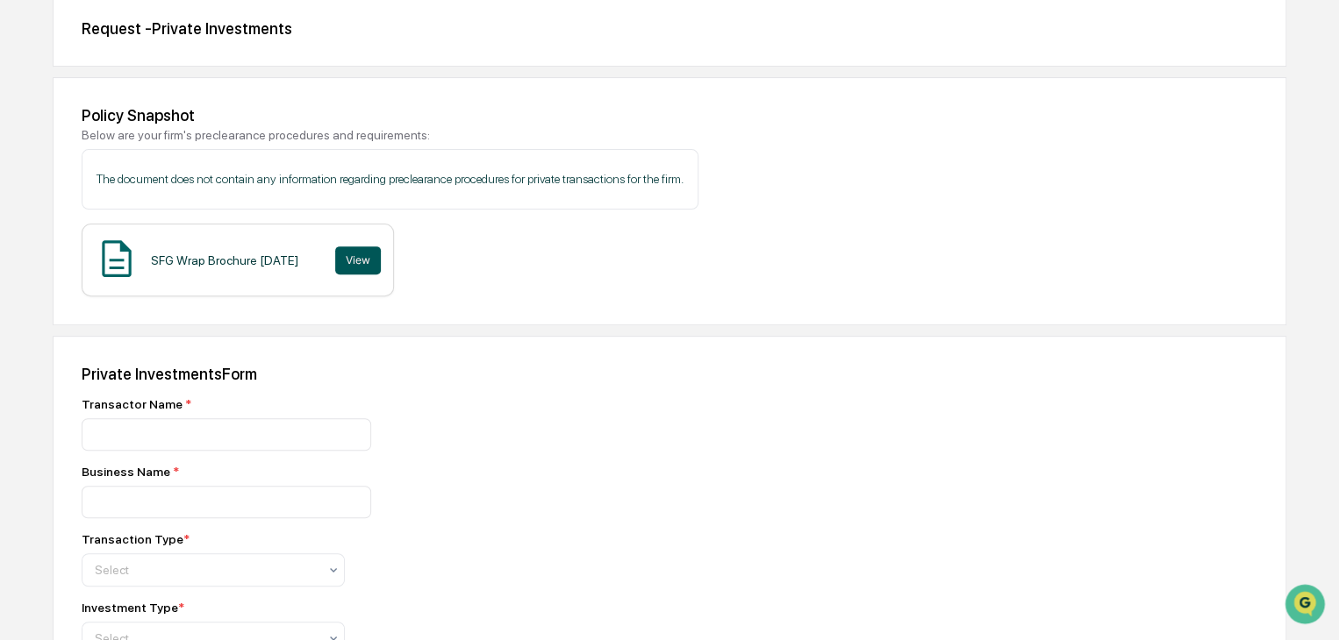
click at [381, 264] on button "View" at bounding box center [358, 261] width 46 height 28
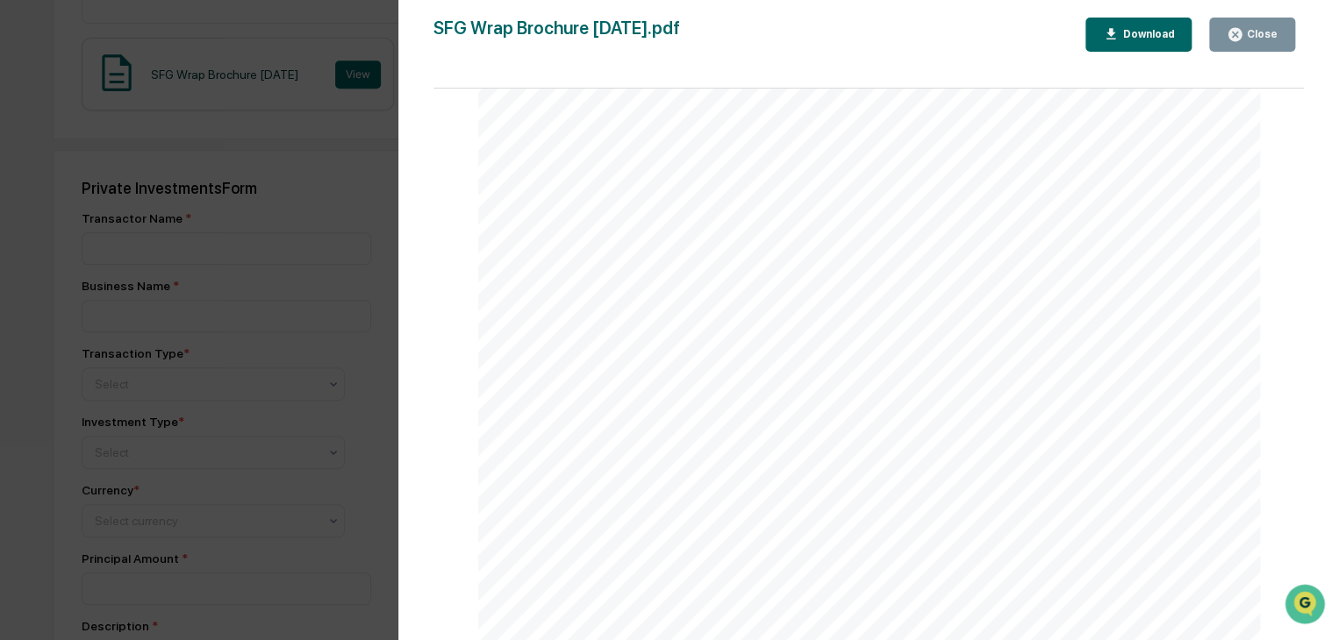
scroll to position [741, 0]
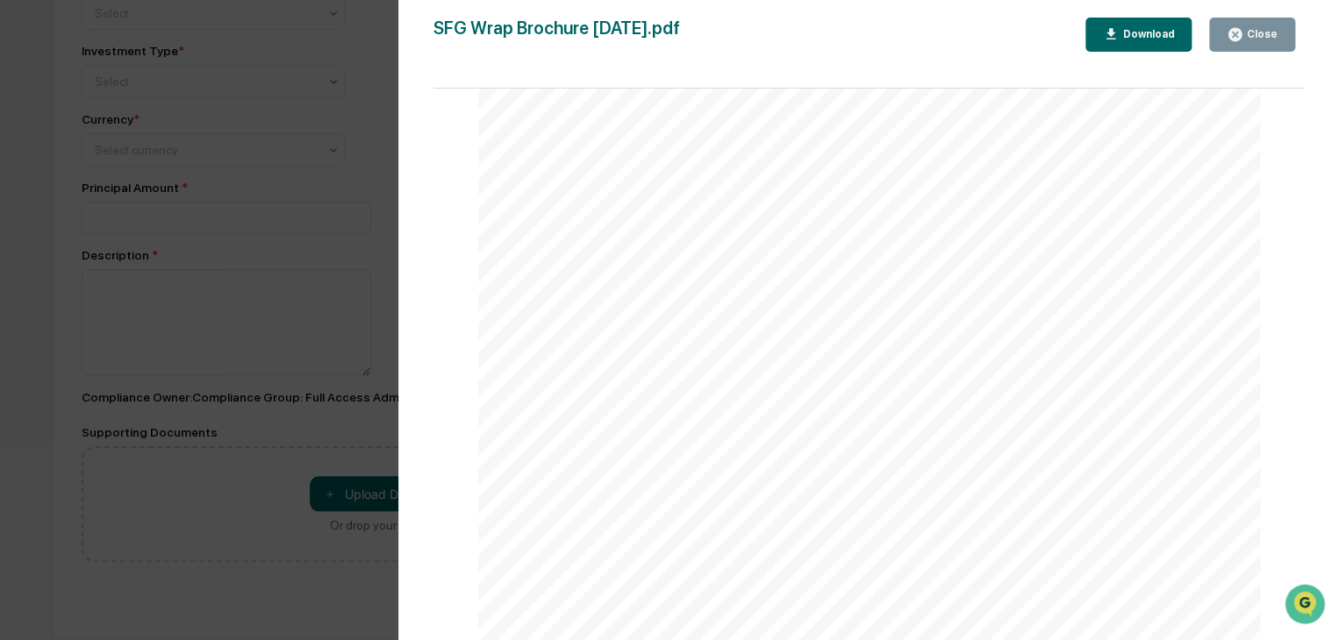
click at [1243, 39] on icon "button" at bounding box center [1235, 34] width 17 height 17
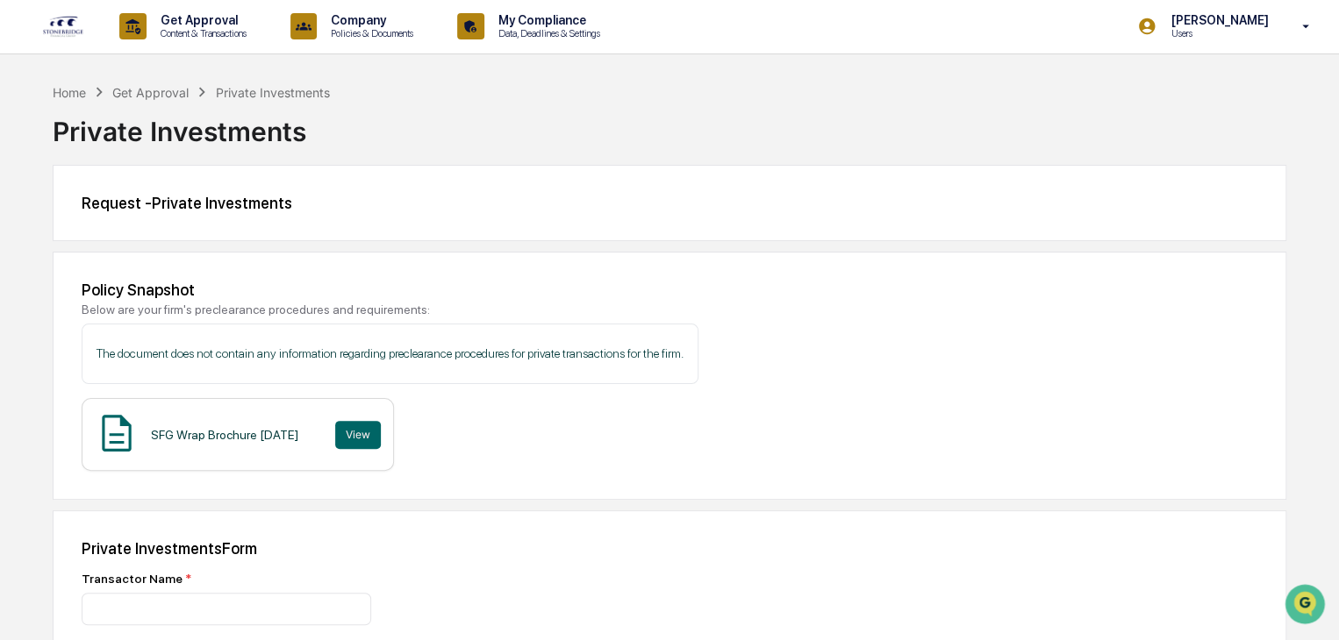
scroll to position [0, 0]
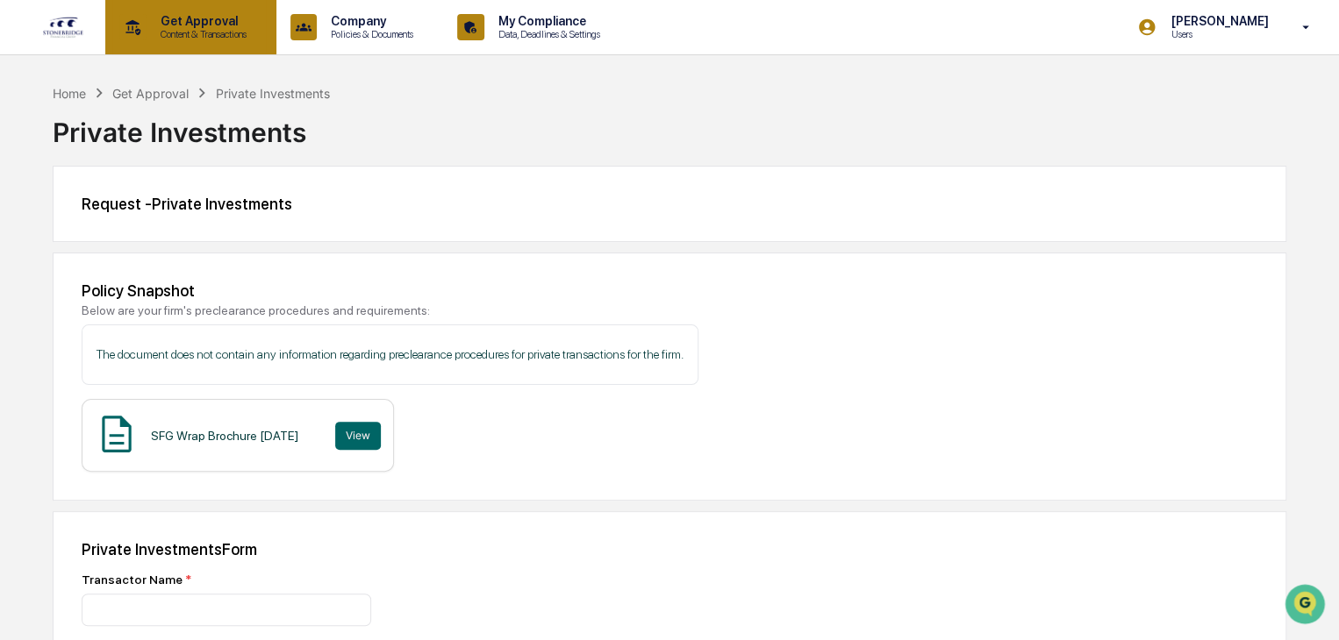
click at [180, 32] on p "Content & Transactions" at bounding box center [201, 34] width 109 height 12
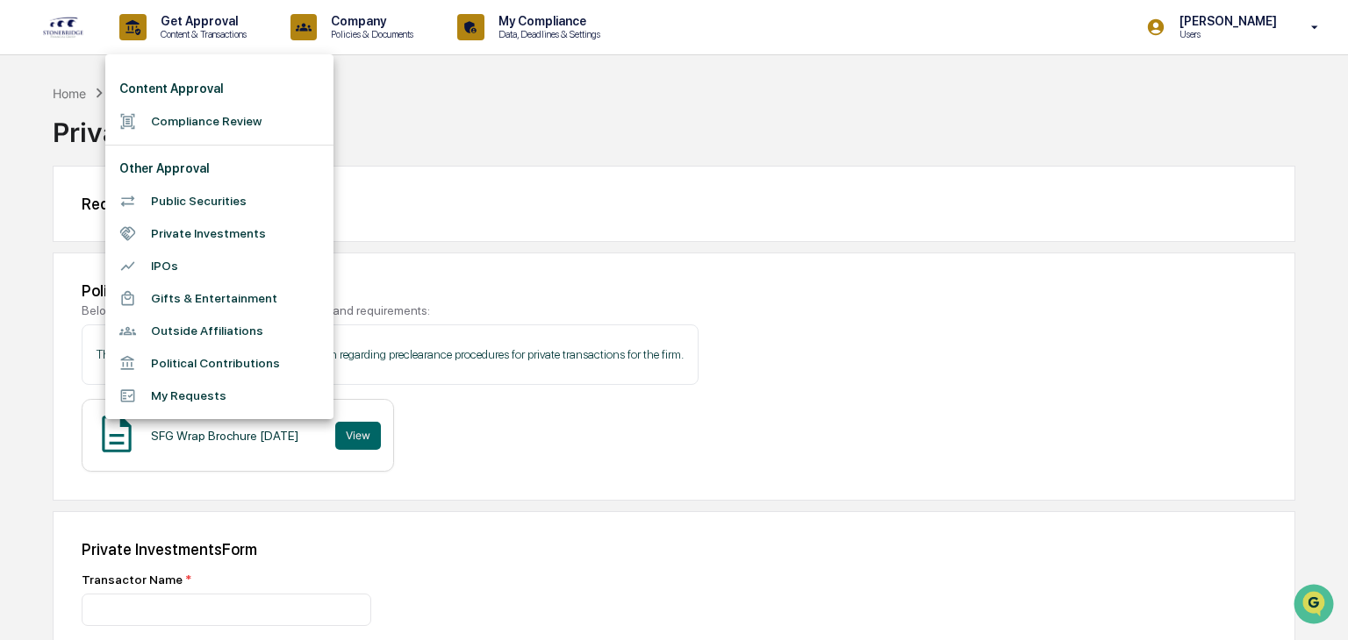
click at [164, 261] on li "IPOs" at bounding box center [219, 266] width 228 height 32
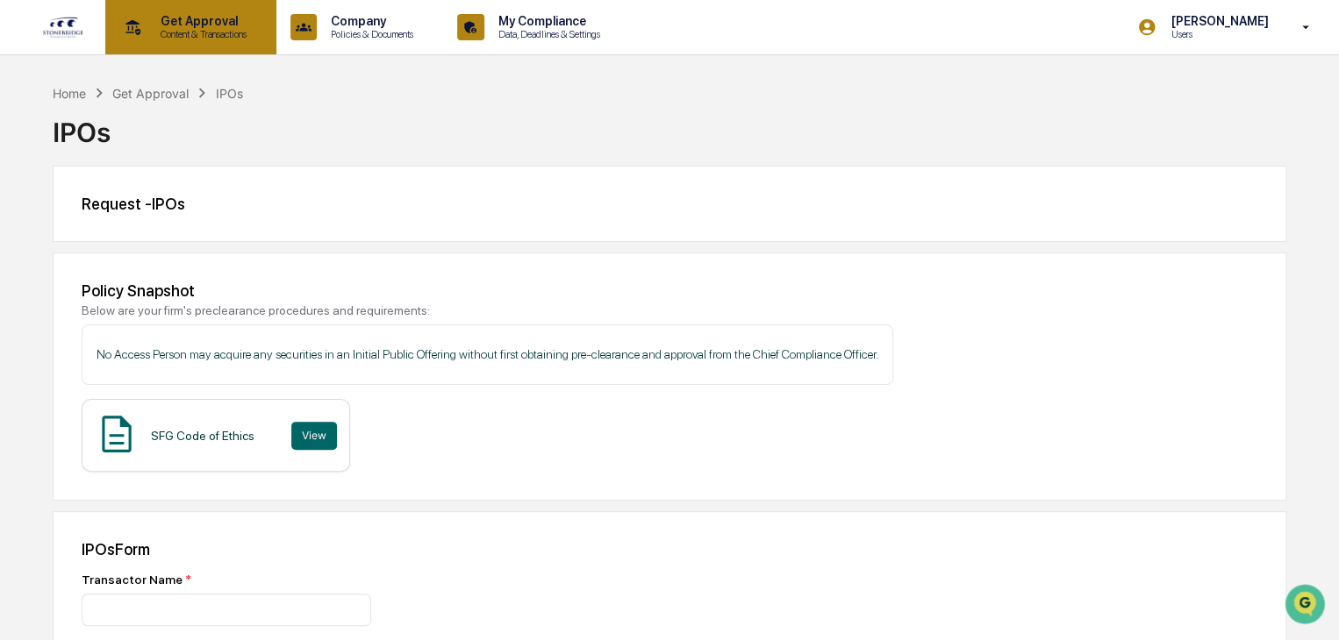
click at [151, 45] on div "Get Approval Content & Transactions" at bounding box center [189, 27] width 154 height 54
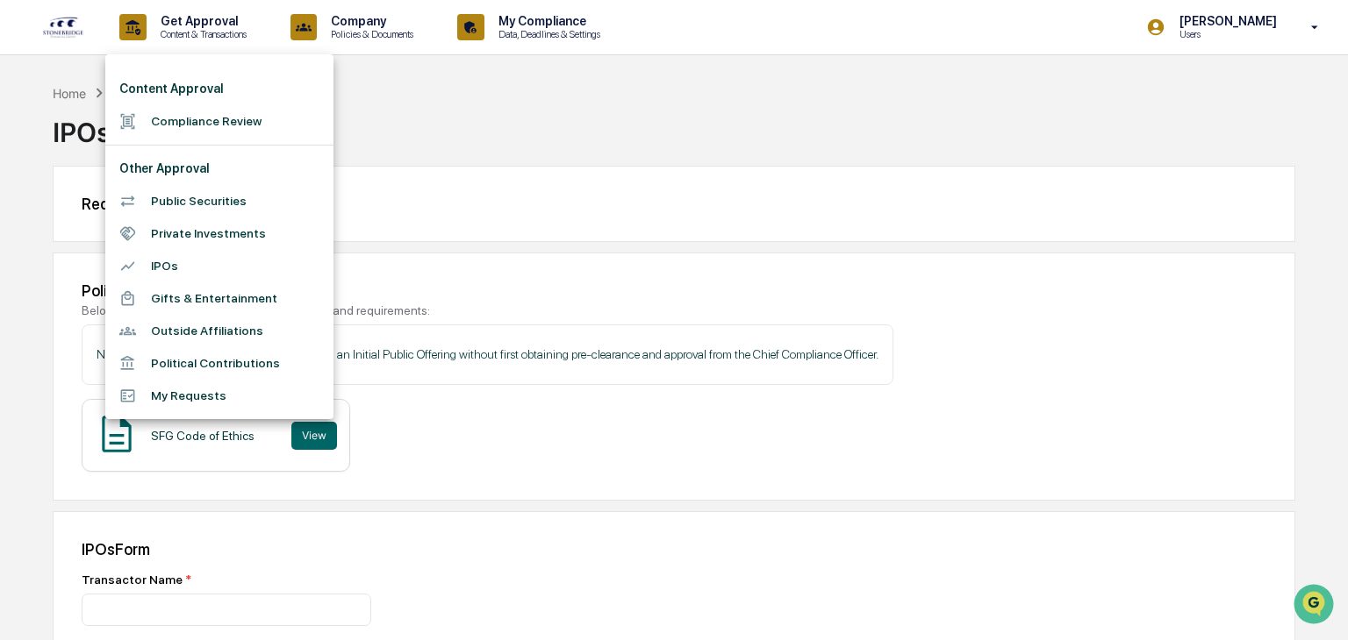
click at [179, 300] on li "Gifts & Entertainment" at bounding box center [219, 299] width 228 height 32
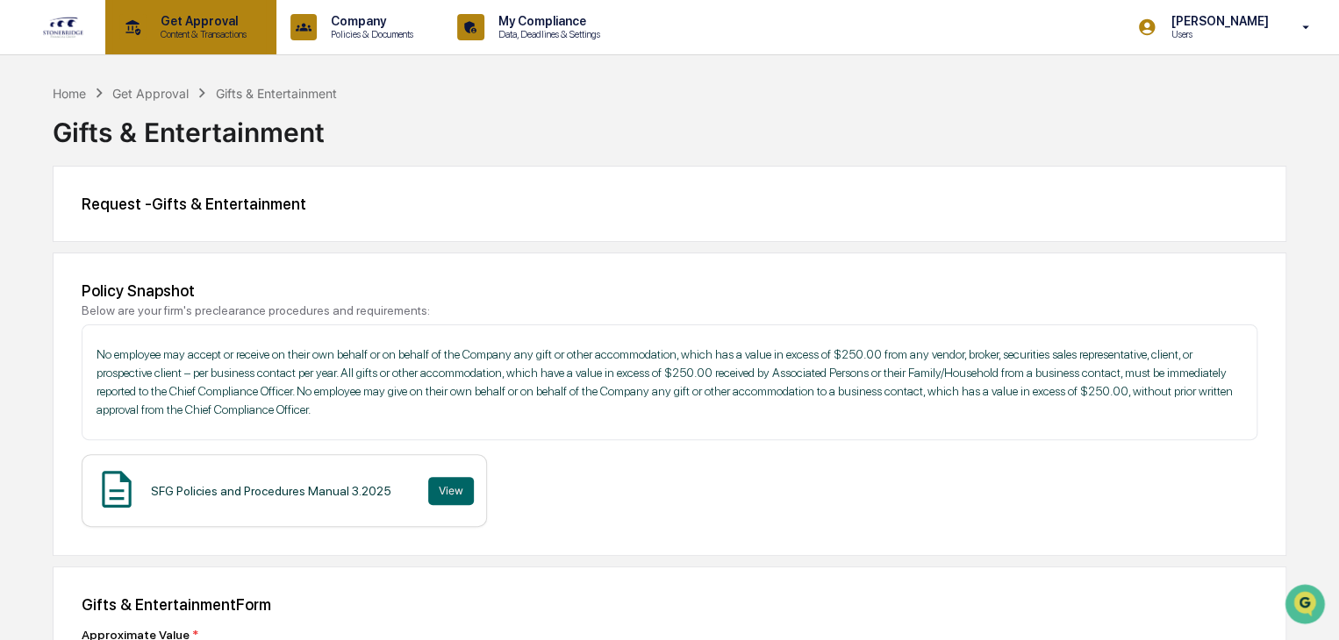
click at [179, 43] on div "Get Approval Content & Transactions" at bounding box center [189, 27] width 154 height 54
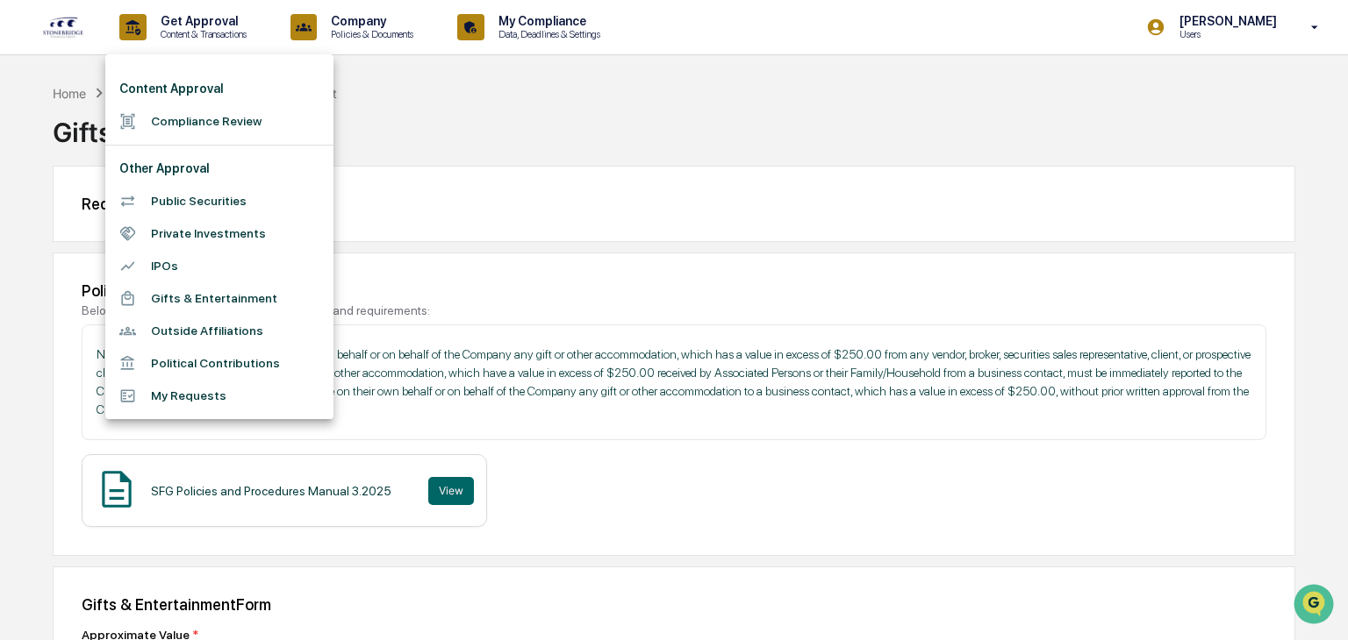
click at [199, 334] on li "Outside Affiliations" at bounding box center [219, 331] width 228 height 32
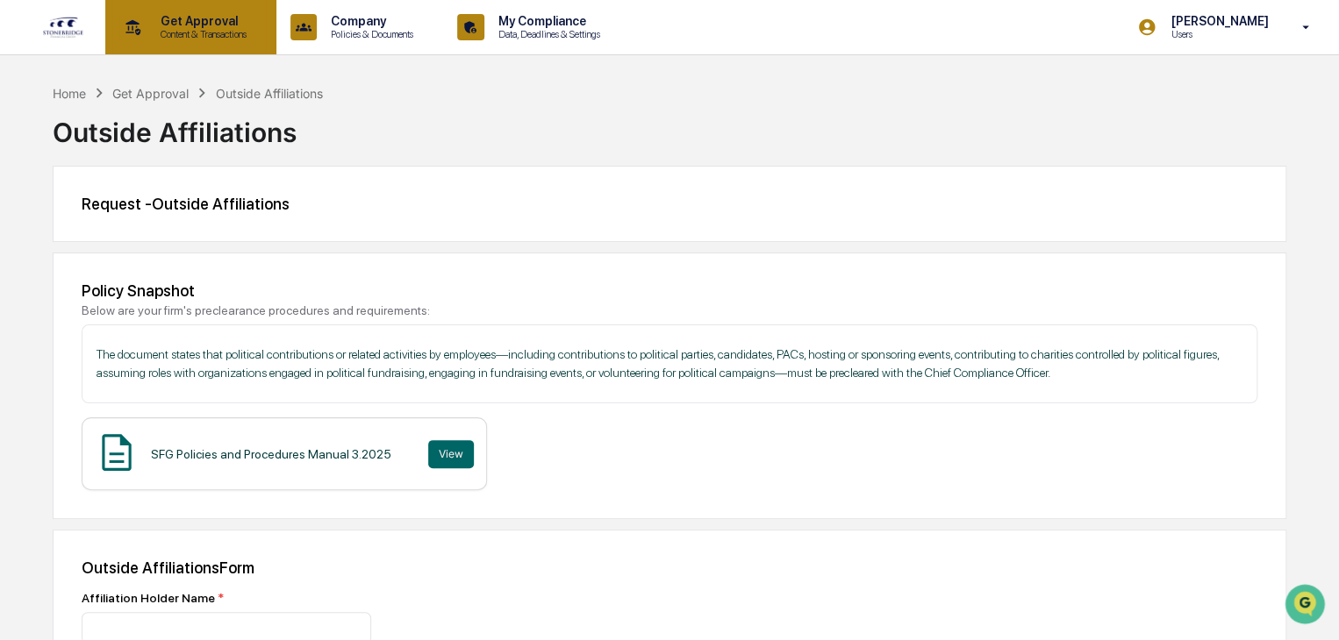
click at [161, 47] on div "Get Approval Content & Transactions" at bounding box center [189, 27] width 154 height 54
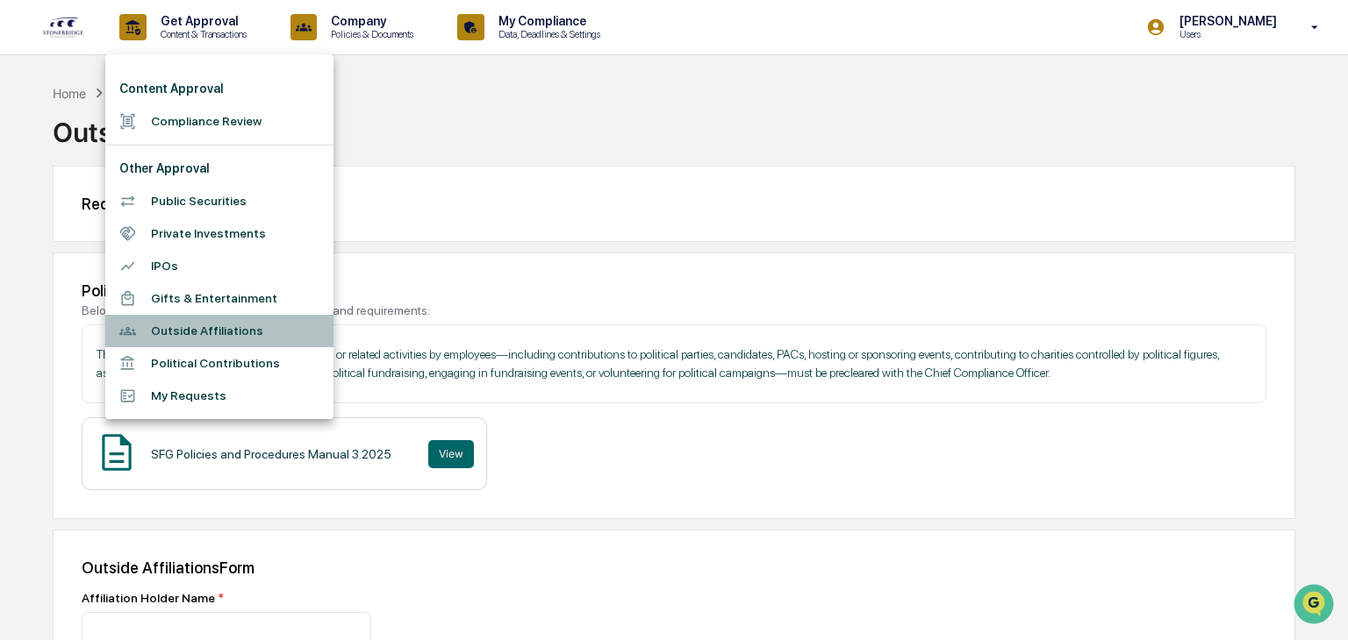
click at [192, 333] on li "Outside Affiliations" at bounding box center [219, 331] width 228 height 32
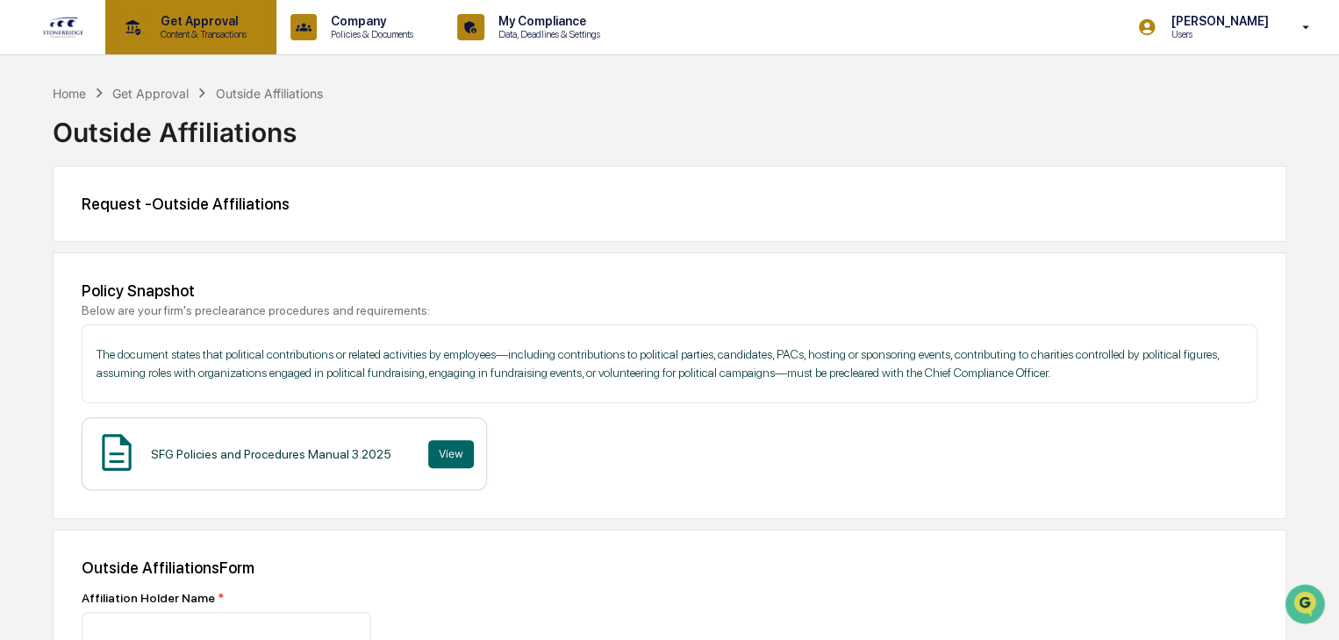
click at [165, 39] on p "Content & Transactions" at bounding box center [201, 34] width 109 height 12
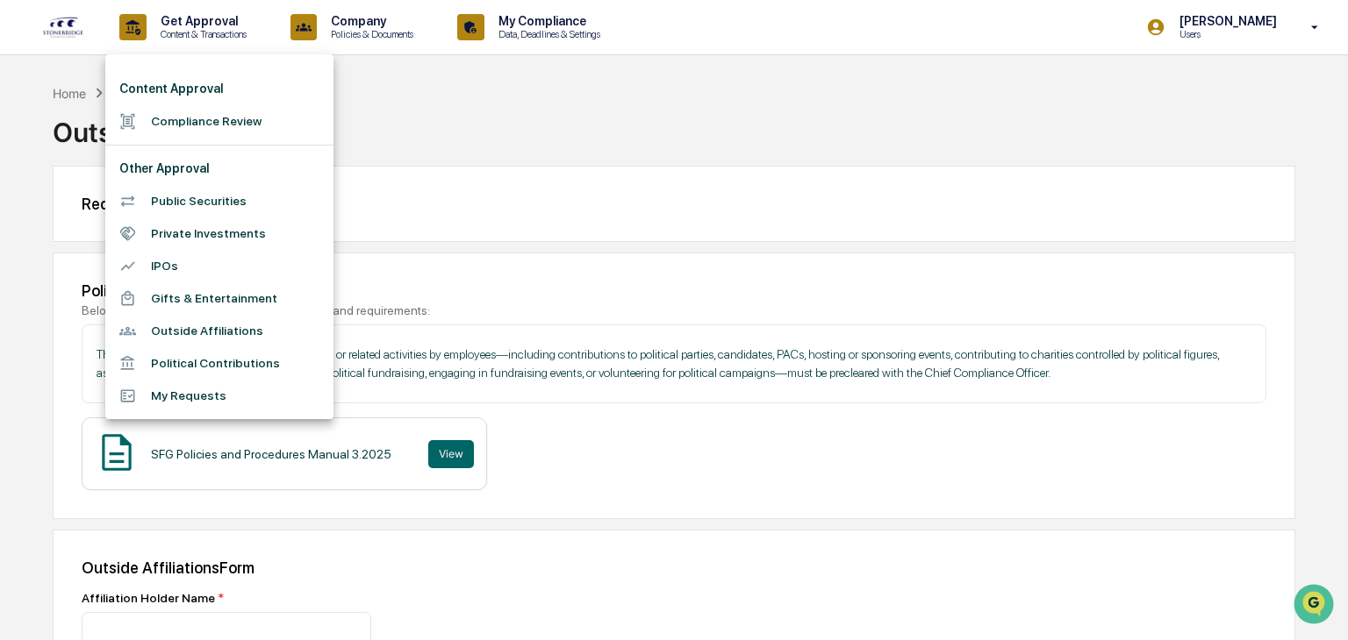
click at [211, 363] on li "Political Contributions" at bounding box center [219, 363] width 228 height 32
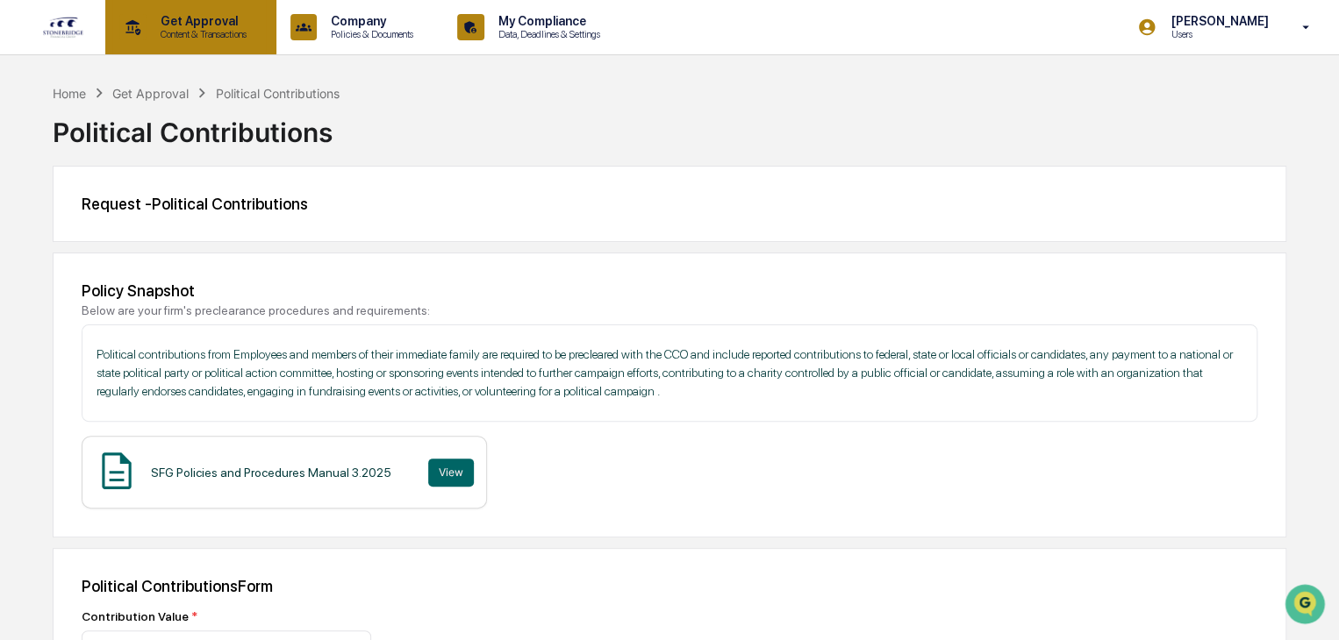
click at [175, 26] on p "Get Approval" at bounding box center [201, 21] width 109 height 14
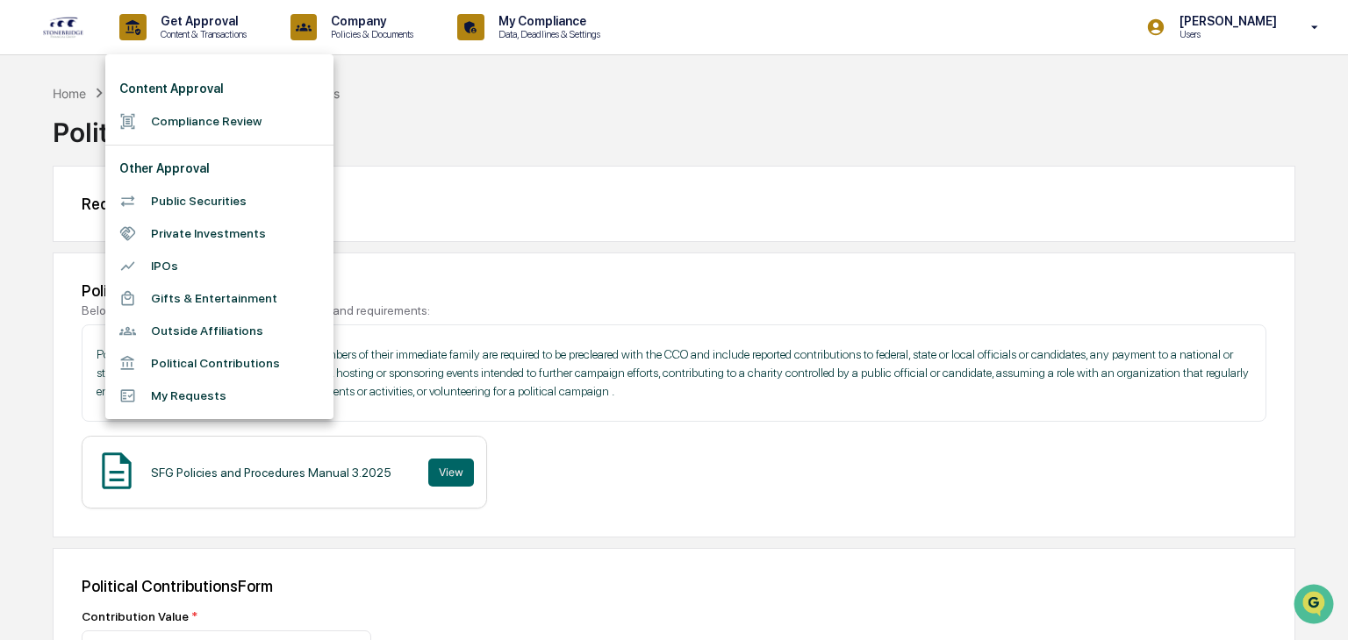
click at [206, 121] on li "Compliance Review" at bounding box center [219, 121] width 228 height 32
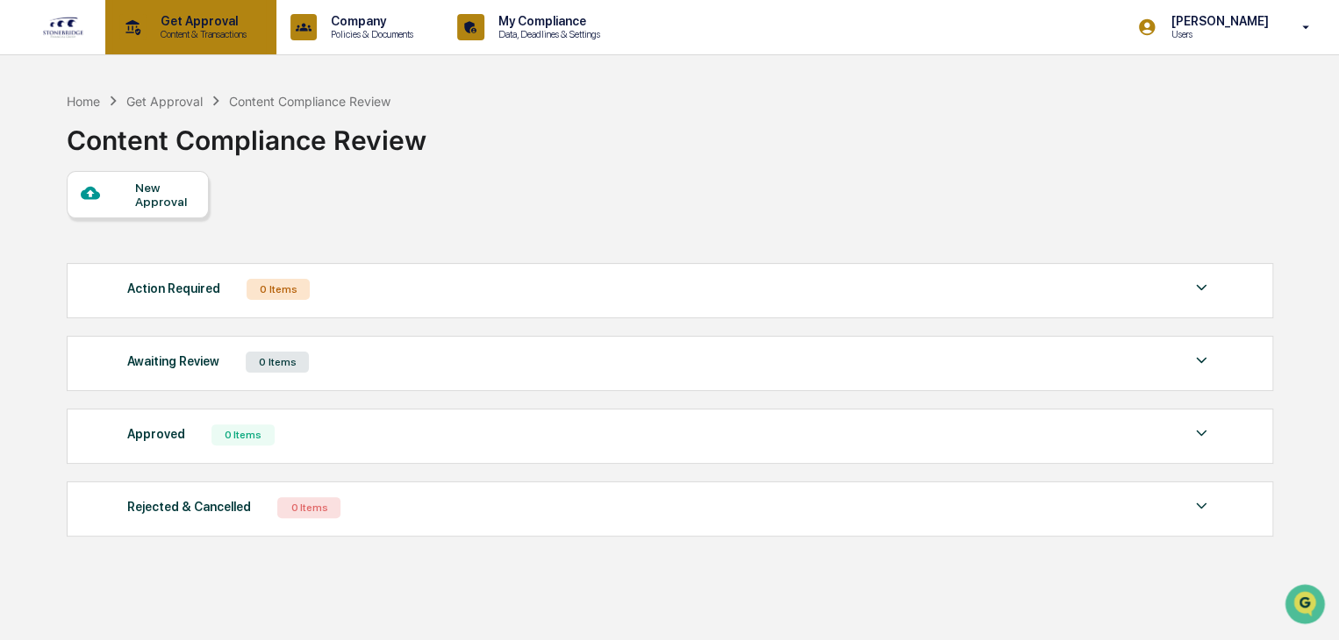
click at [216, 31] on p "Content & Transactions" at bounding box center [201, 34] width 109 height 12
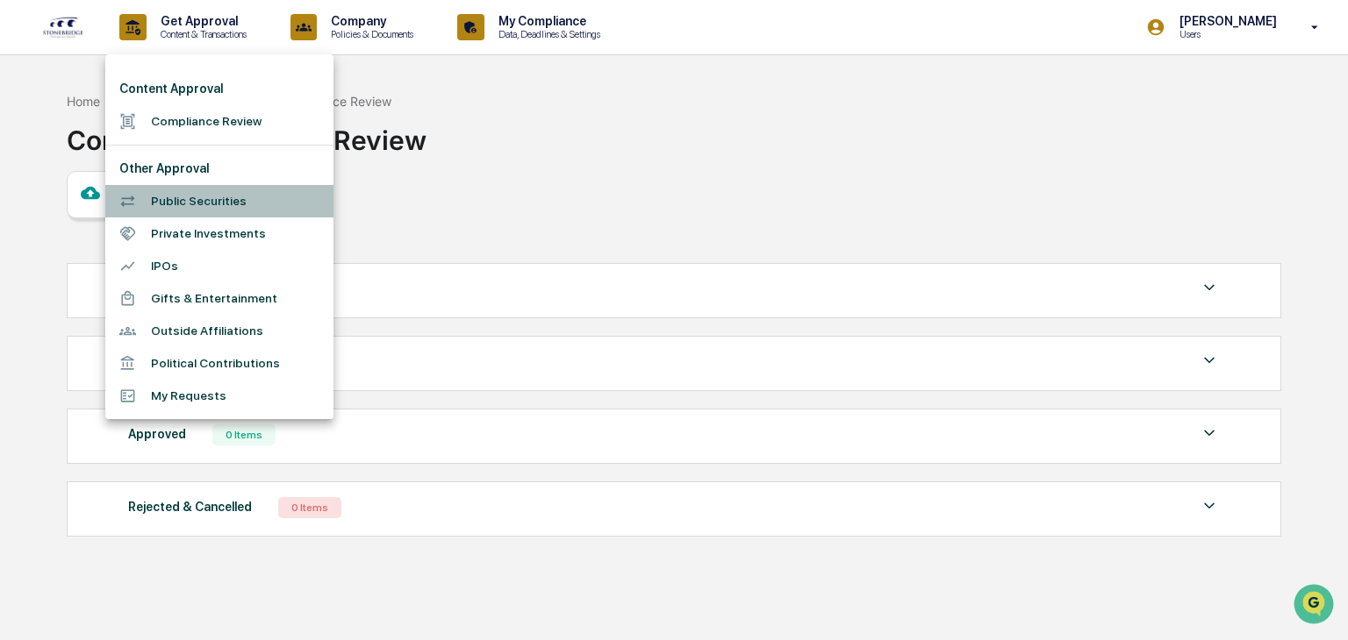
click at [193, 201] on li "Public Securities" at bounding box center [219, 201] width 228 height 32
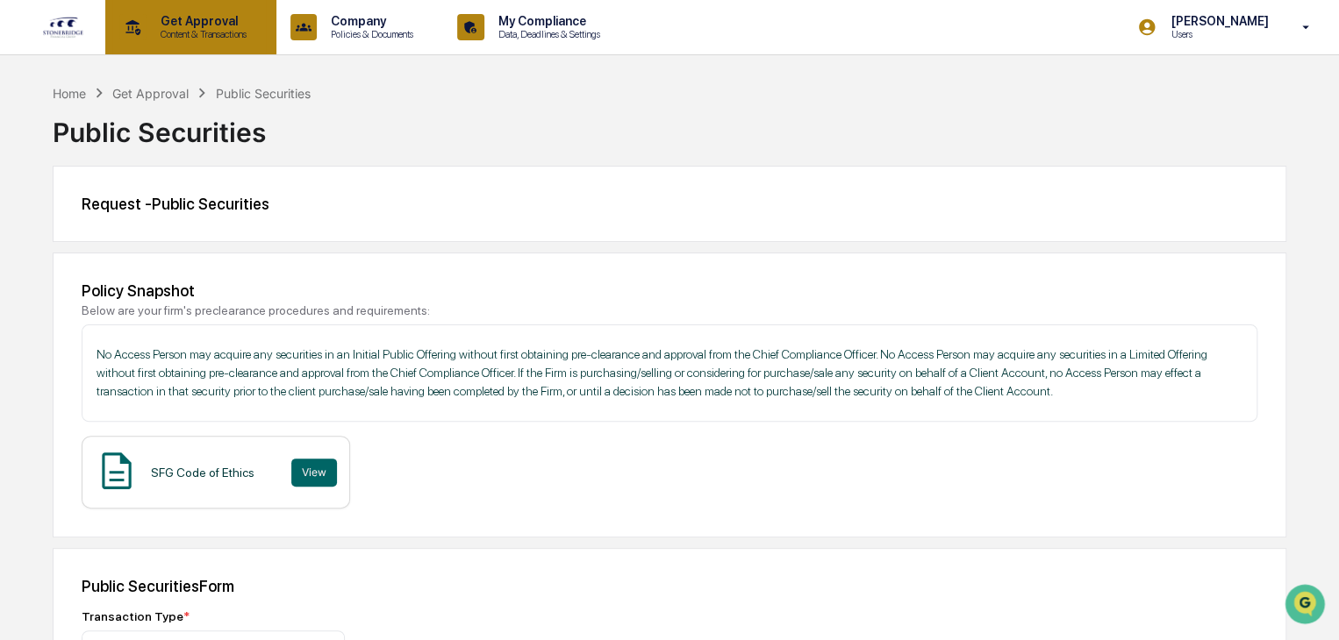
click at [157, 22] on p "Get Approval" at bounding box center [201, 21] width 109 height 14
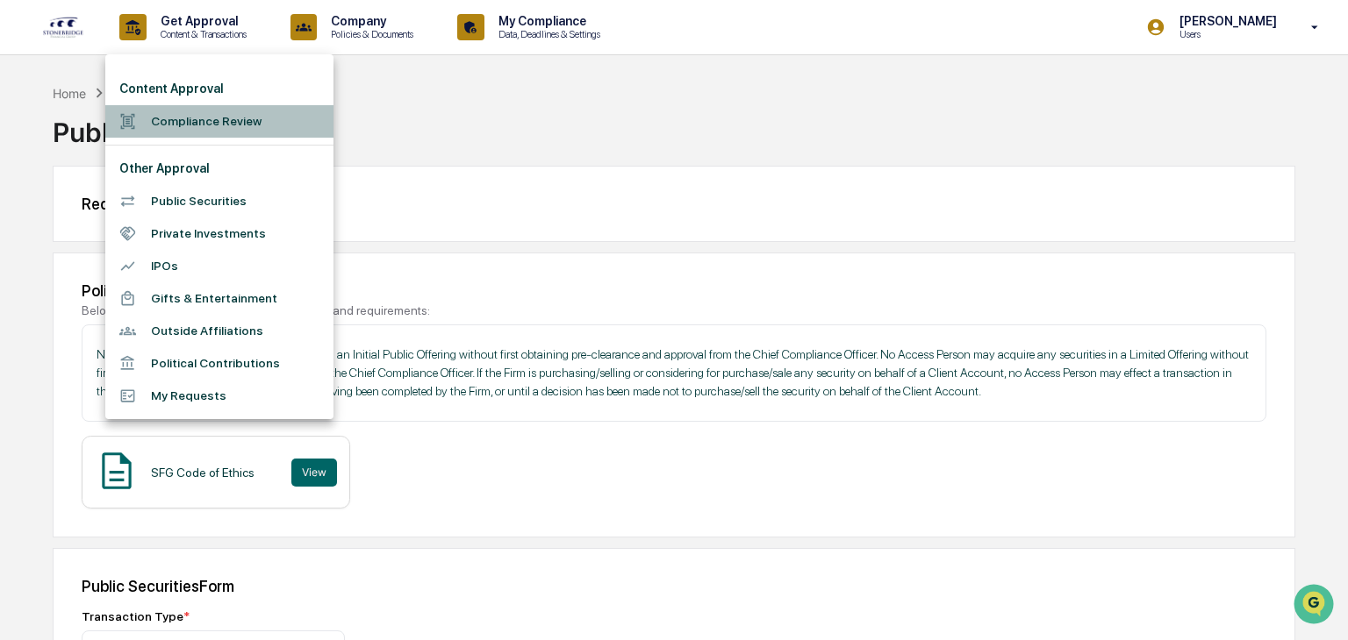
click at [224, 126] on li "Compliance Review" at bounding box center [219, 121] width 228 height 32
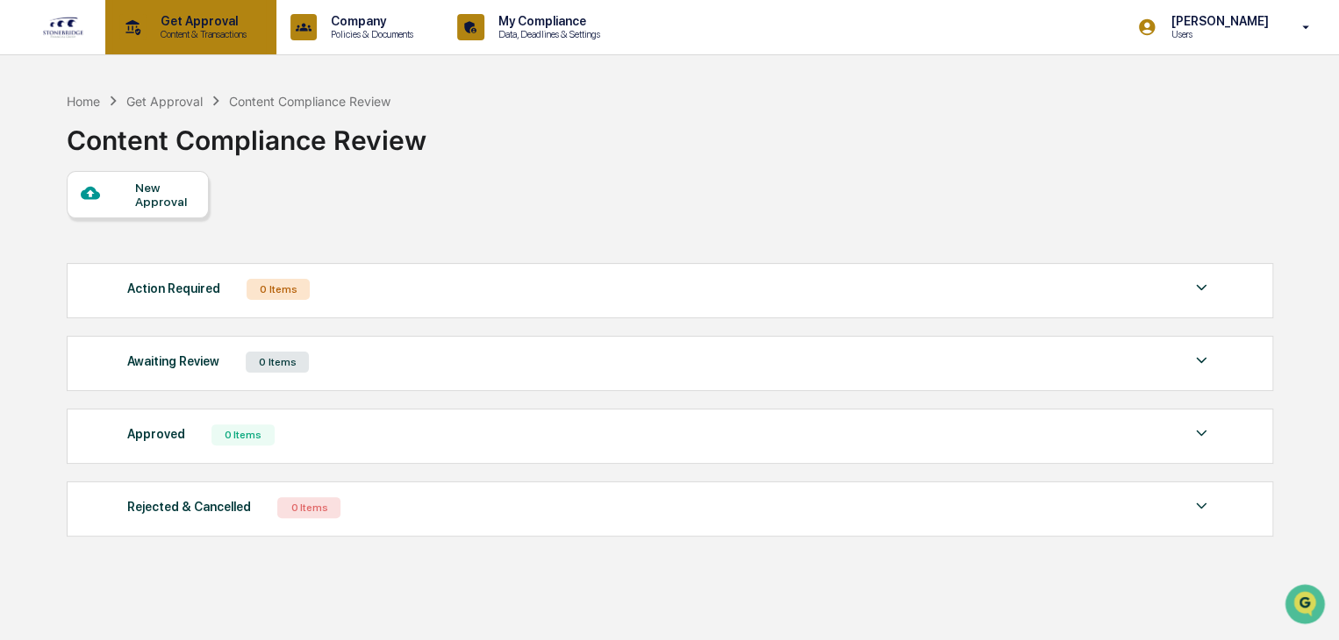
click at [211, 25] on p "Get Approval" at bounding box center [201, 21] width 109 height 14
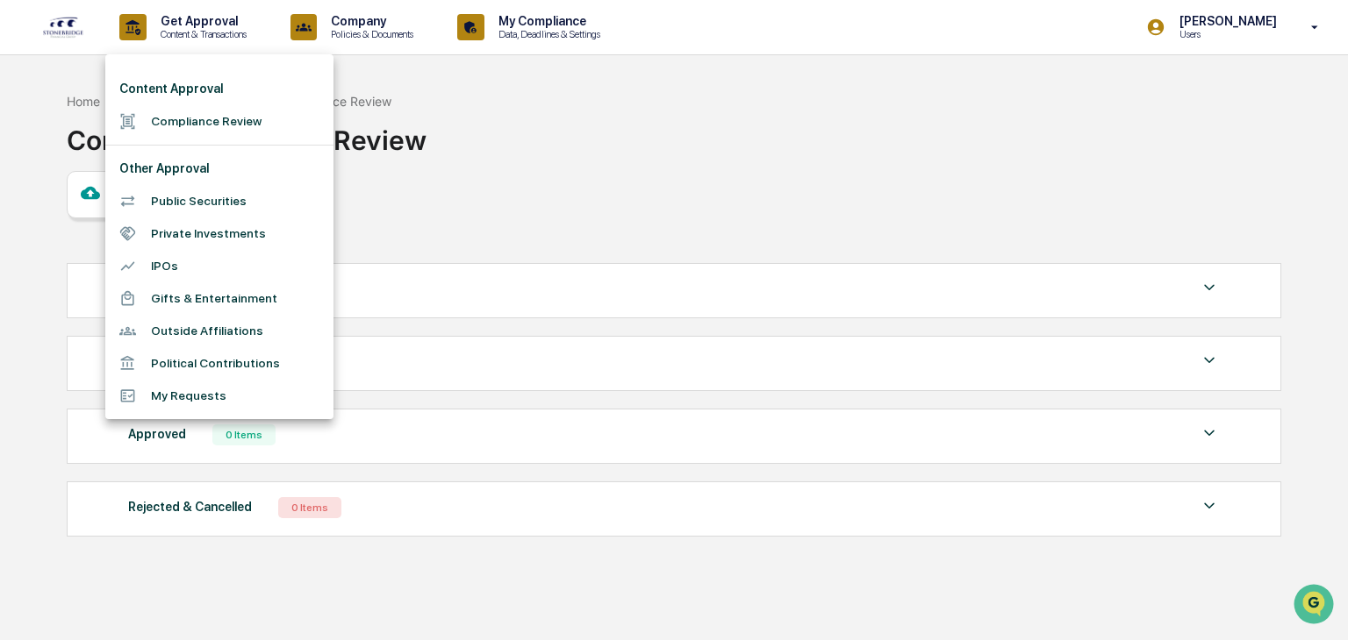
click at [175, 125] on li "Compliance Review" at bounding box center [219, 121] width 228 height 32
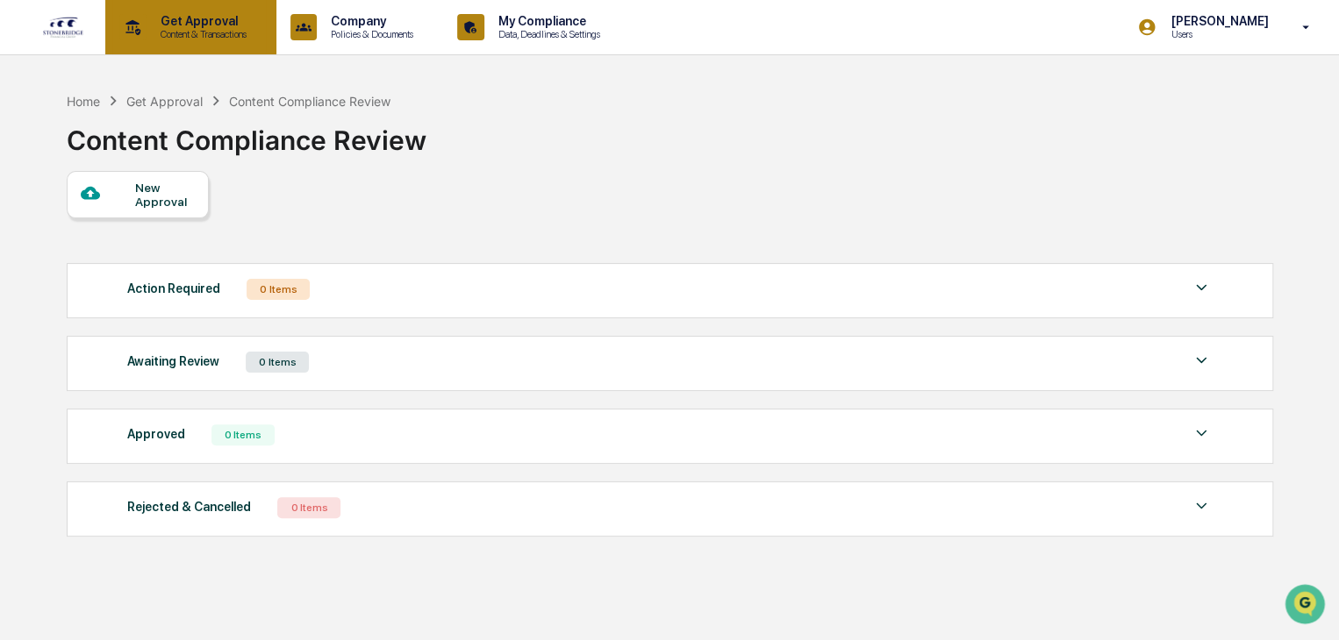
click at [231, 30] on p "Content & Transactions" at bounding box center [201, 34] width 109 height 12
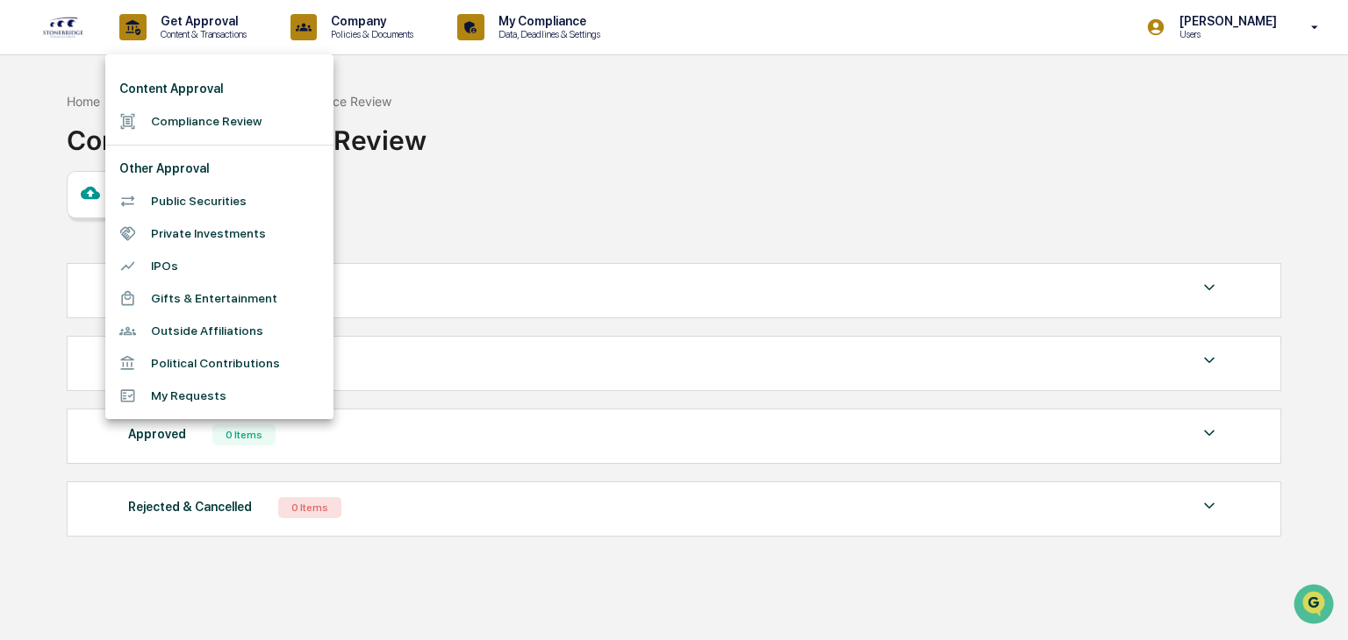
click at [366, 18] on div at bounding box center [674, 320] width 1348 height 640
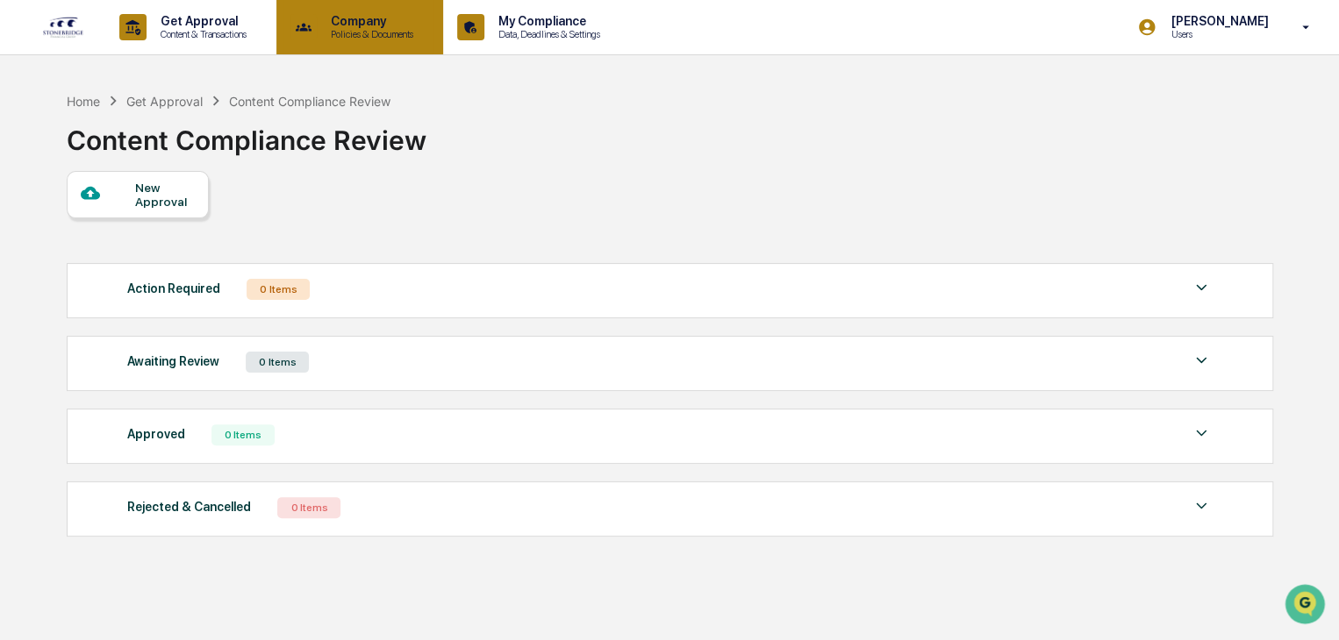
click at [359, 27] on p "Company" at bounding box center [369, 21] width 105 height 14
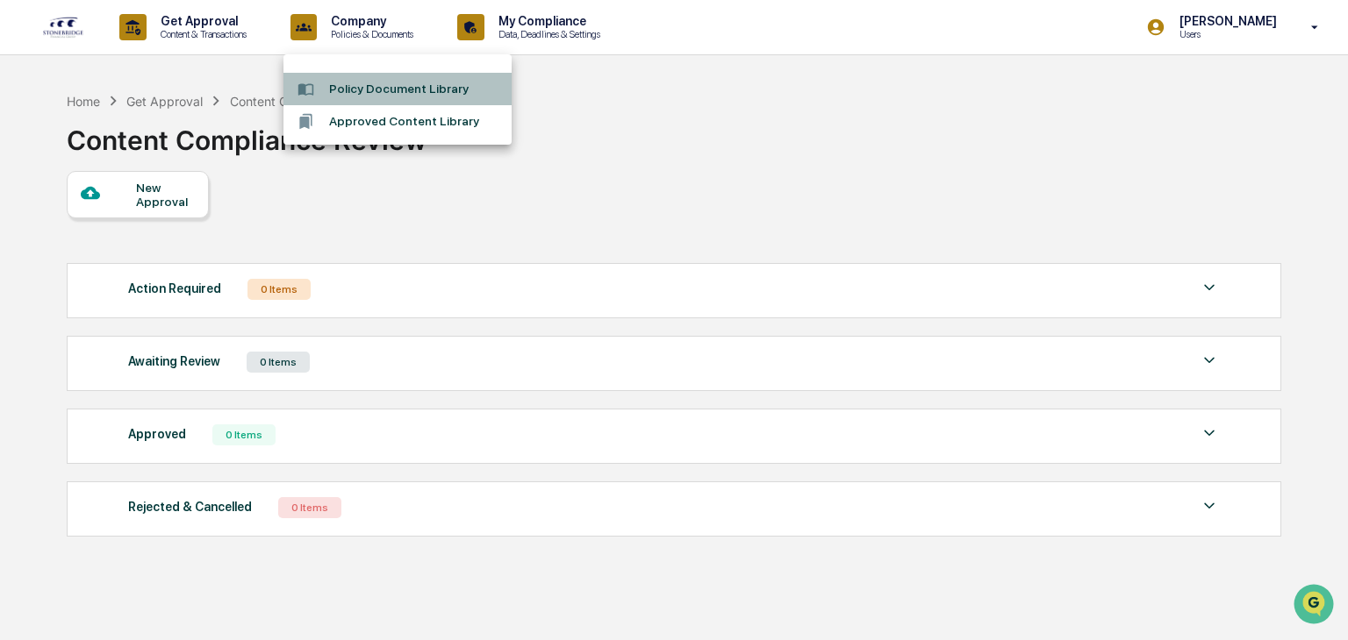
click at [394, 87] on li "Policy Document Library" at bounding box center [397, 89] width 228 height 32
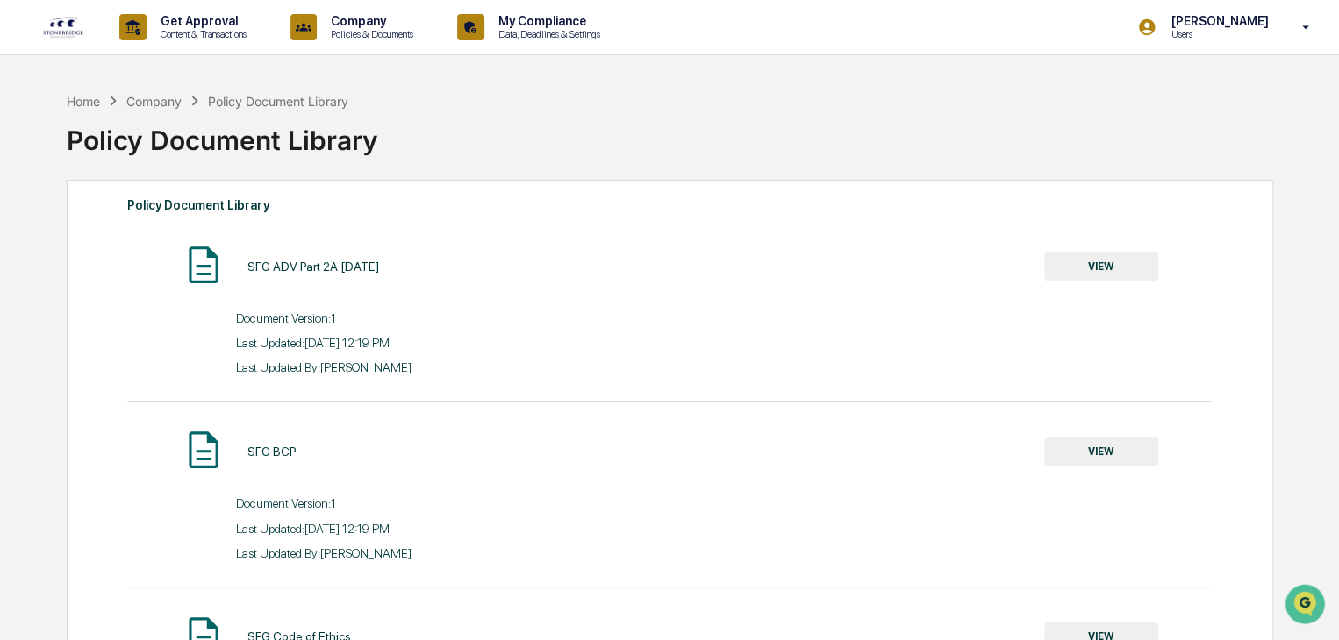
click at [1108, 268] on button "VIEW" at bounding box center [1101, 267] width 114 height 30
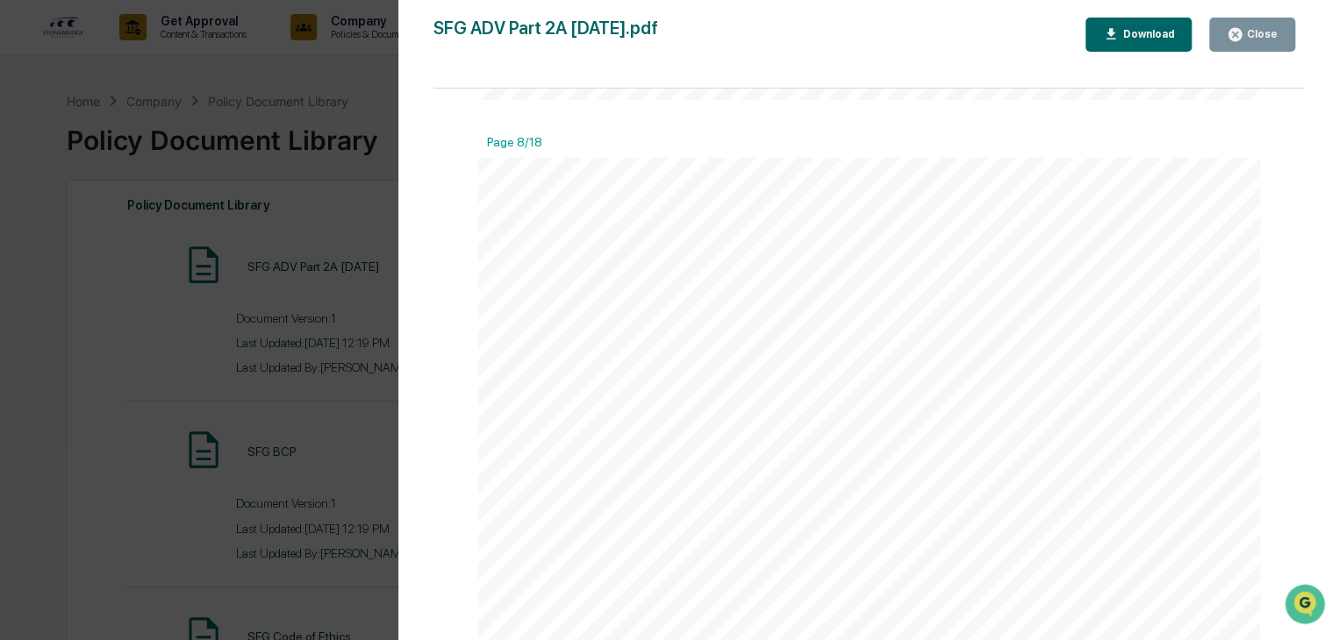
scroll to position [7546, 0]
click at [347, 202] on div "Version History [DATE] 07:19 PM [PERSON_NAME] SFG ADV Part 2A [DATE].pdf Close …" at bounding box center [669, 320] width 1339 height 640
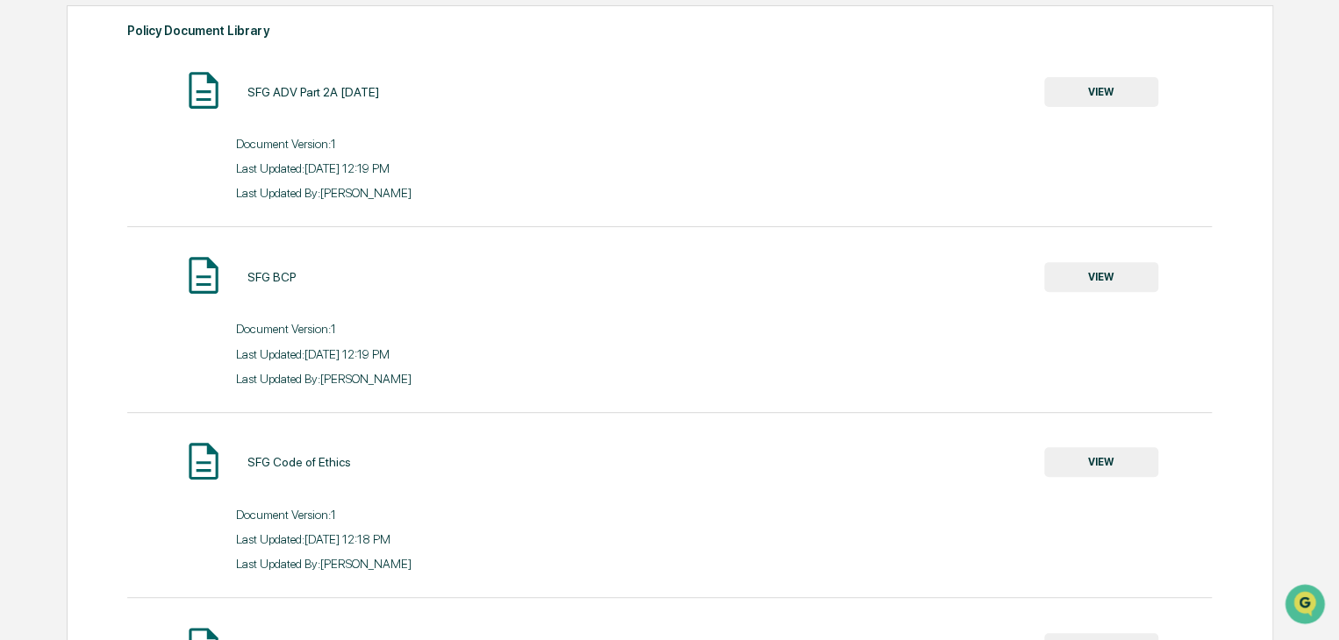
scroll to position [175, 0]
click at [1127, 282] on button "VIEW" at bounding box center [1101, 276] width 114 height 30
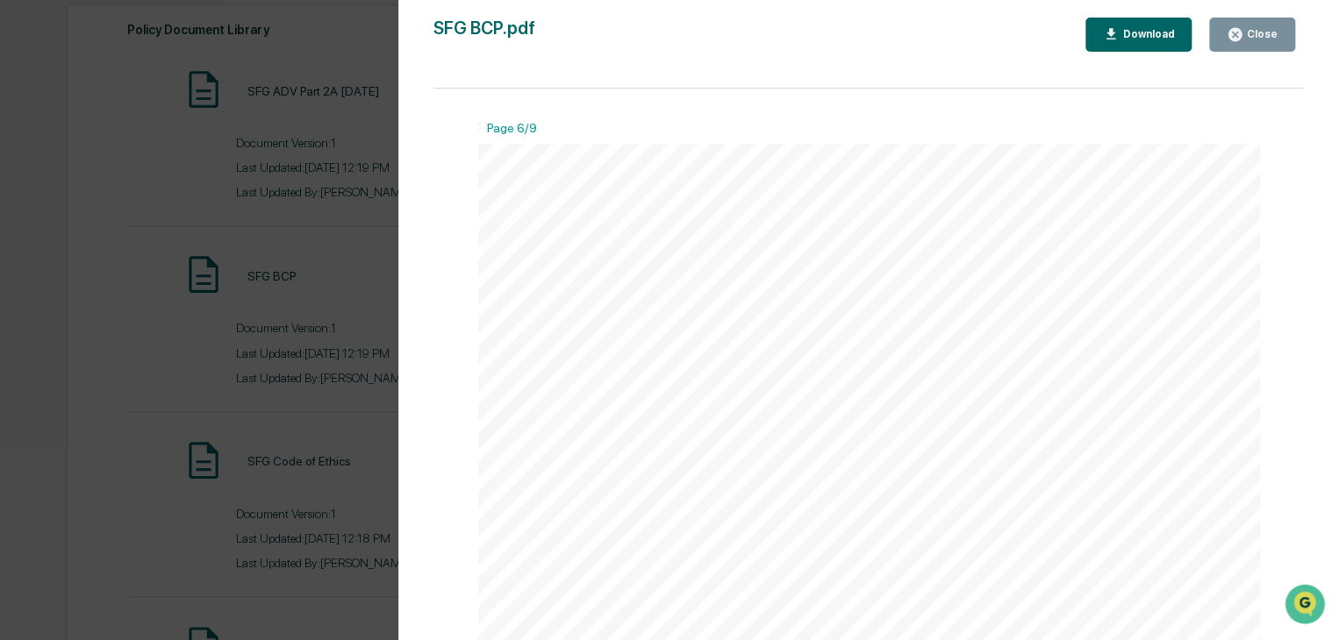
scroll to position [5528, 0]
click at [1242, 41] on icon "button" at bounding box center [1235, 34] width 17 height 17
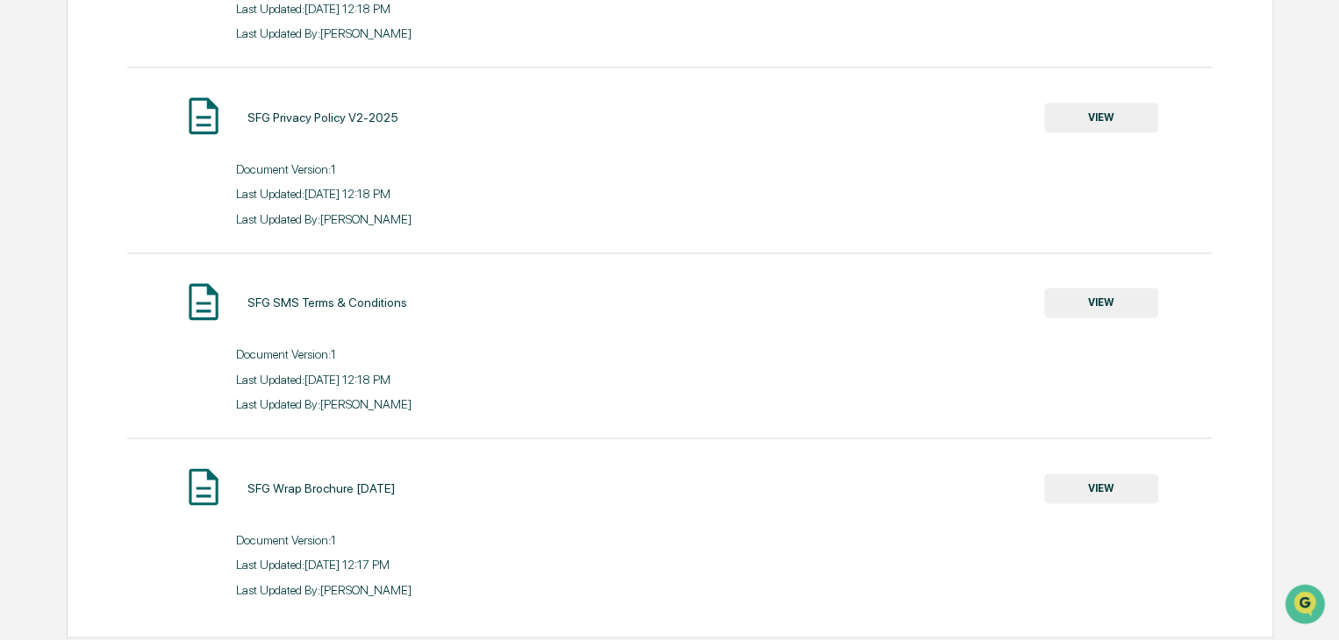
scroll to position [1100, 0]
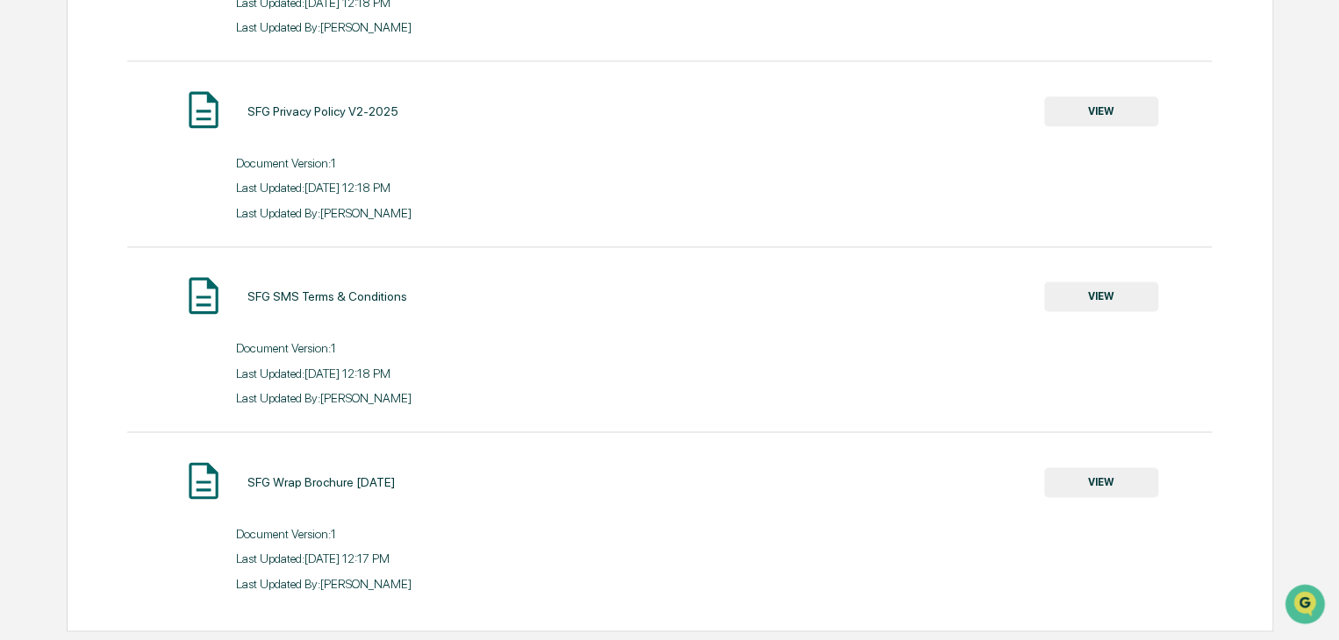
click at [1120, 282] on button "VIEW" at bounding box center [1101, 297] width 114 height 30
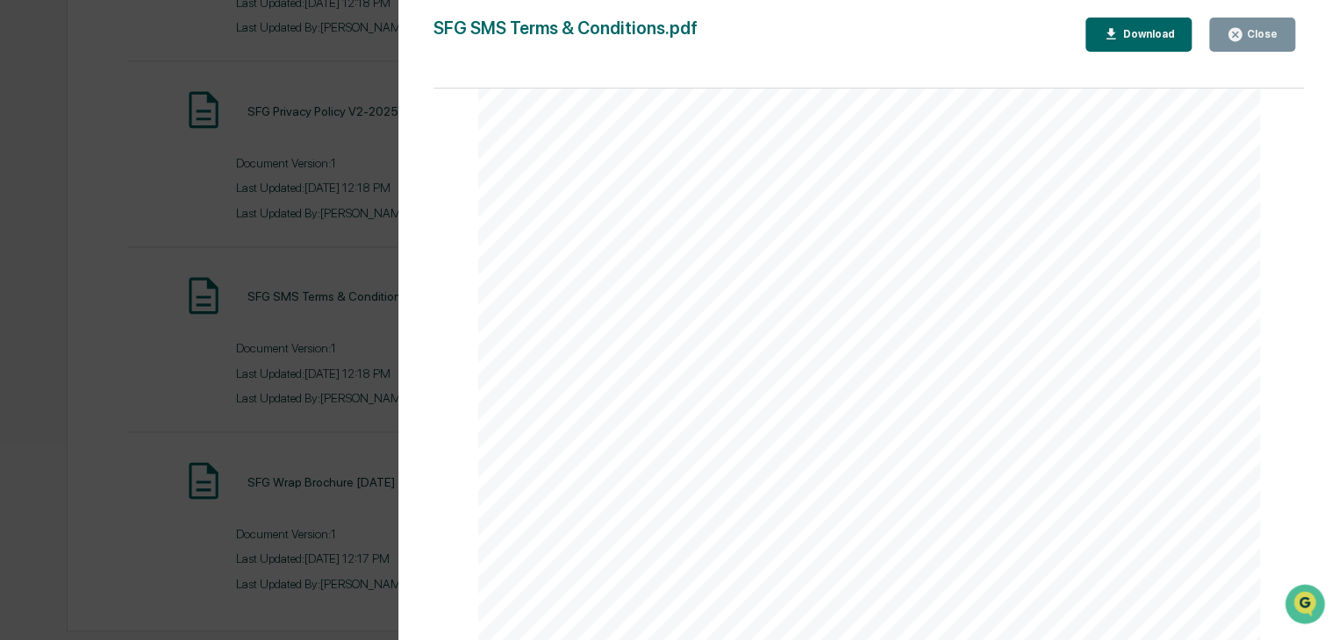
scroll to position [501, 0]
click at [1248, 36] on div "Close" at bounding box center [1260, 34] width 34 height 12
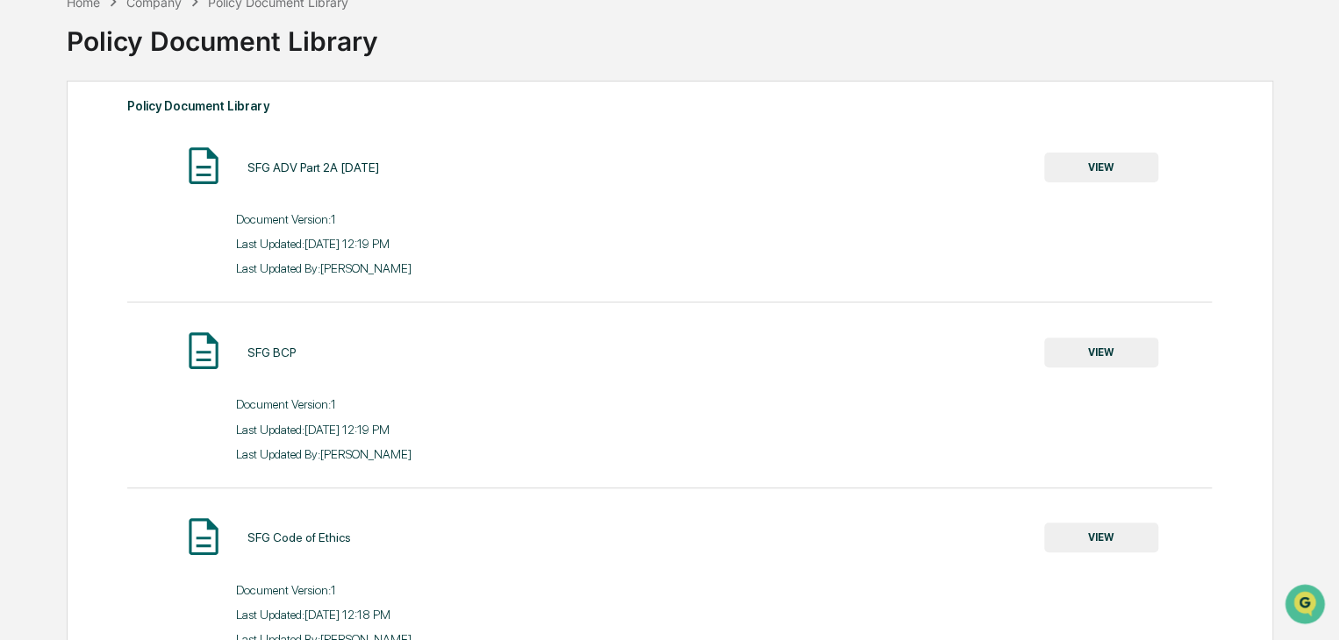
scroll to position [0, 0]
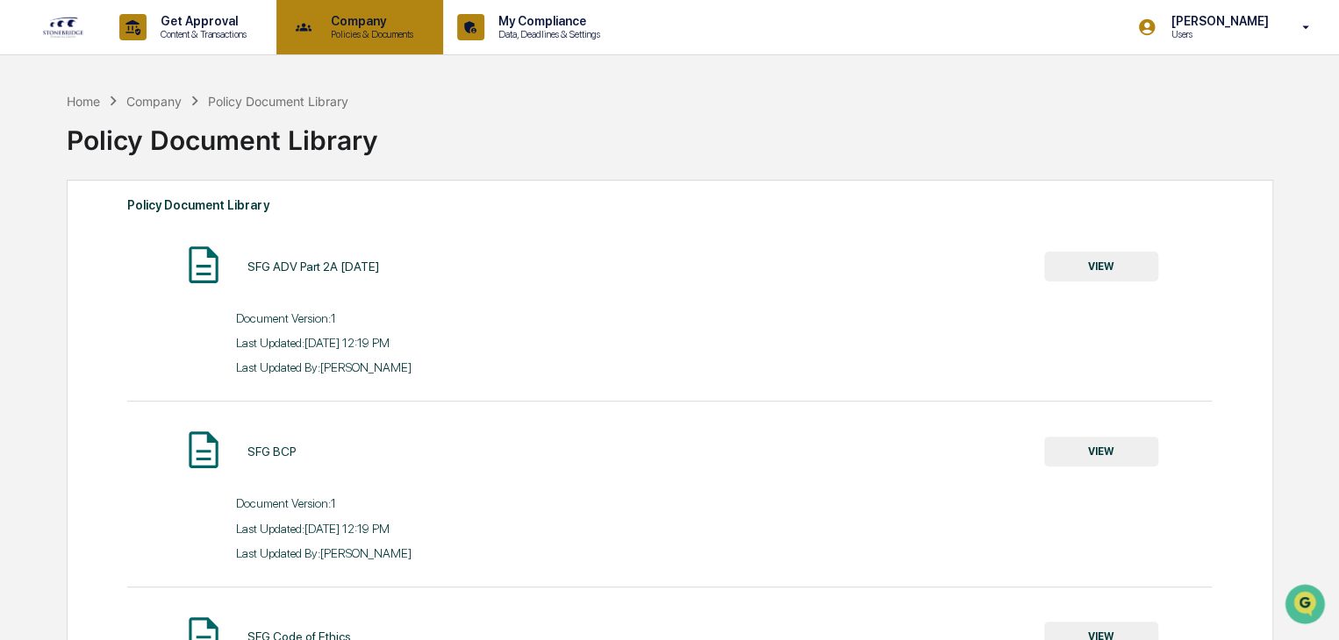
click at [384, 32] on p "Policies & Documents" at bounding box center [369, 34] width 105 height 12
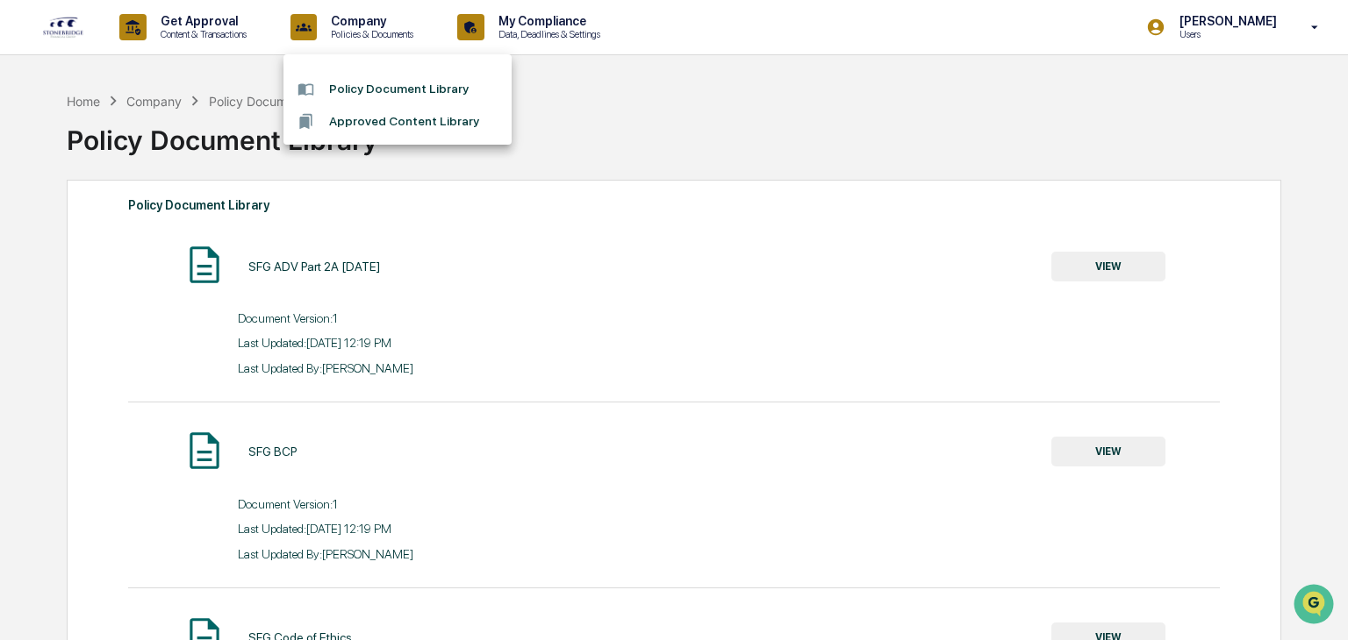
click at [359, 125] on li "Approved Content Library" at bounding box center [397, 121] width 228 height 32
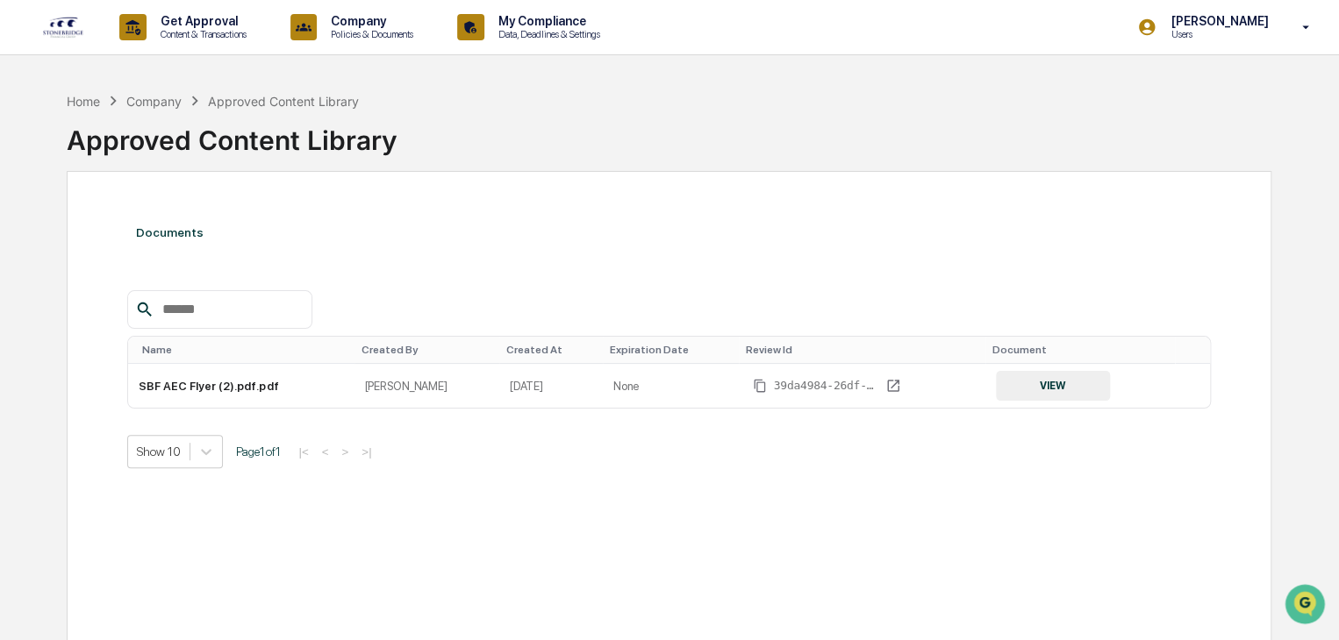
scroll to position [83, 0]
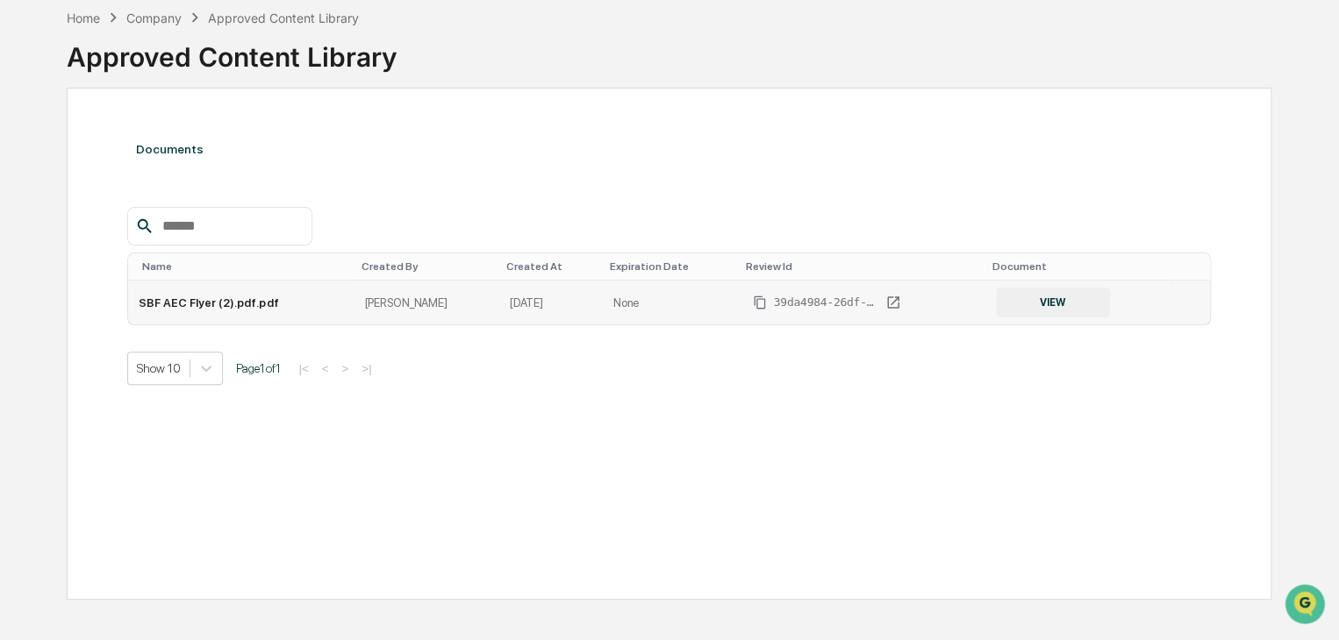
click at [1028, 299] on button "VIEW" at bounding box center [1053, 303] width 114 height 30
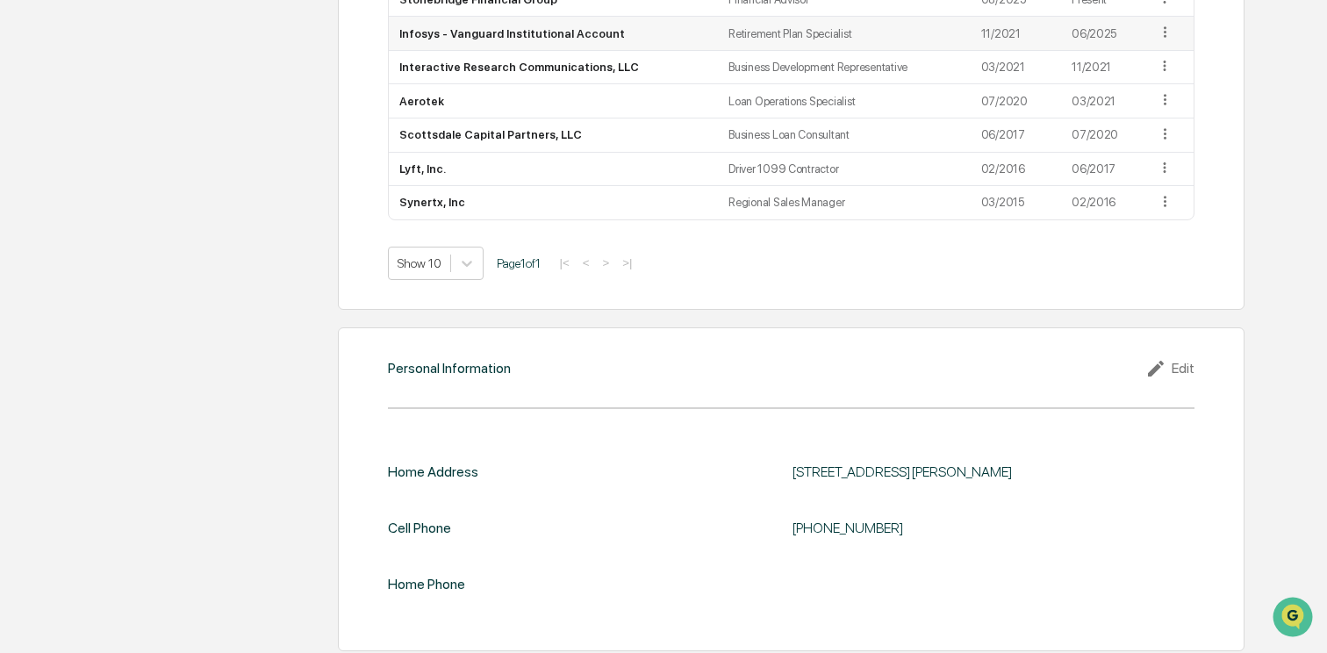
scroll to position [1554, 0]
